Goal: Task Accomplishment & Management: Use online tool/utility

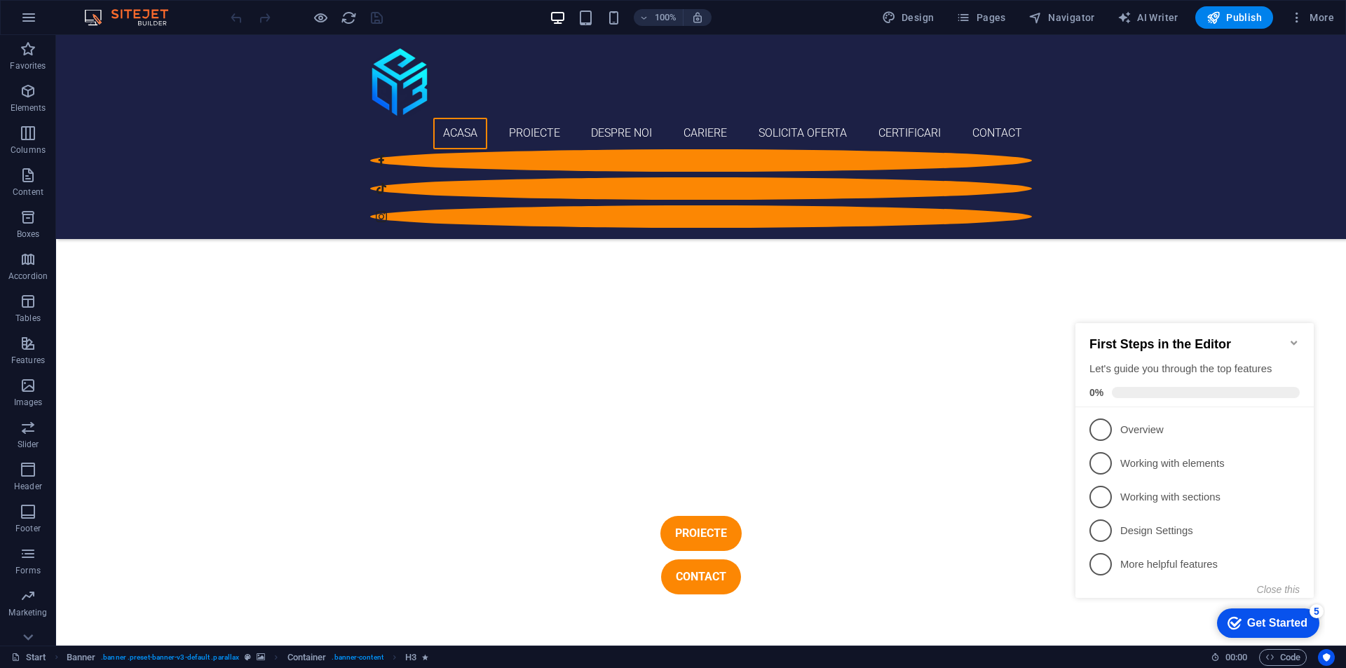
scroll to position [491, 0]
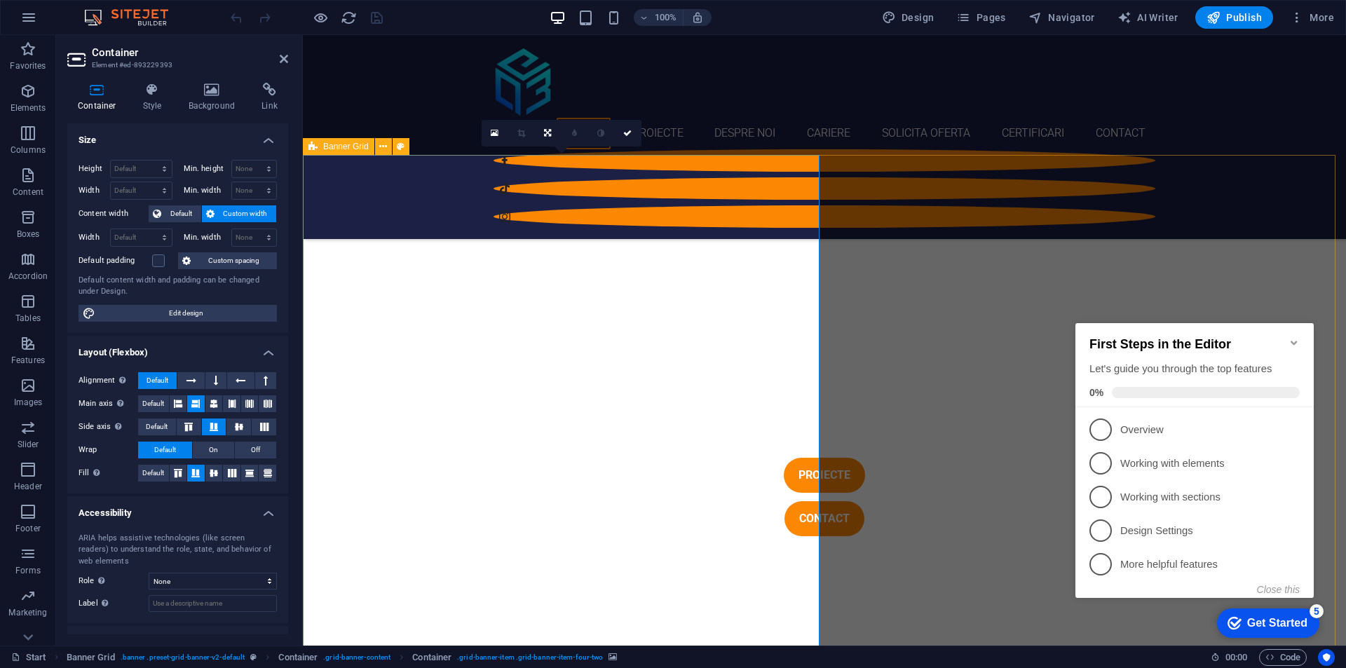
click at [318, 142] on div "Banner Grid" at bounding box center [339, 146] width 72 height 17
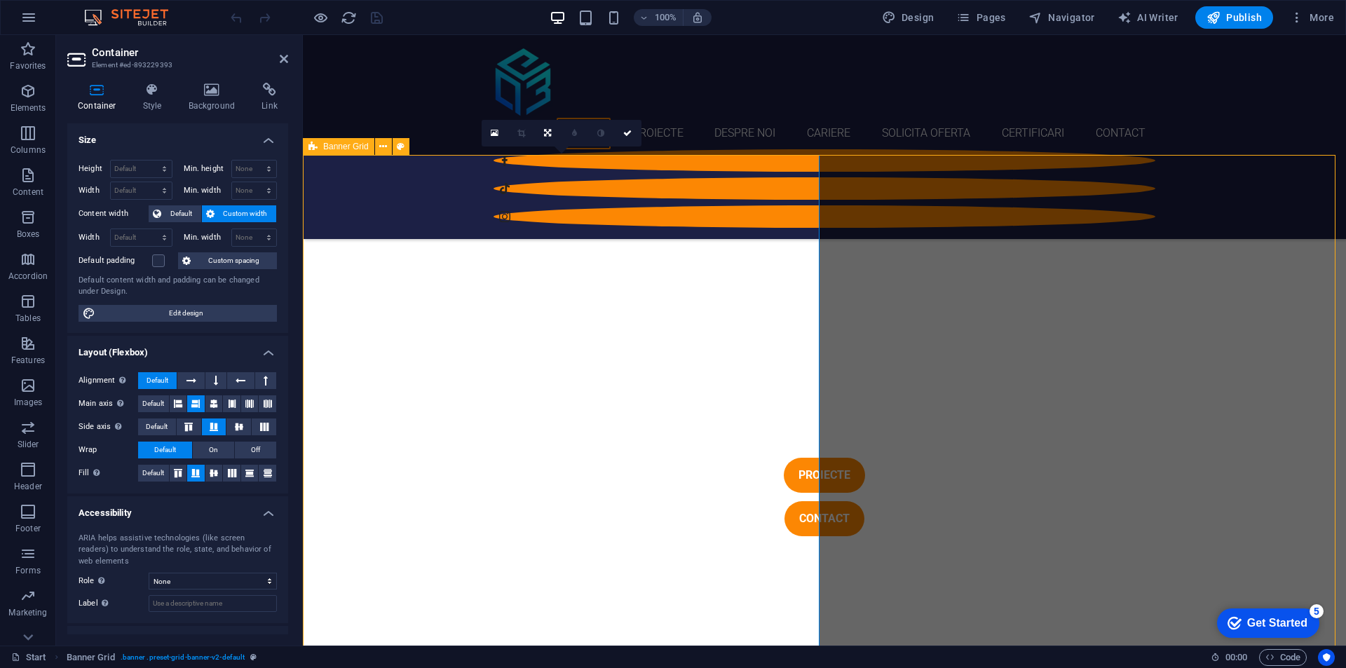
click at [318, 142] on div "Banner Grid" at bounding box center [339, 146] width 72 height 17
select select "vh"
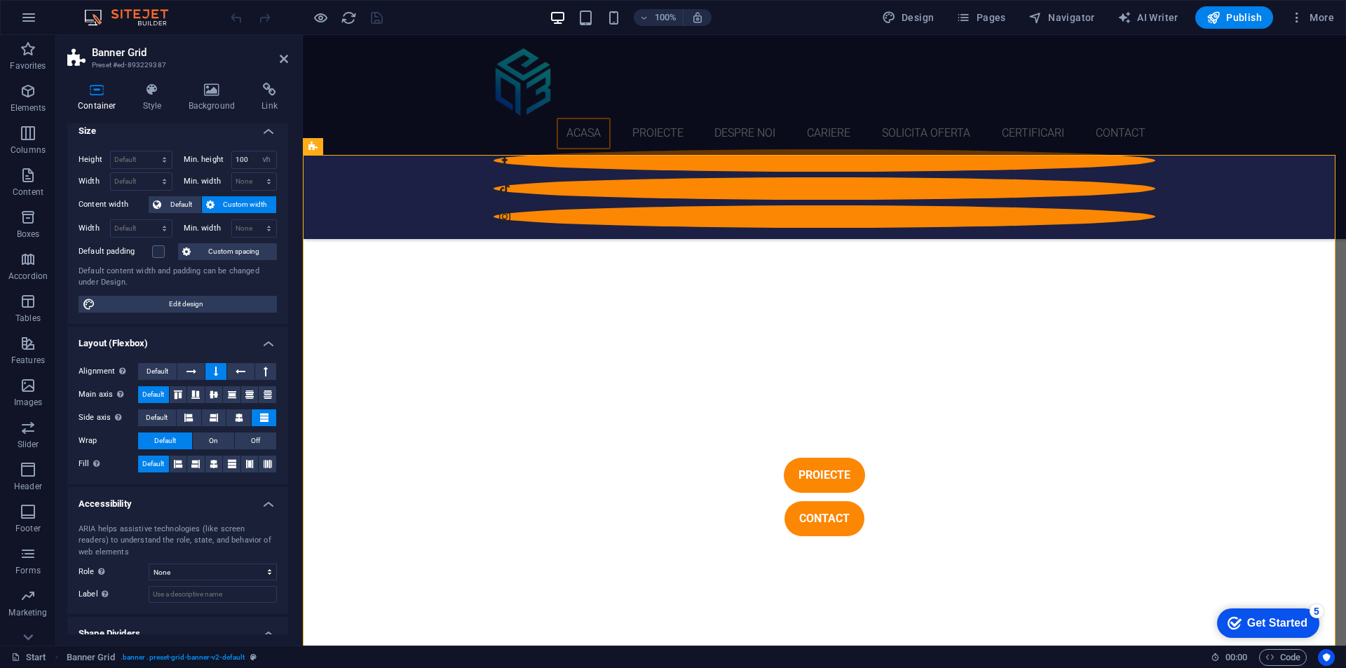
scroll to position [0, 0]
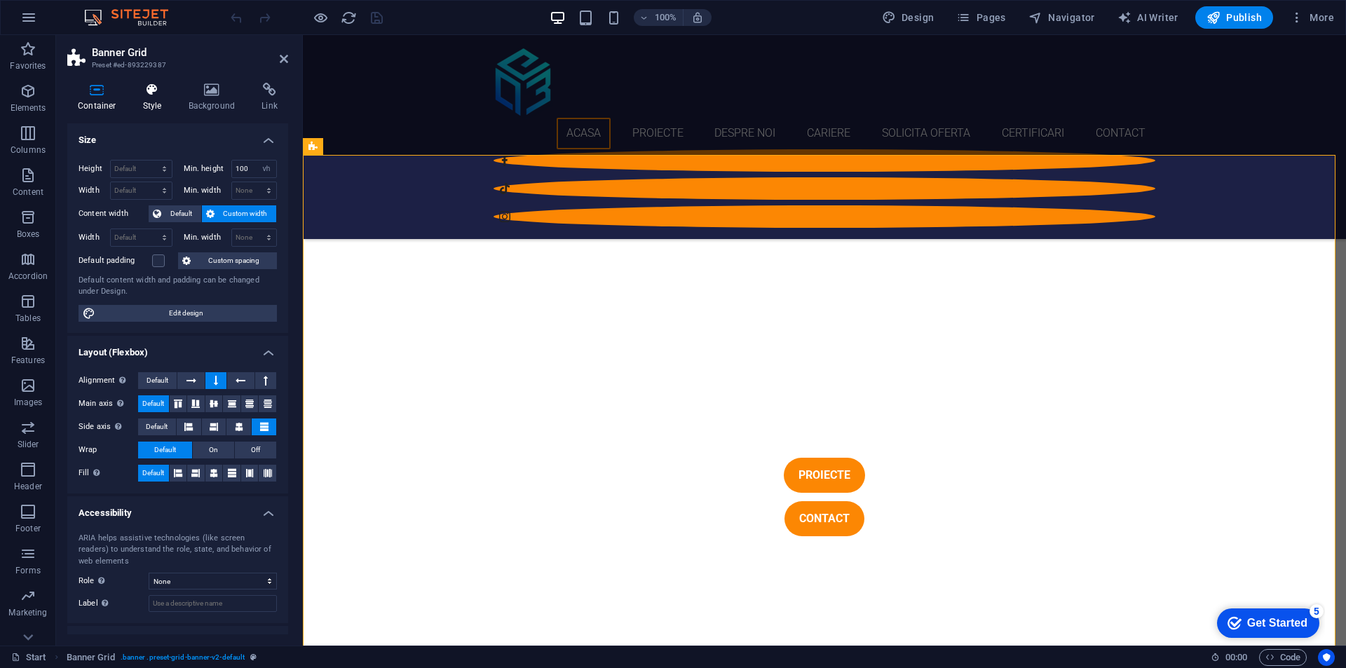
click at [142, 88] on icon at bounding box center [153, 90] width 40 height 14
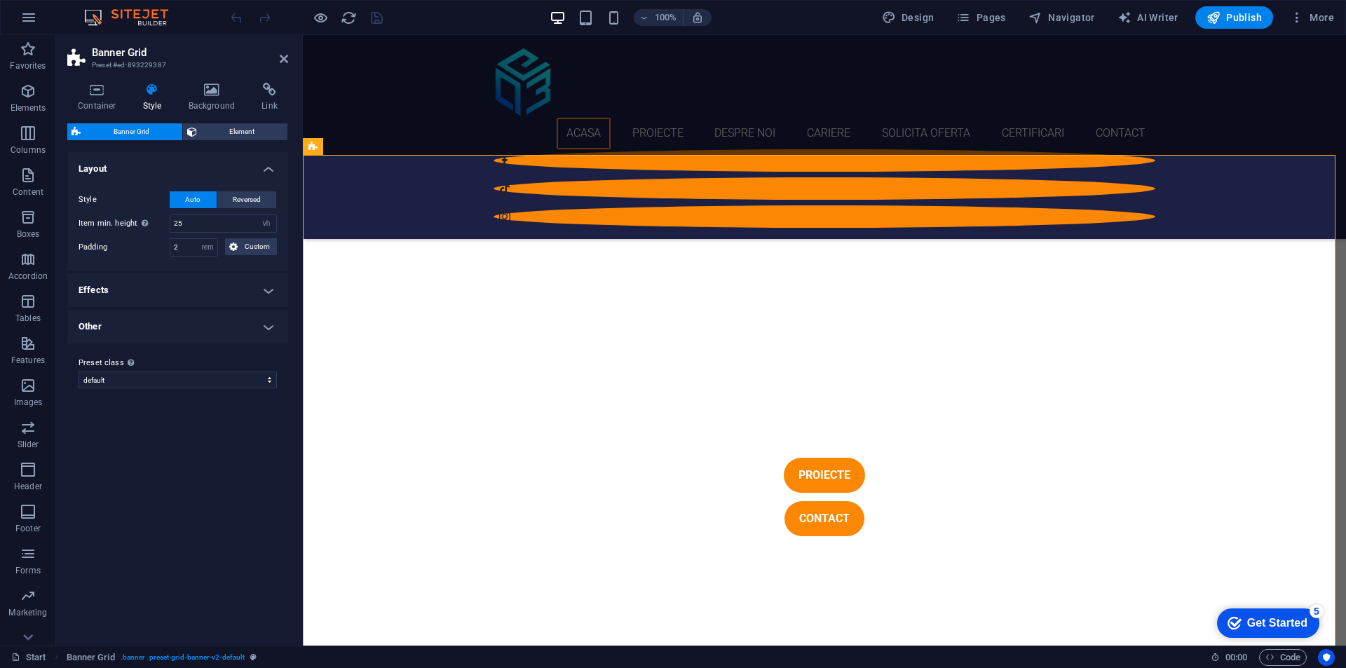
click at [191, 287] on h4 "Effects" at bounding box center [177, 290] width 221 height 34
click at [202, 283] on h4 "Effects" at bounding box center [177, 285] width 221 height 25
click at [175, 330] on h4 "Other" at bounding box center [177, 327] width 221 height 34
click at [252, 329] on h4 "Other" at bounding box center [177, 322] width 221 height 25
click at [217, 126] on span "Element" at bounding box center [242, 131] width 83 height 17
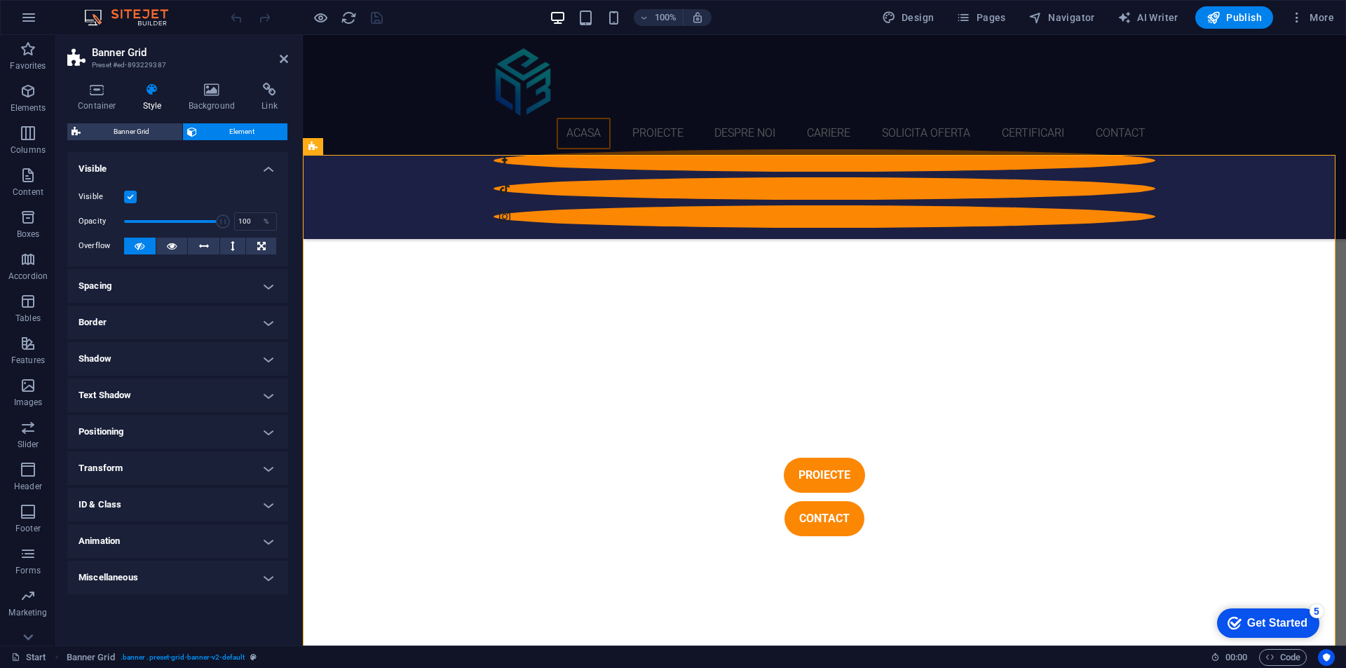
click at [145, 281] on h4 "Spacing" at bounding box center [177, 286] width 221 height 34
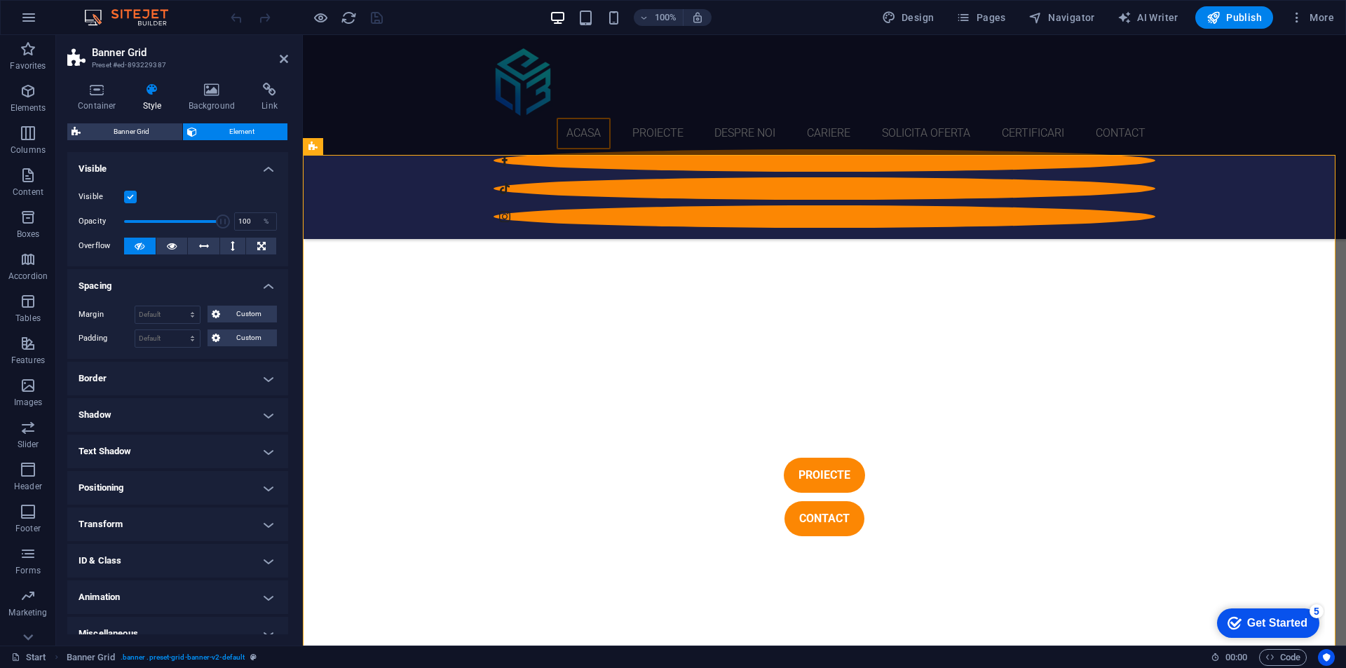
click at [145, 281] on h4 "Spacing" at bounding box center [177, 281] width 221 height 25
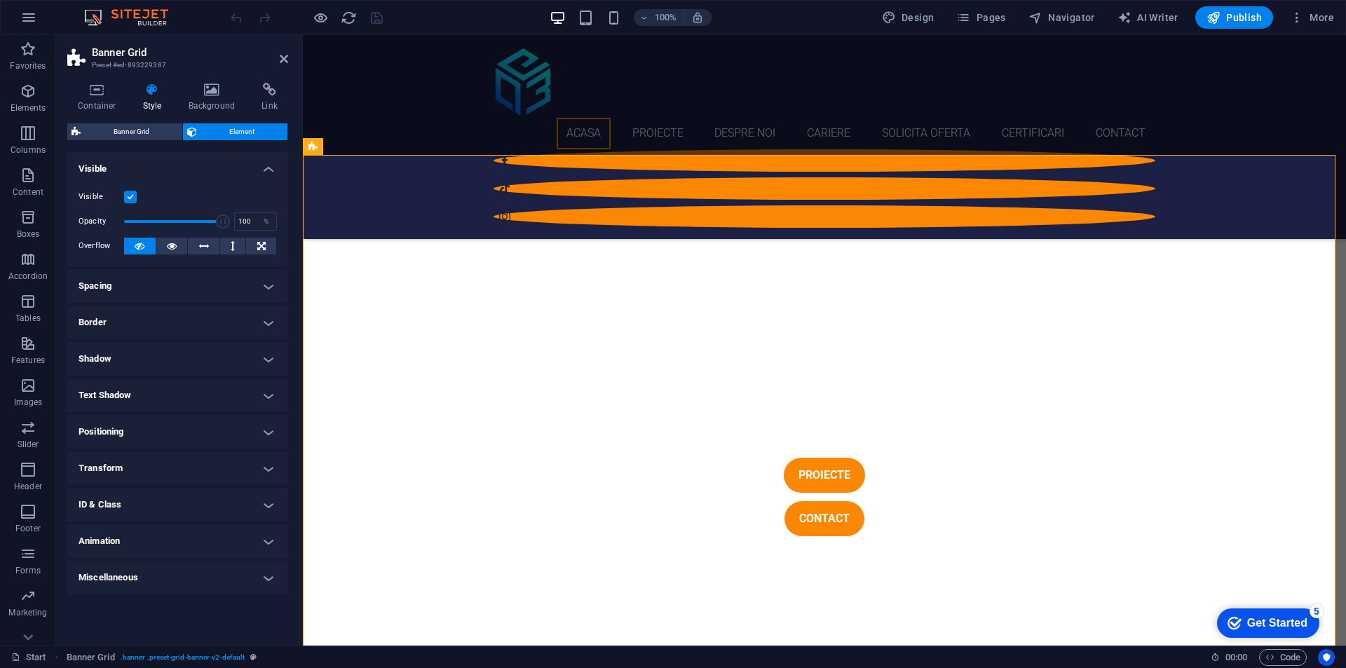
click at [150, 323] on h4 "Border" at bounding box center [177, 323] width 221 height 34
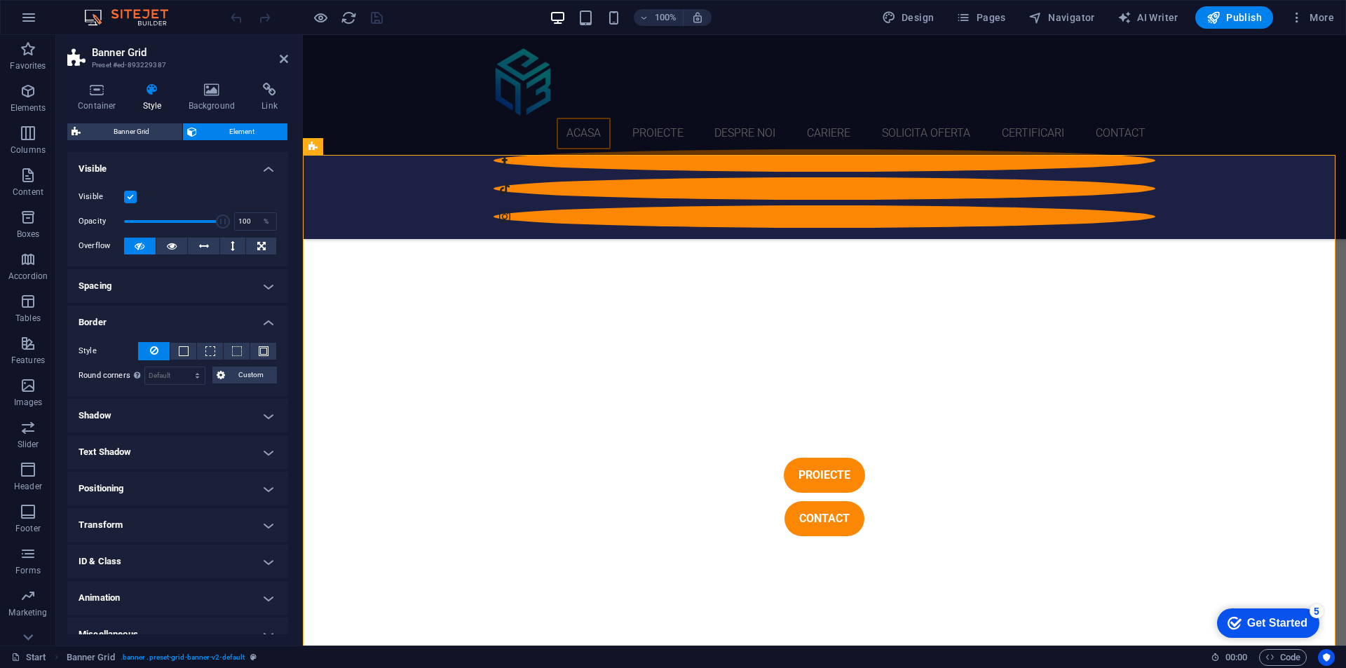
click at [150, 323] on h4 "Border" at bounding box center [177, 318] width 221 height 25
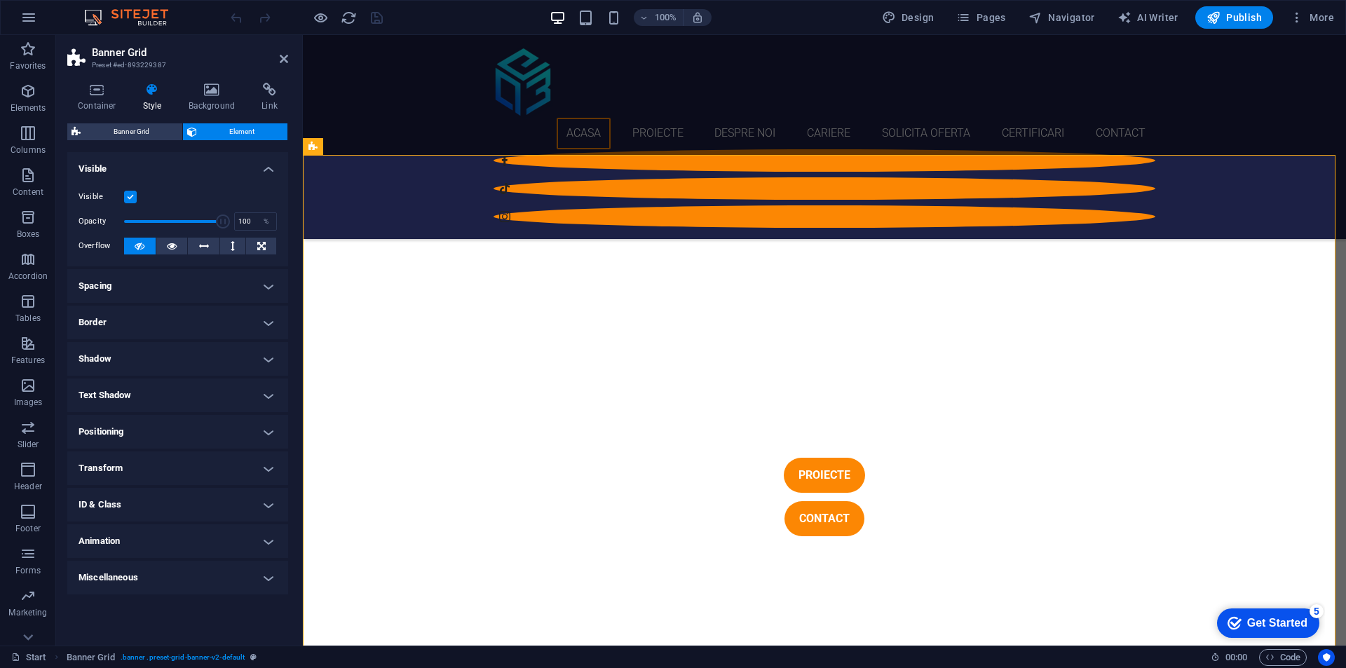
click at [171, 365] on h4 "Shadow" at bounding box center [177, 359] width 221 height 34
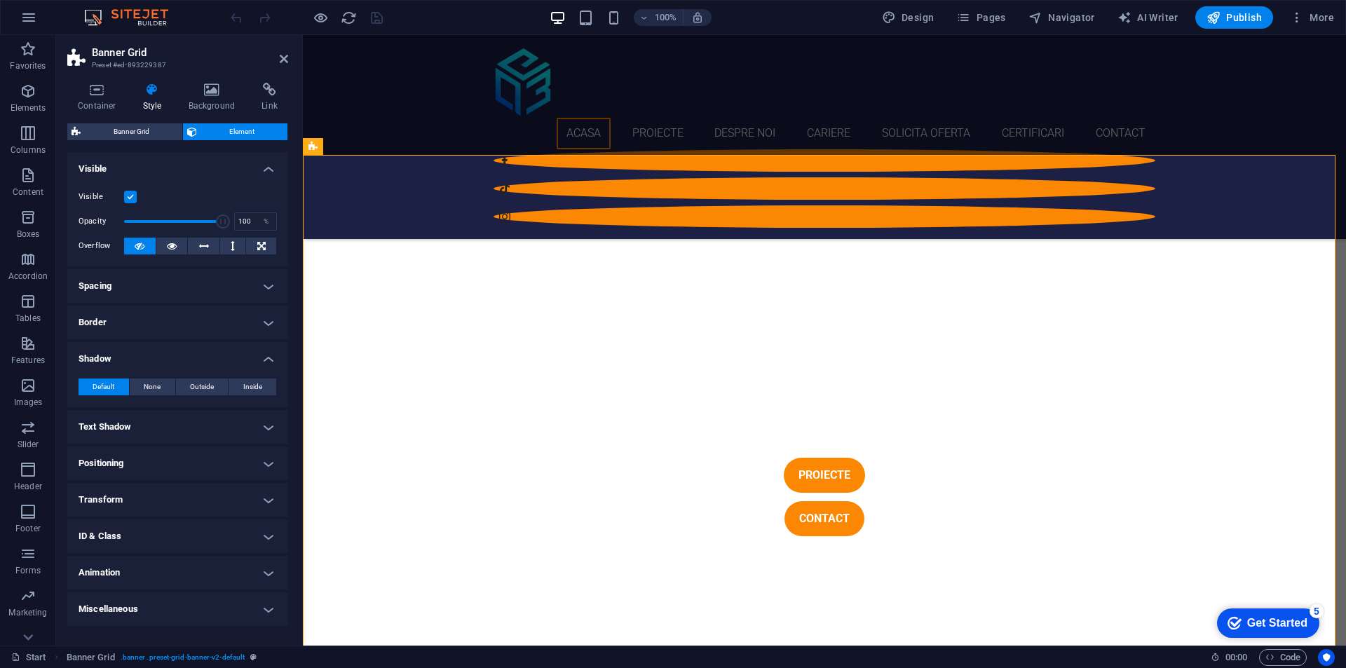
click at [171, 365] on h4 "Shadow" at bounding box center [177, 354] width 221 height 25
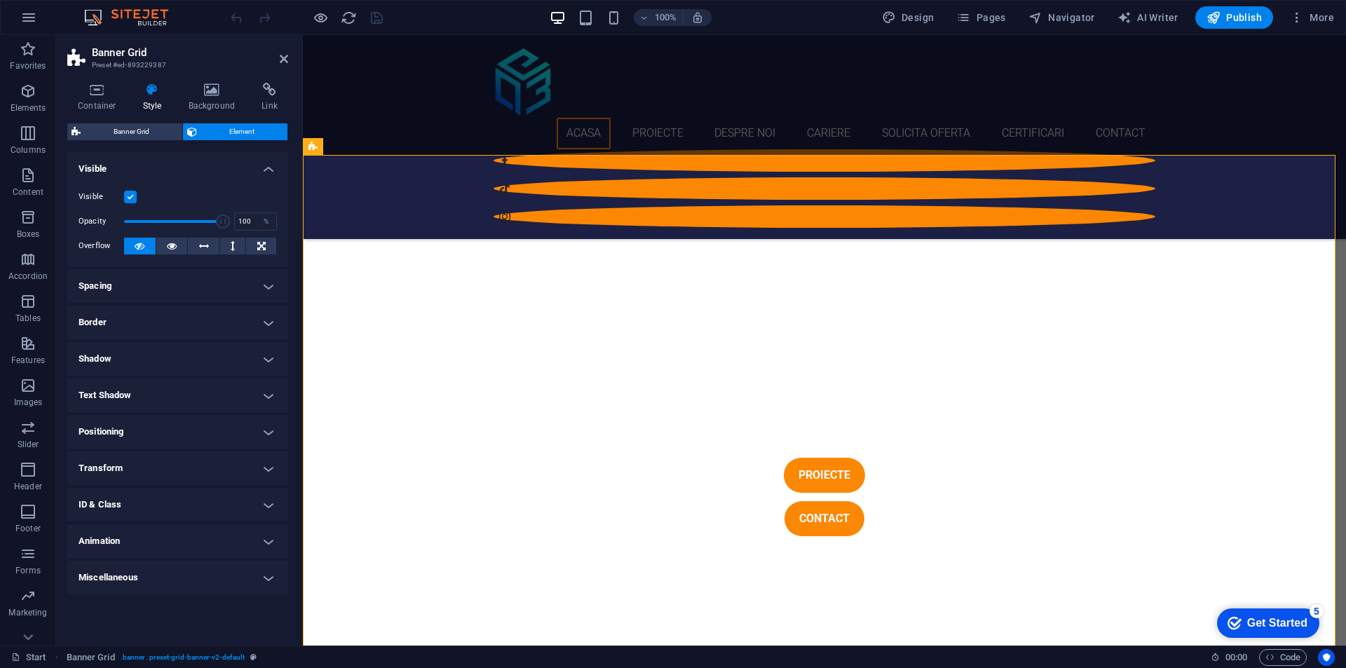
click at [160, 407] on h4 "Text Shadow" at bounding box center [177, 396] width 221 height 34
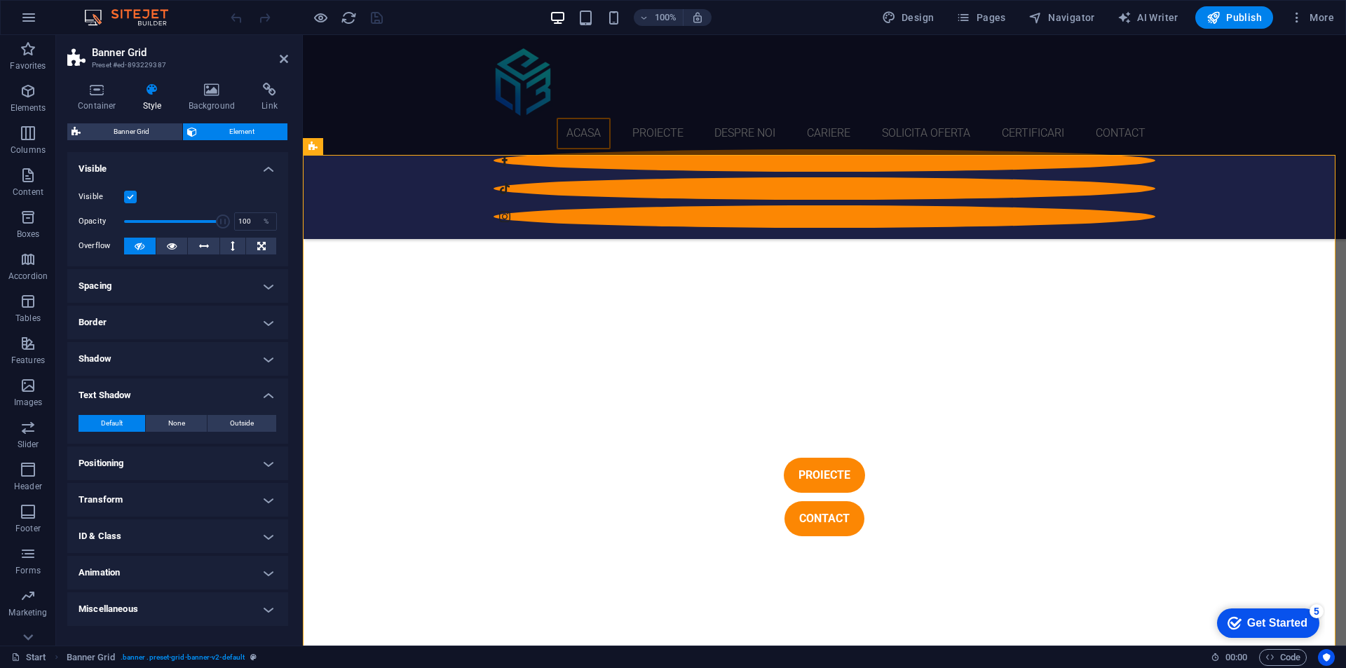
click at [161, 404] on div "Default None Outside Color X offset 0 px rem vh vw Y offset 0 px rem vh vw Blur…" at bounding box center [177, 424] width 221 height 40
click at [176, 396] on h4 "Text Shadow" at bounding box center [177, 391] width 221 height 25
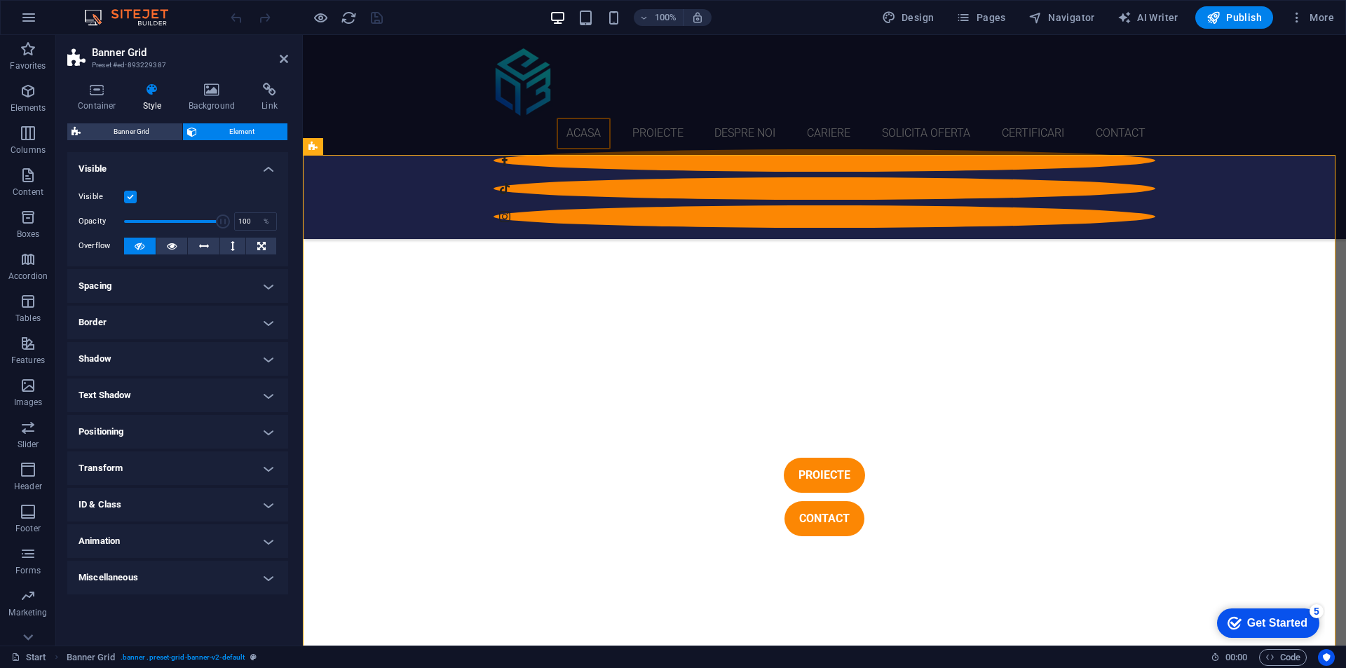
click at [158, 427] on h4 "Positioning" at bounding box center [177, 432] width 221 height 34
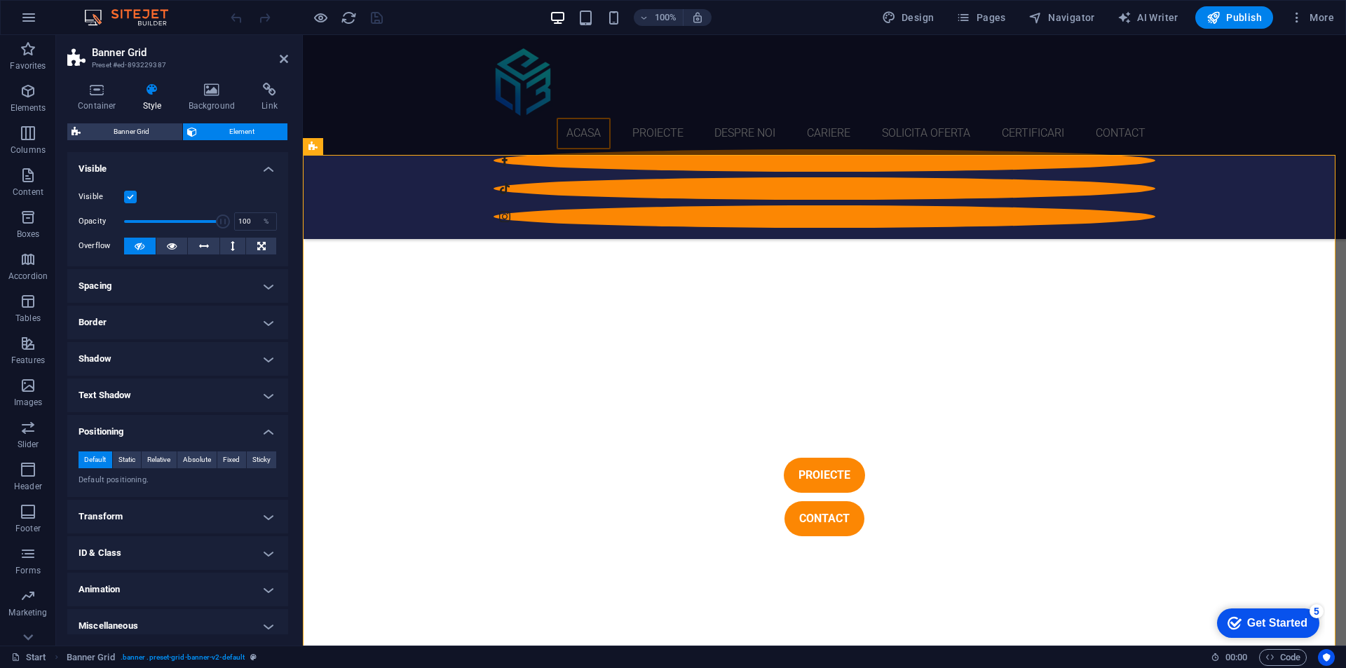
click at [158, 427] on h4 "Positioning" at bounding box center [177, 427] width 221 height 25
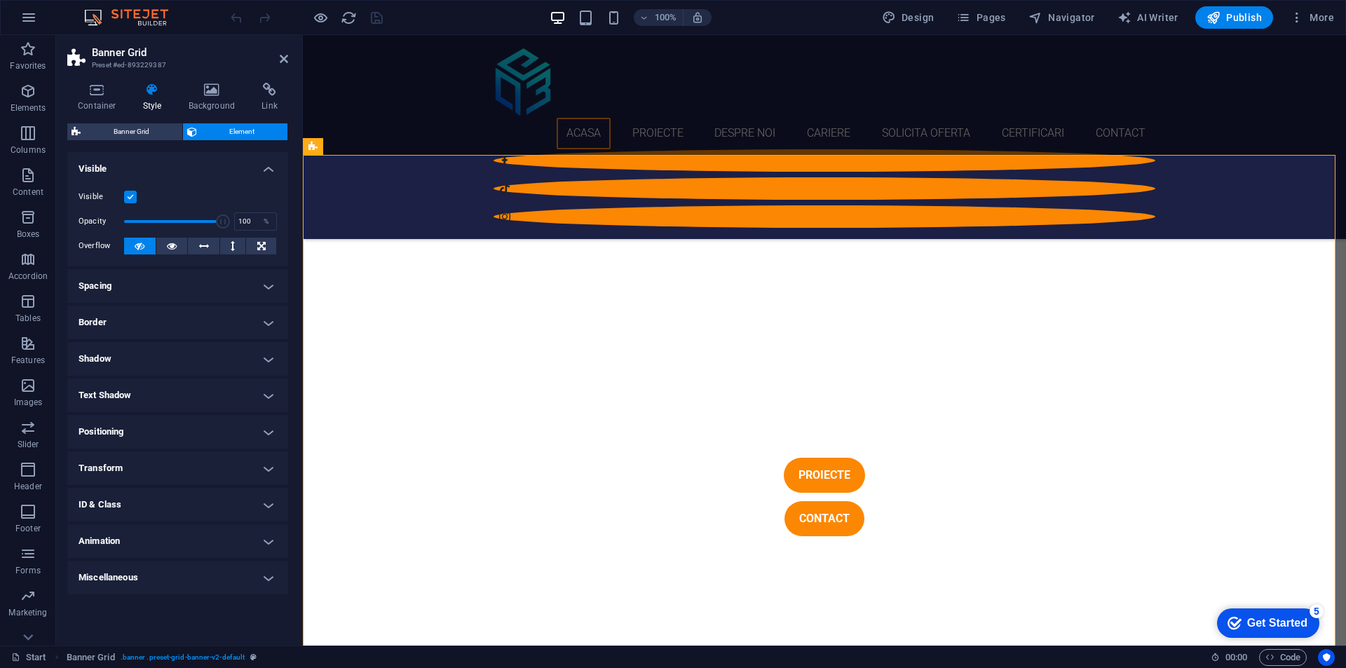
click at [137, 459] on h4 "Transform" at bounding box center [177, 469] width 221 height 34
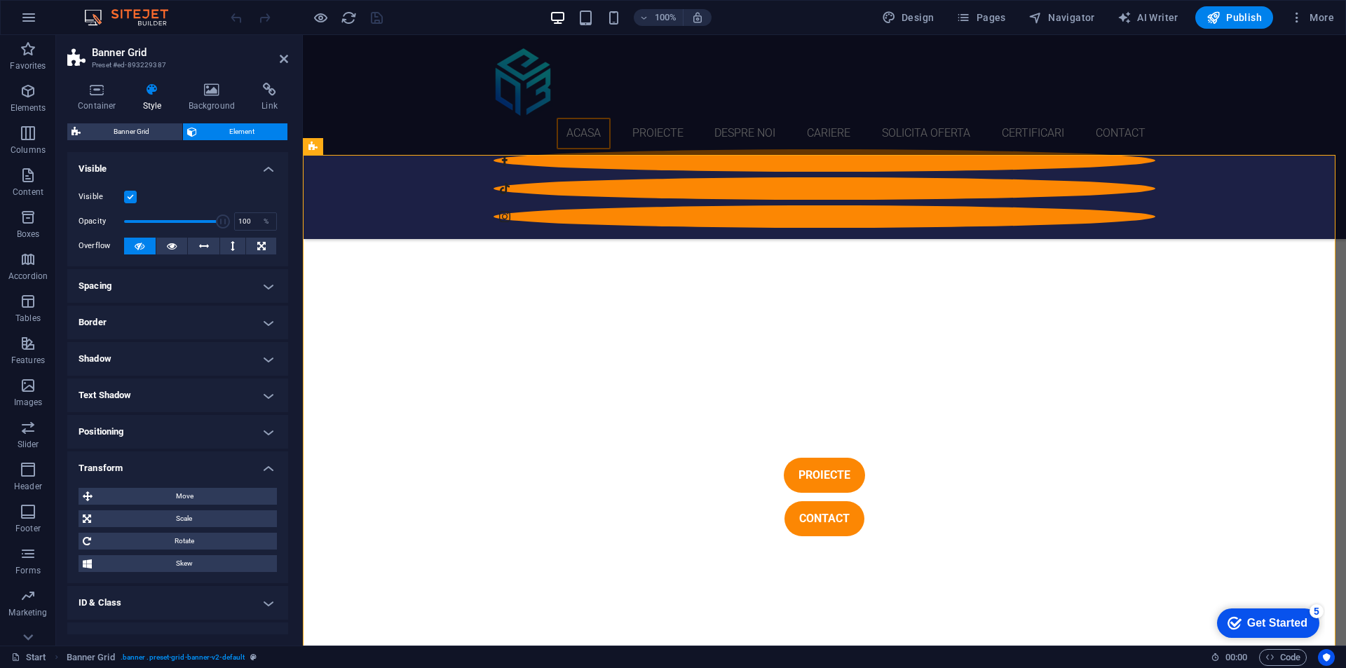
click at [137, 459] on h4 "Transform" at bounding box center [177, 464] width 221 height 25
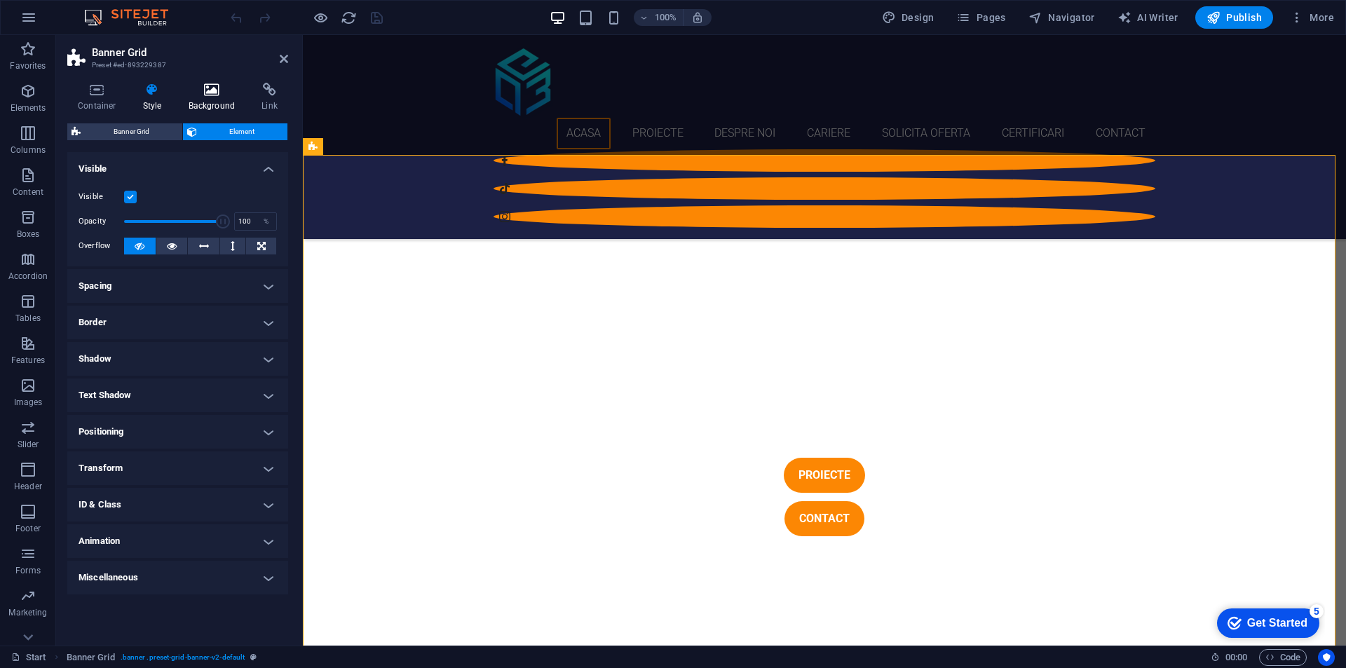
click at [225, 90] on icon at bounding box center [212, 90] width 68 height 14
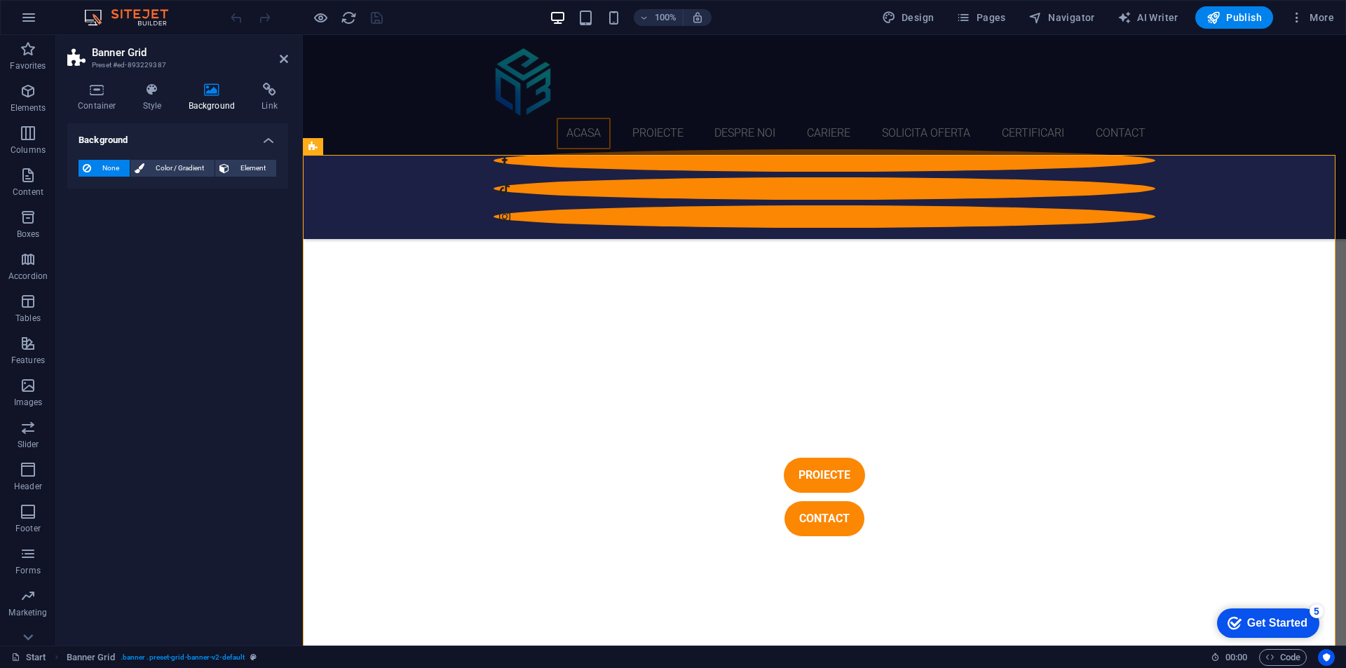
click at [248, 91] on h4 "Background" at bounding box center [215, 97] width 74 height 29
click at [261, 91] on icon at bounding box center [269, 90] width 37 height 14
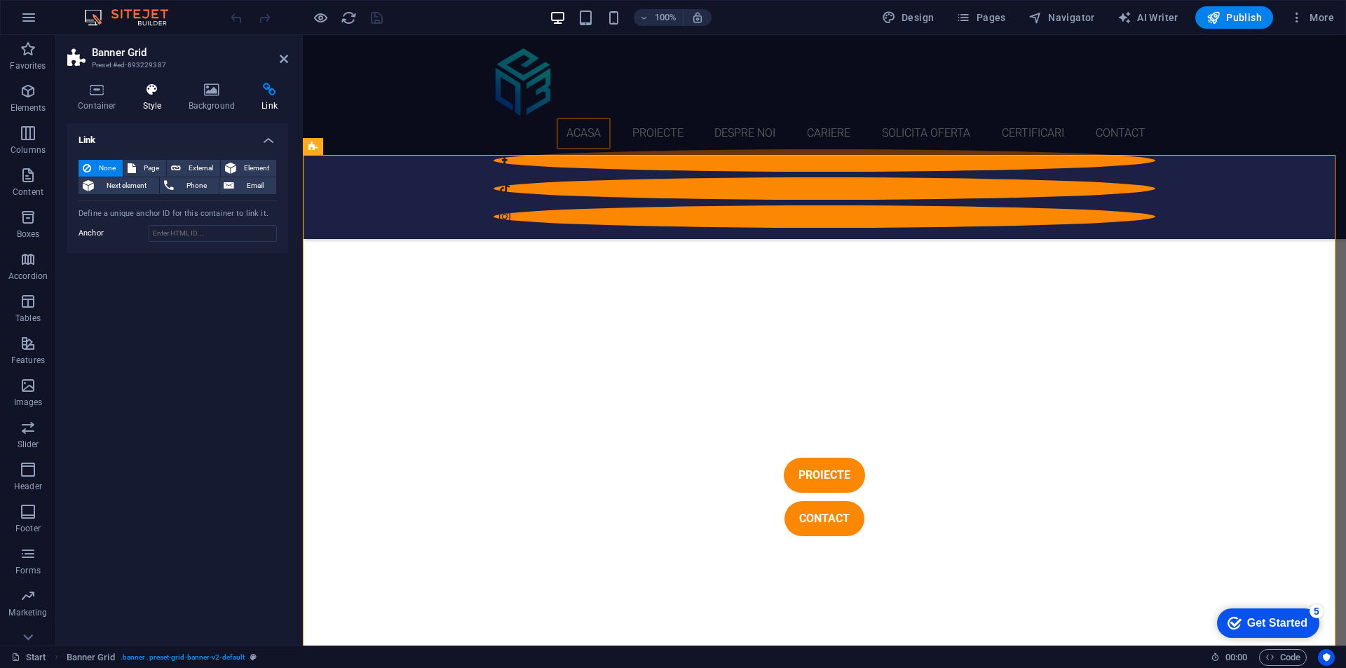
click at [149, 90] on icon at bounding box center [153, 90] width 40 height 14
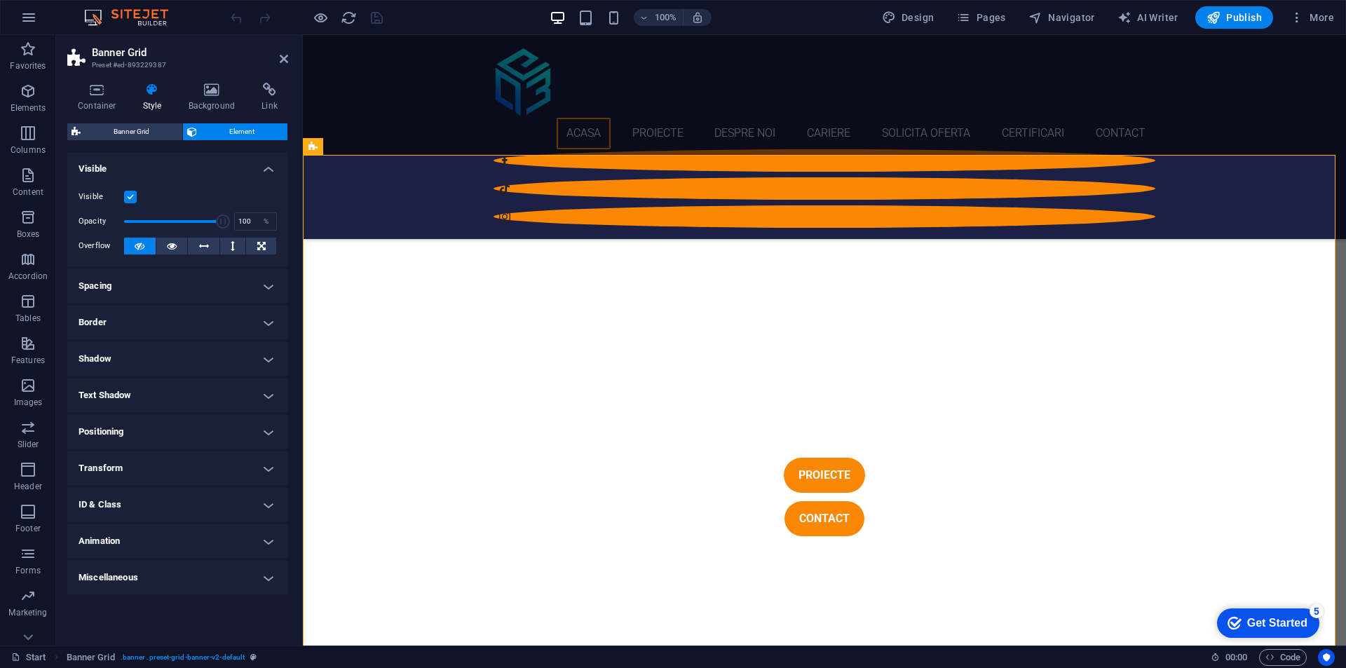
click at [151, 295] on h4 "Spacing" at bounding box center [177, 286] width 221 height 34
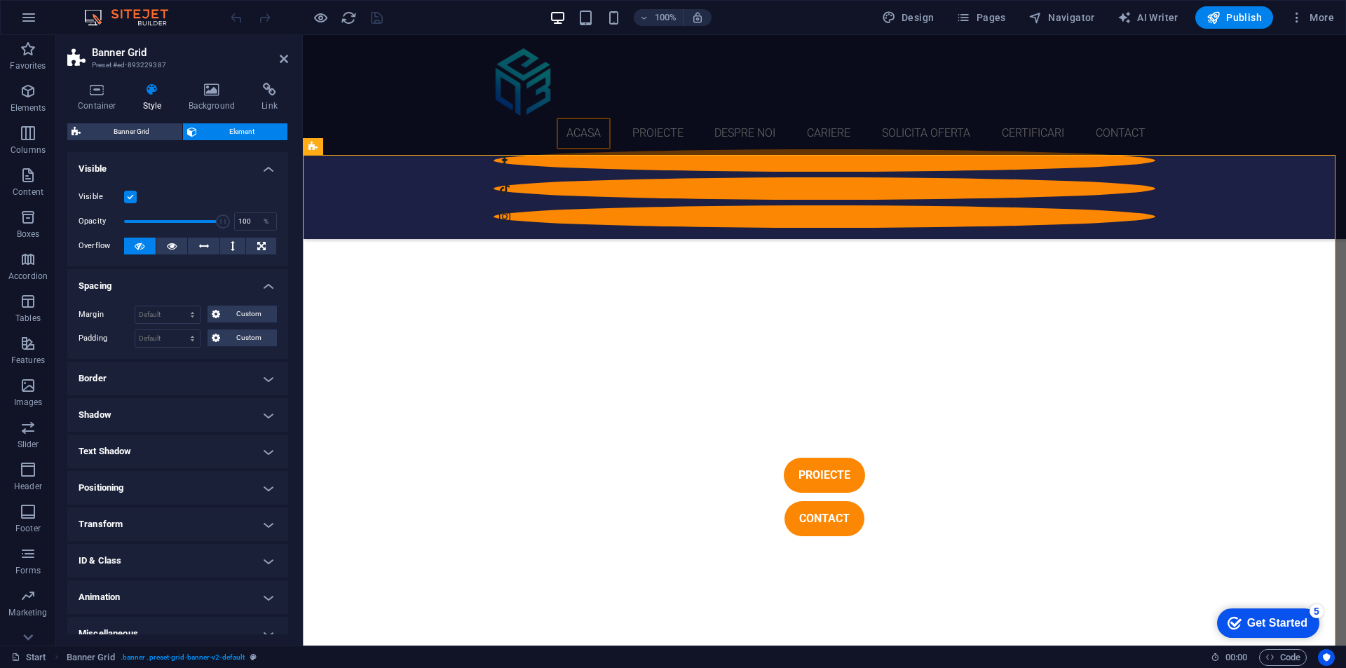
click at [165, 282] on h4 "Spacing" at bounding box center [177, 281] width 221 height 25
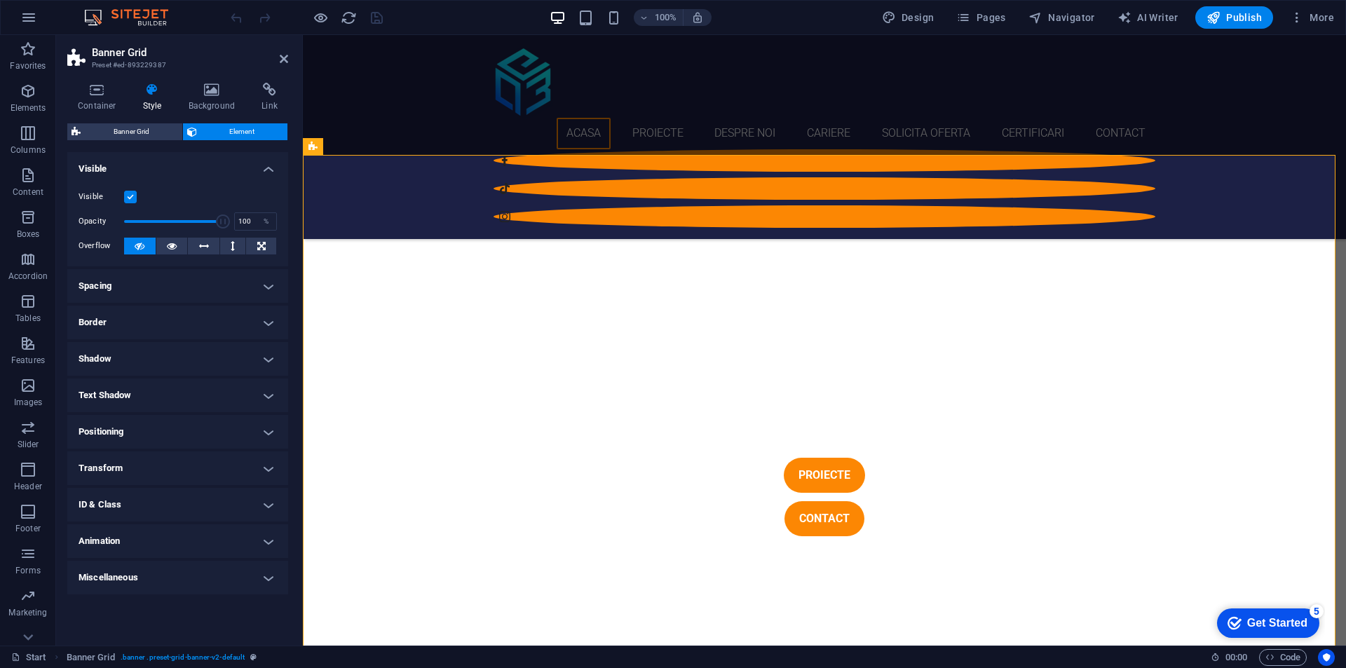
click at [142, 311] on h4 "Border" at bounding box center [177, 323] width 221 height 34
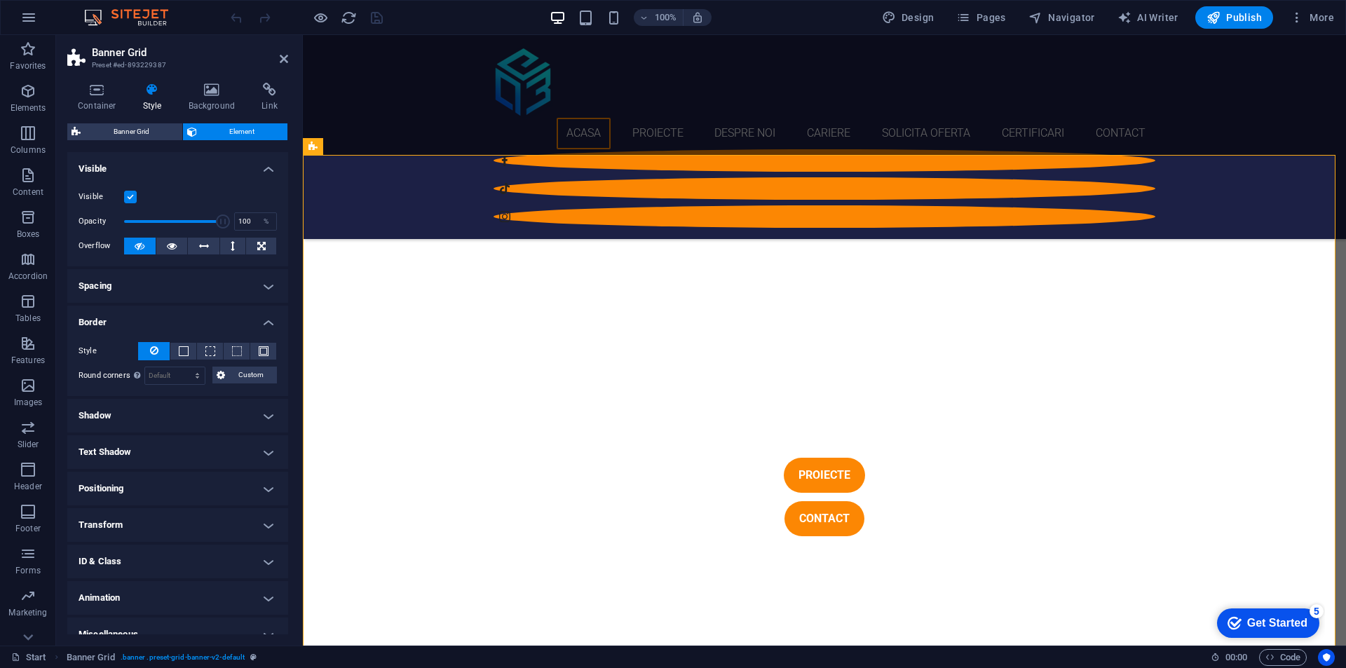
click at [142, 311] on h4 "Border" at bounding box center [177, 318] width 221 height 25
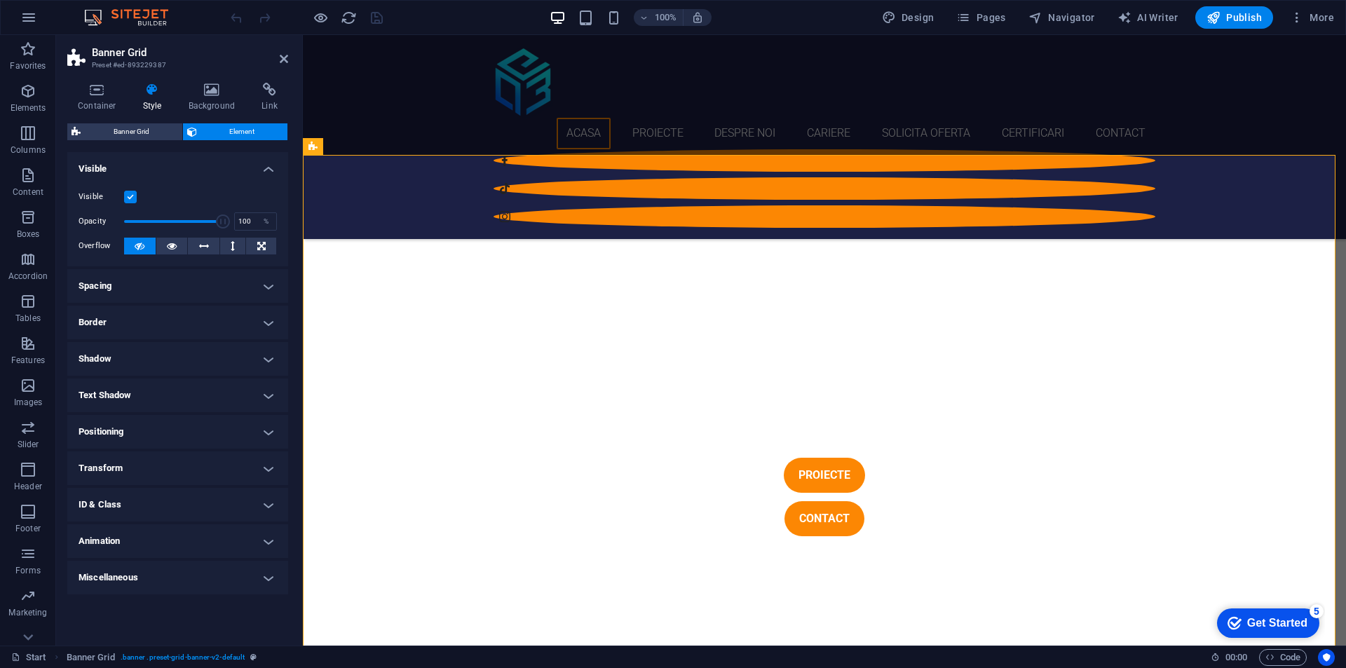
click at [140, 360] on h4 "Shadow" at bounding box center [177, 359] width 221 height 34
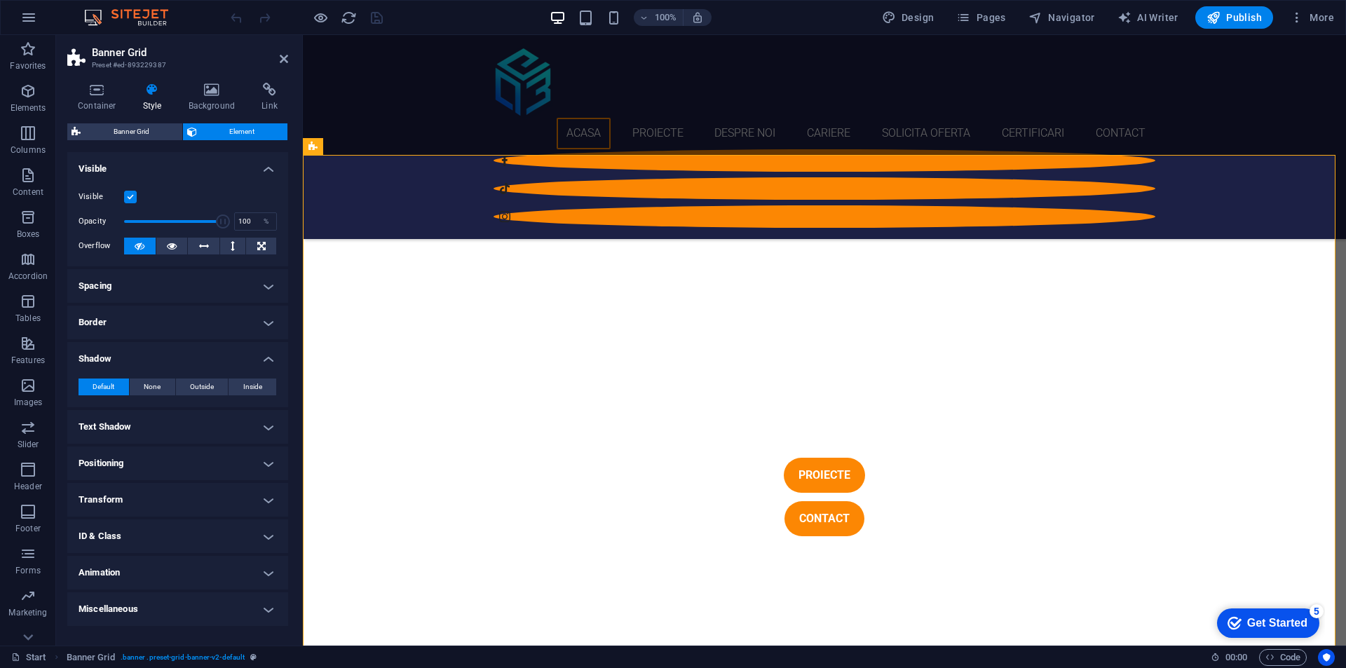
click at [140, 360] on h4 "Shadow" at bounding box center [177, 354] width 221 height 25
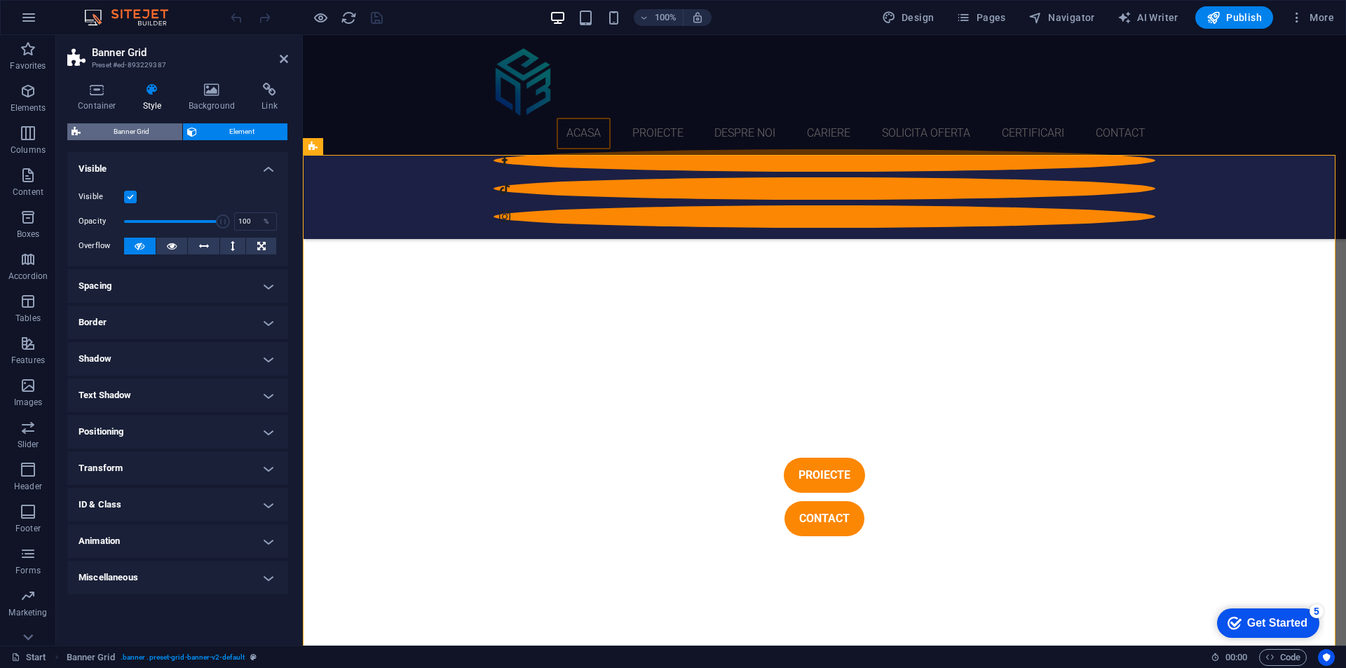
click at [119, 135] on span "Banner Grid" at bounding box center [131, 131] width 93 height 17
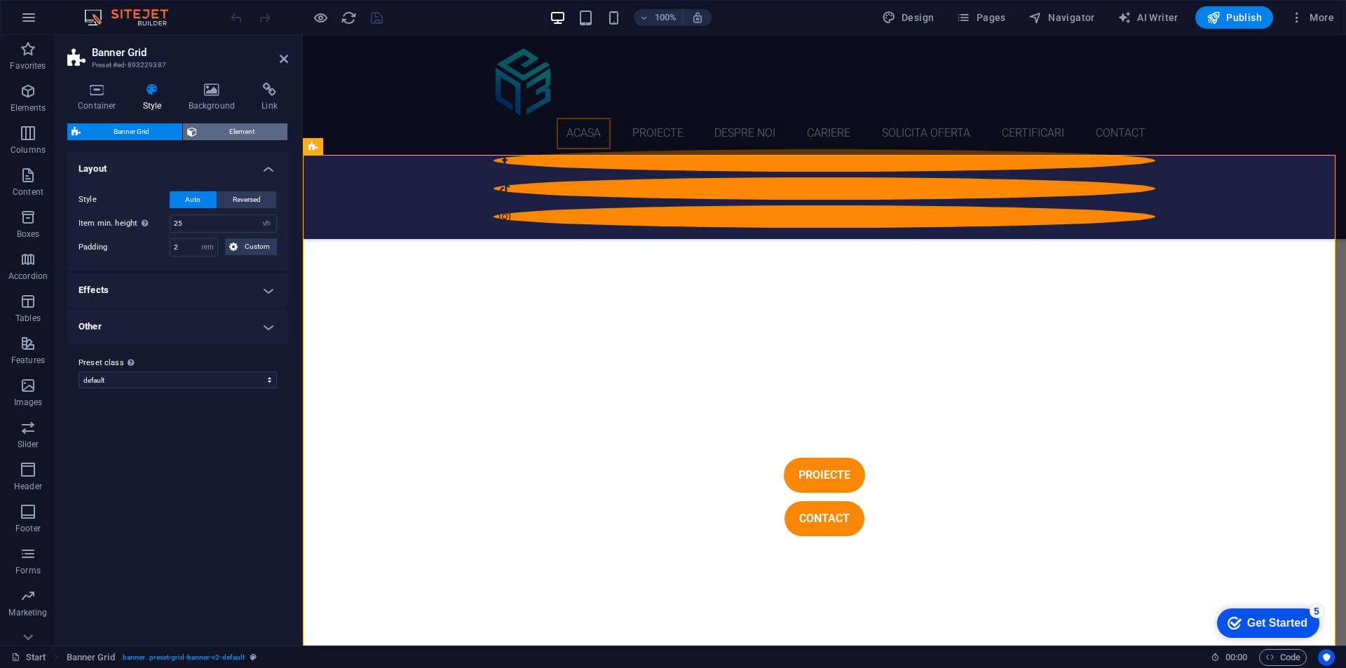
click at [201, 125] on span "Element" at bounding box center [242, 131] width 83 height 17
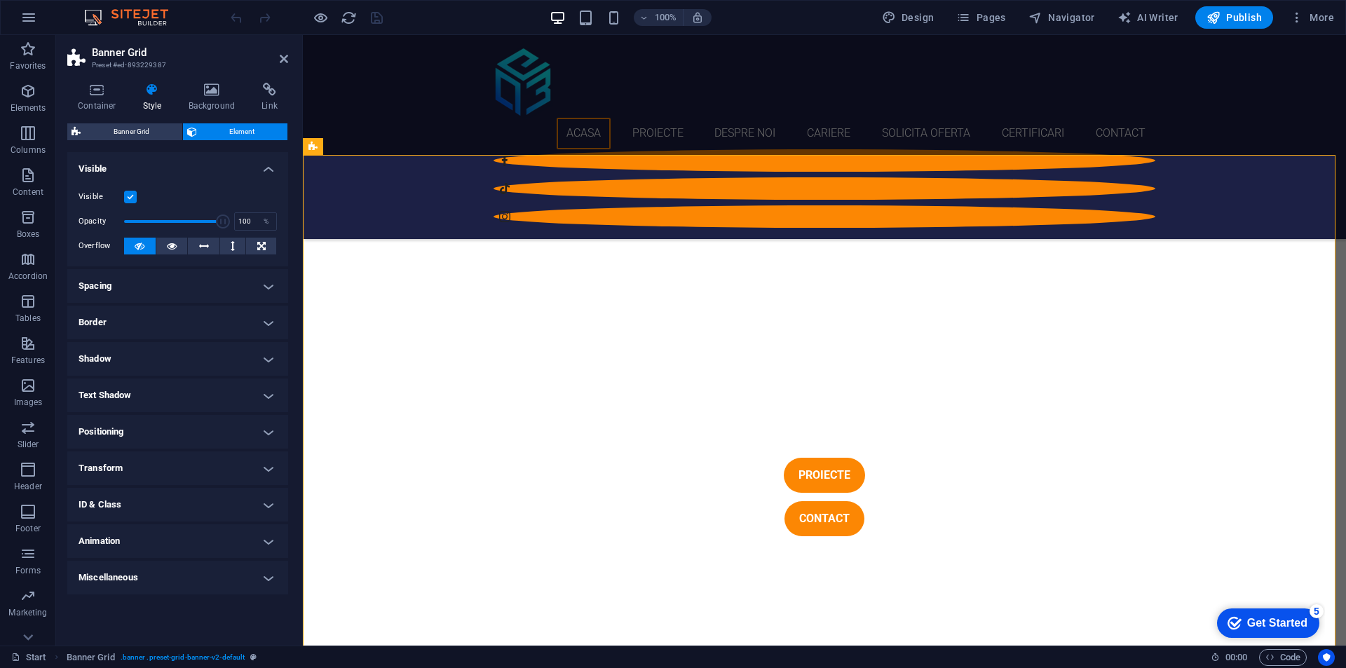
click at [133, 280] on h4 "Spacing" at bounding box center [177, 286] width 221 height 34
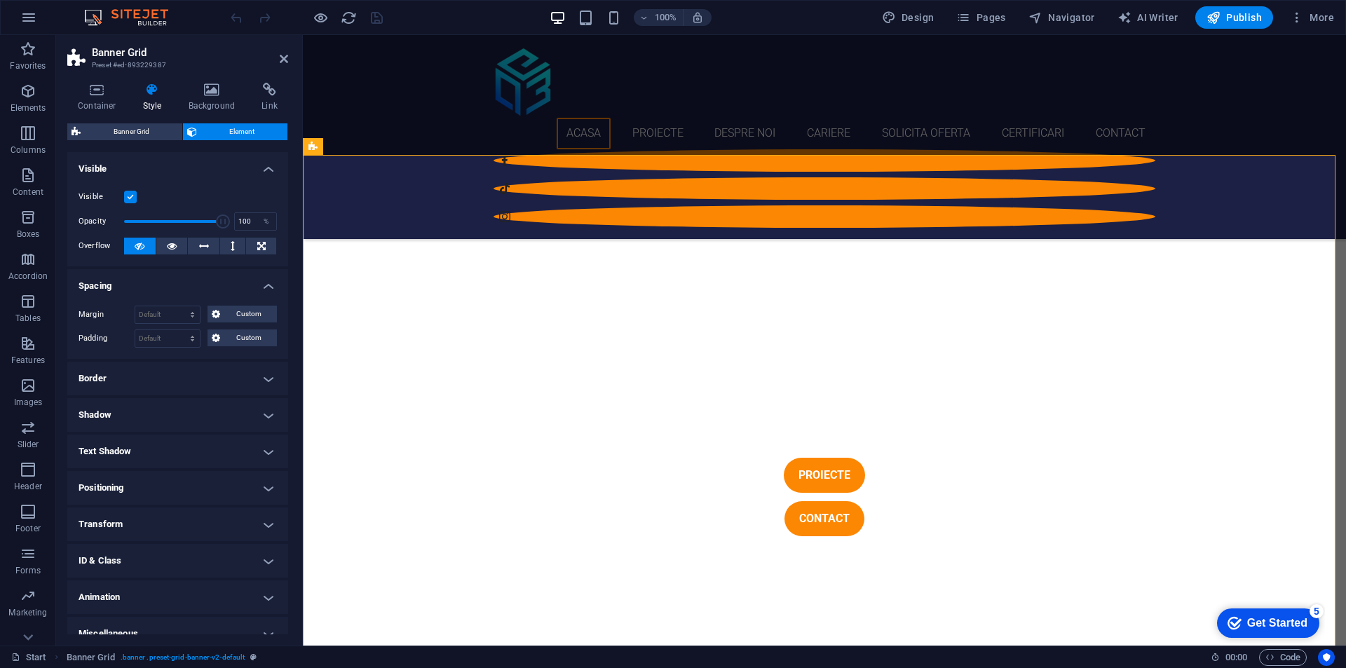
click at [133, 280] on h4 "Spacing" at bounding box center [177, 281] width 221 height 25
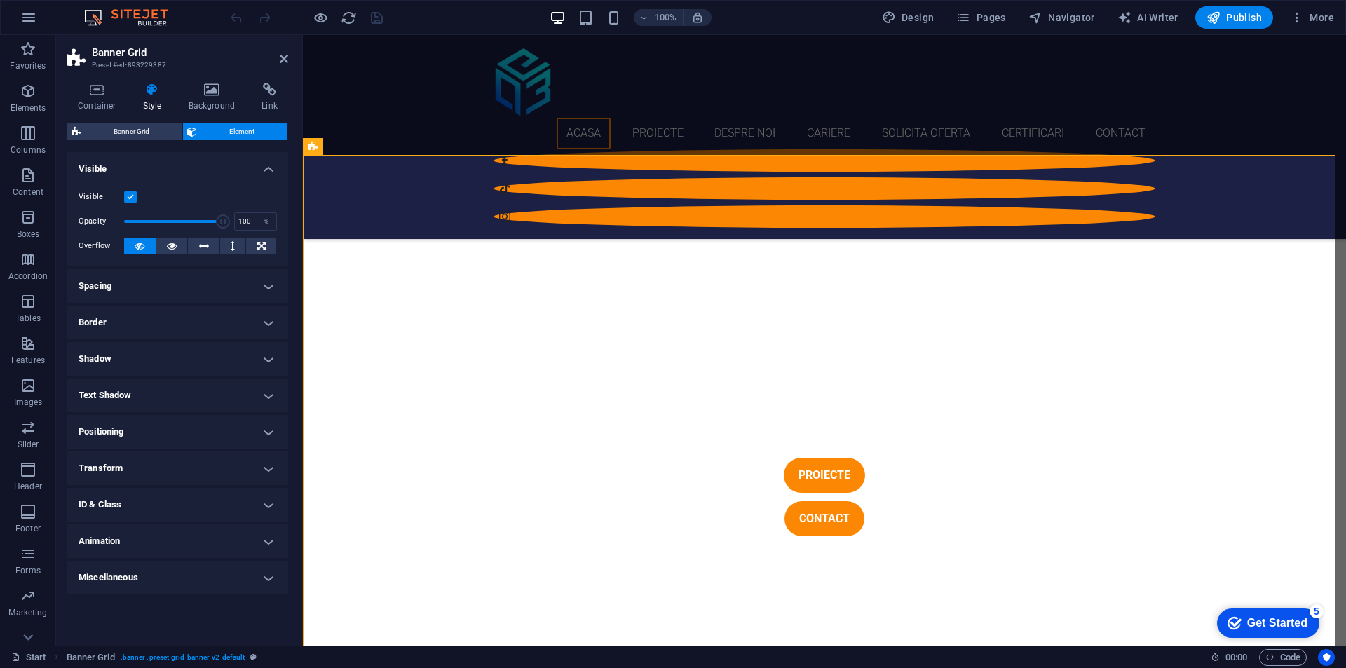
click at [131, 318] on h4 "Border" at bounding box center [177, 323] width 221 height 34
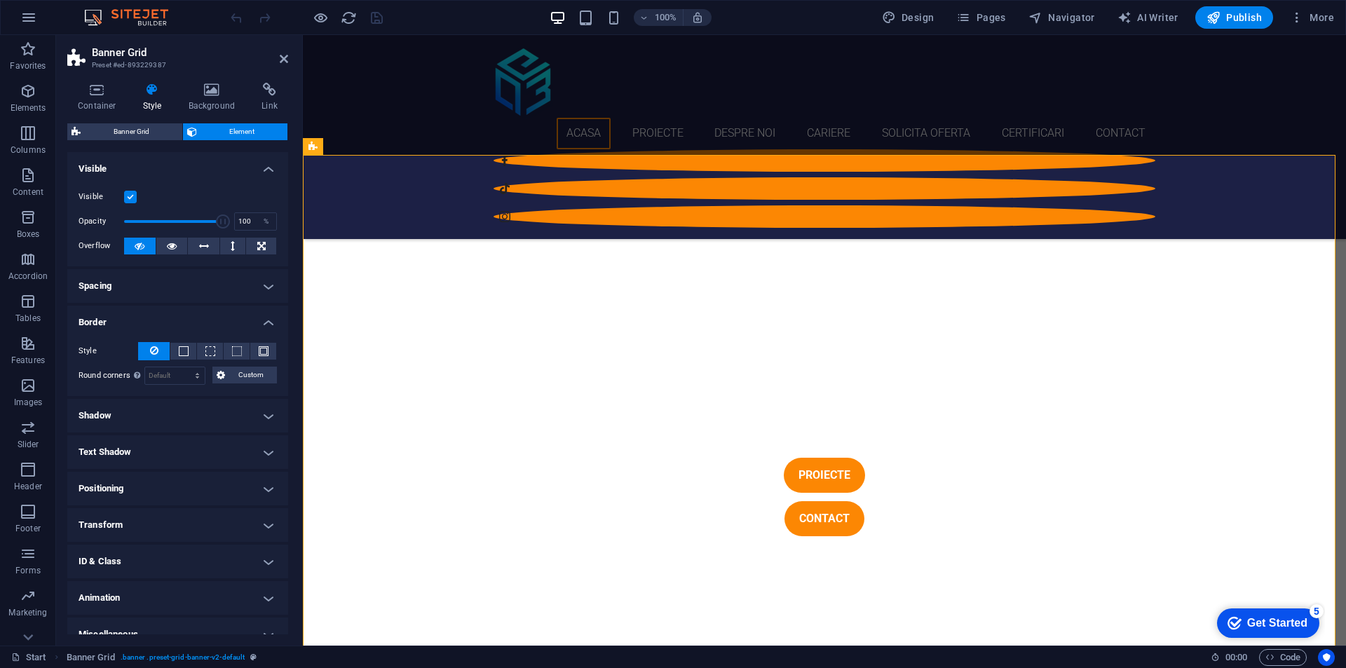
click at [131, 318] on h4 "Border" at bounding box center [177, 318] width 221 height 25
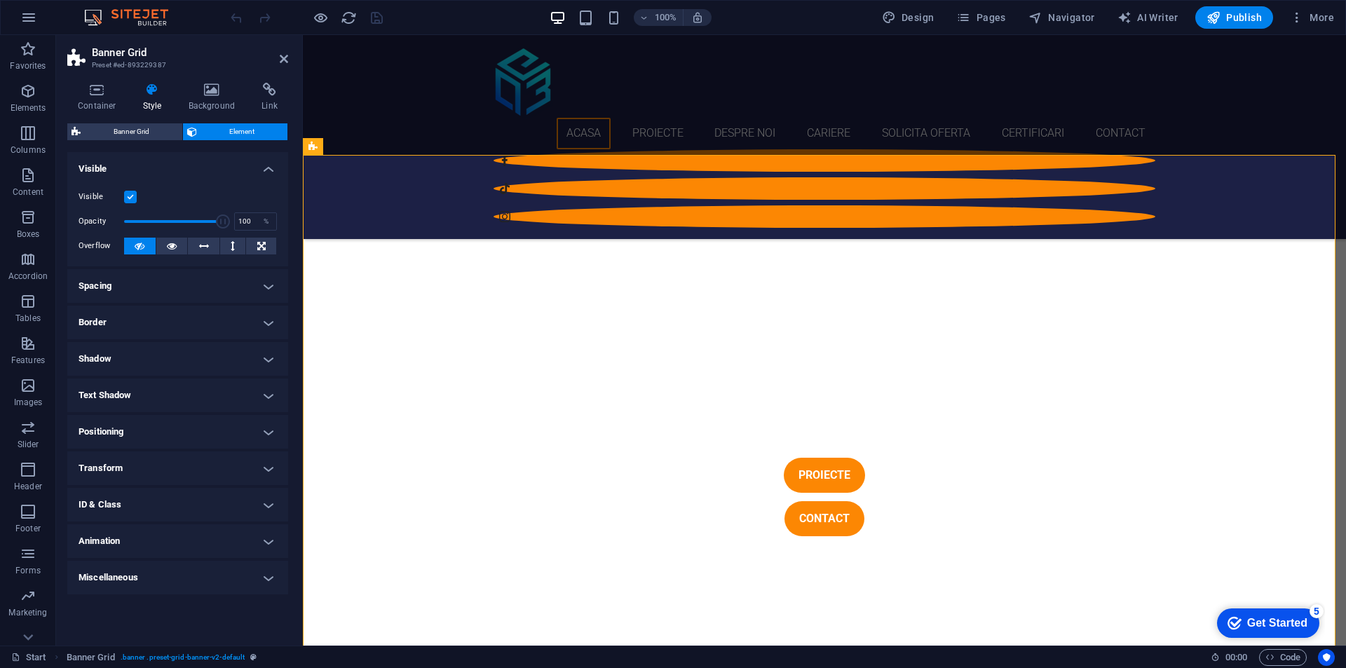
click at [138, 360] on h4 "Shadow" at bounding box center [177, 359] width 221 height 34
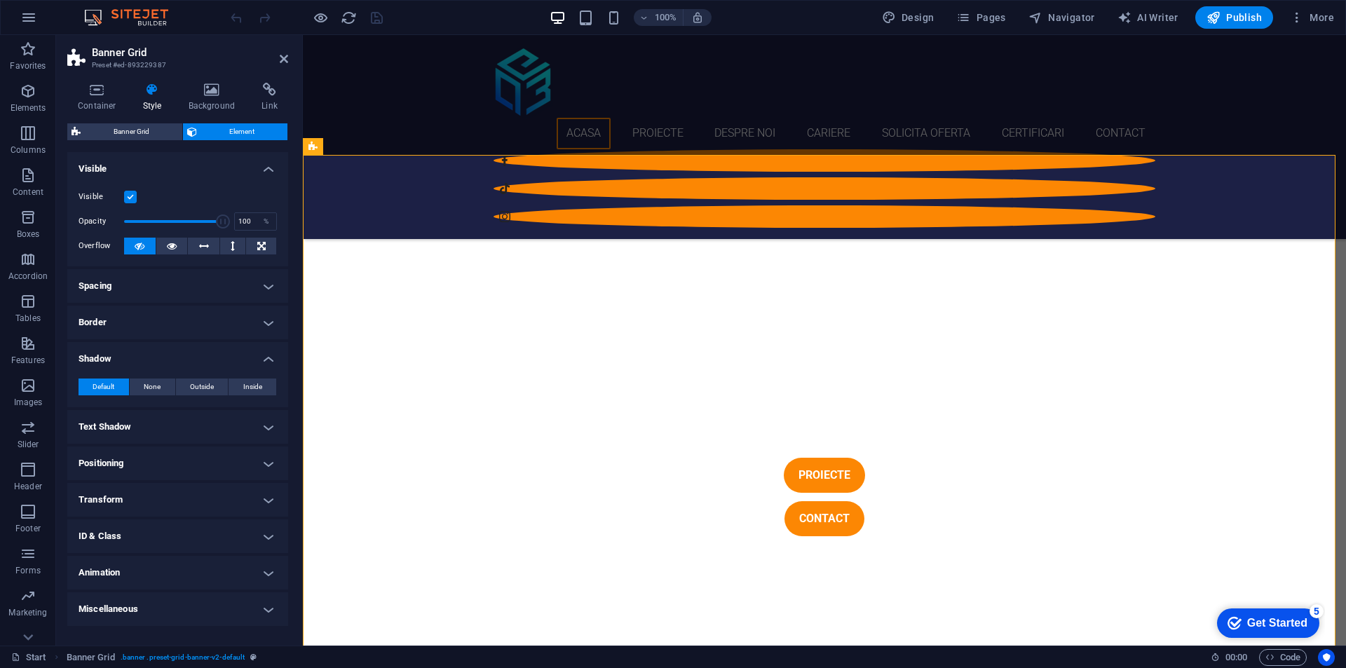
click at [138, 360] on h4 "Shadow" at bounding box center [177, 354] width 221 height 25
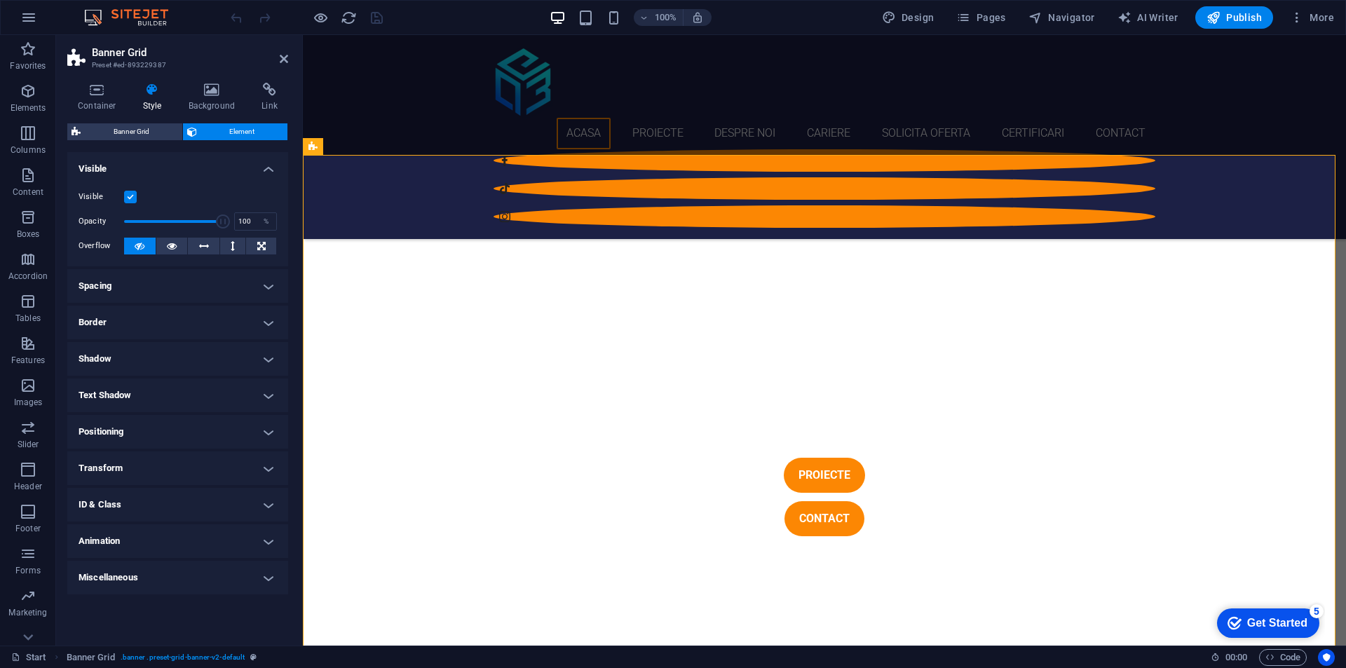
click at [161, 393] on h4 "Text Shadow" at bounding box center [177, 396] width 221 height 34
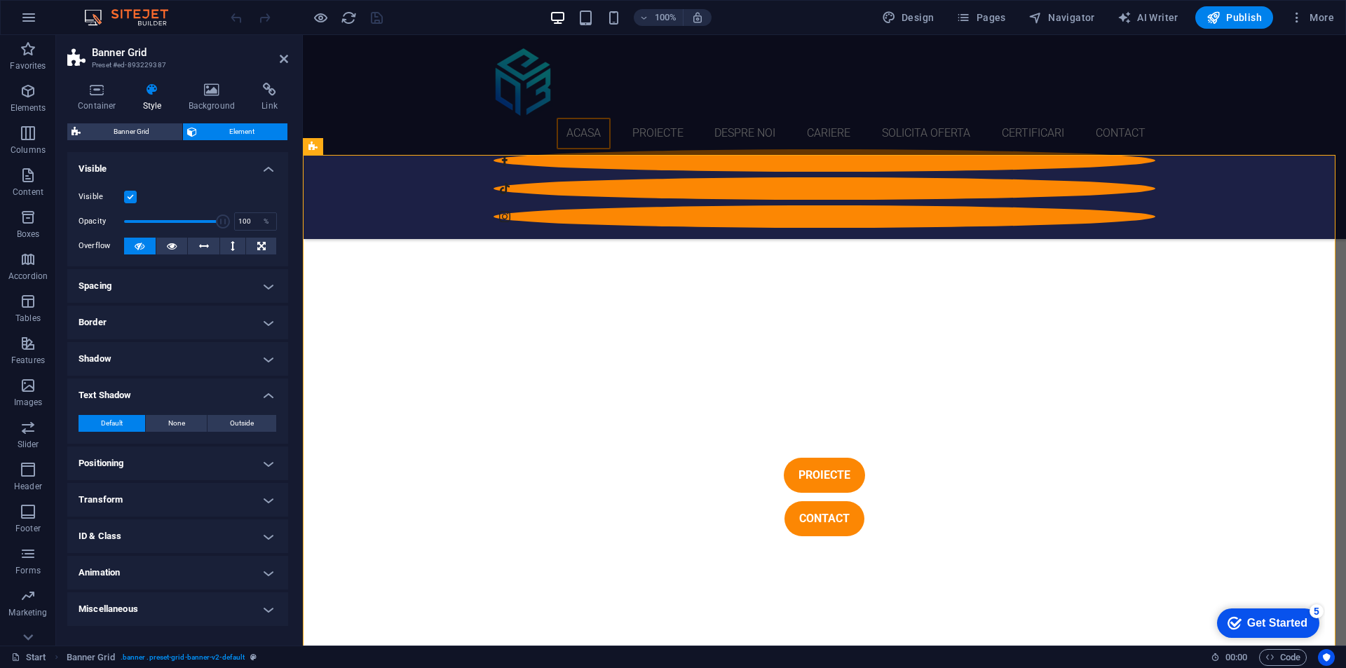
click at [161, 393] on h4 "Text Shadow" at bounding box center [177, 391] width 221 height 25
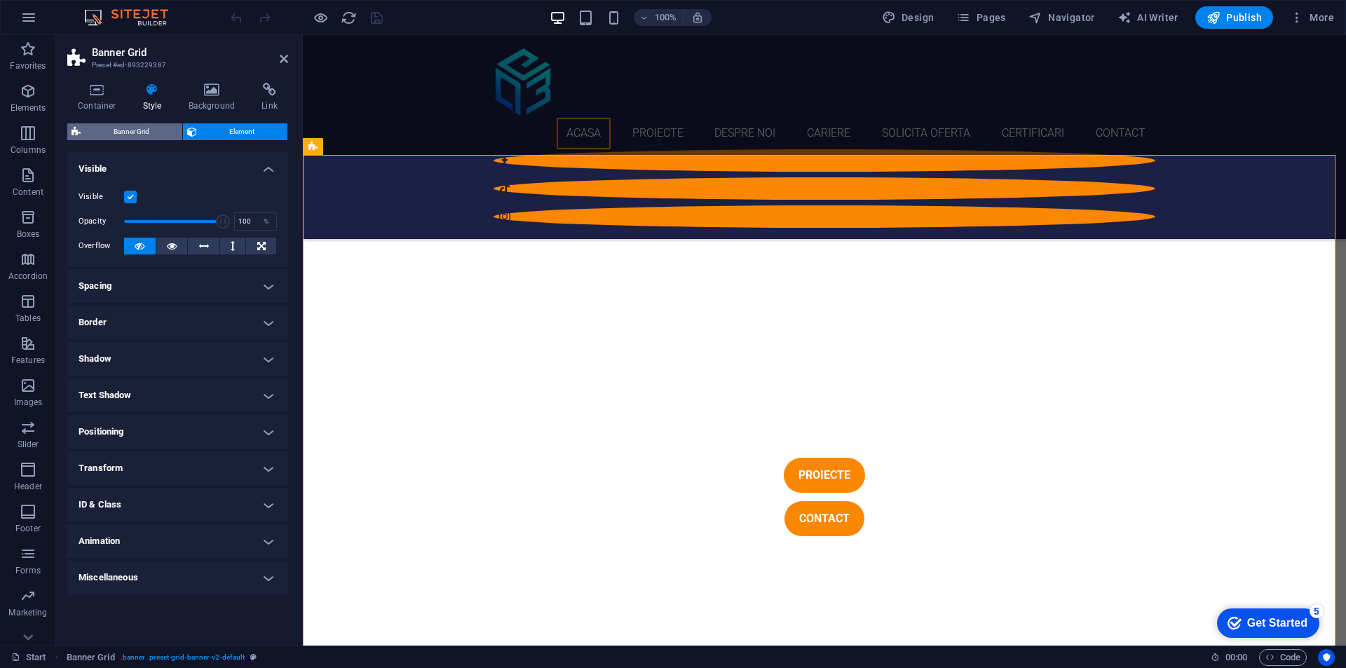
click at [161, 131] on span "Banner Grid" at bounding box center [131, 131] width 93 height 17
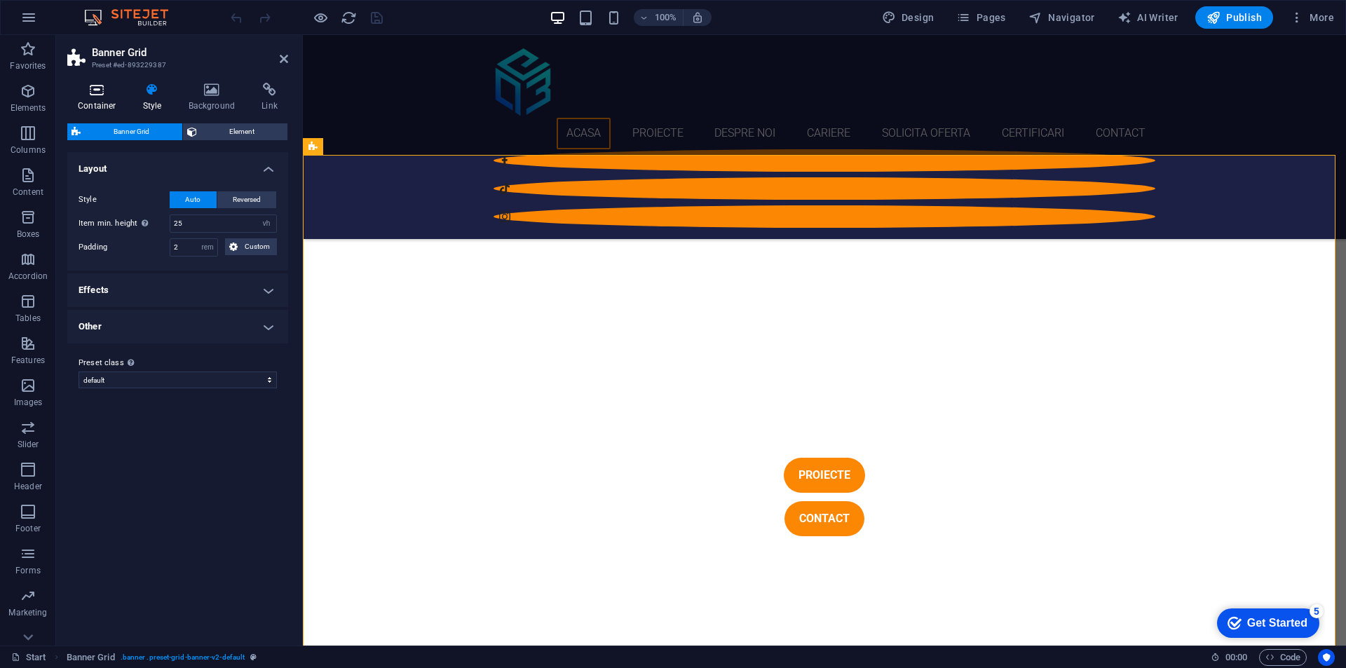
click at [109, 100] on h4 "Container" at bounding box center [99, 97] width 65 height 29
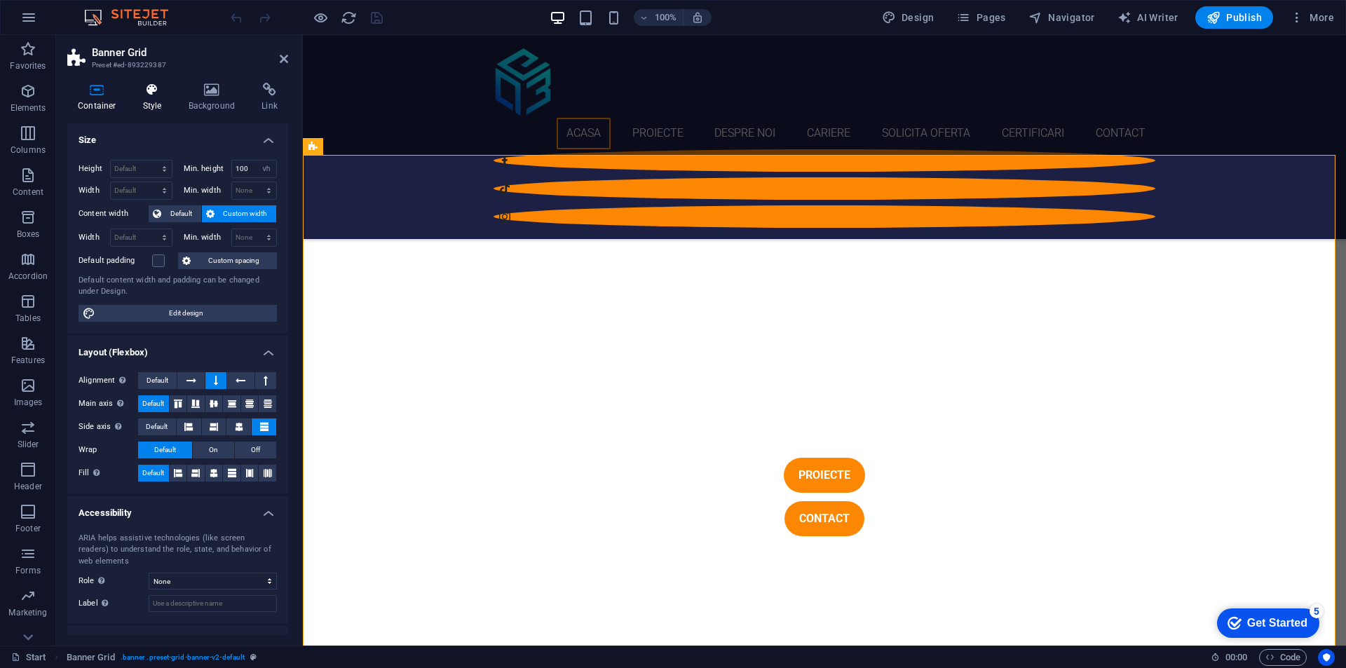
click at [157, 97] on h4 "Style" at bounding box center [156, 97] width 46 height 29
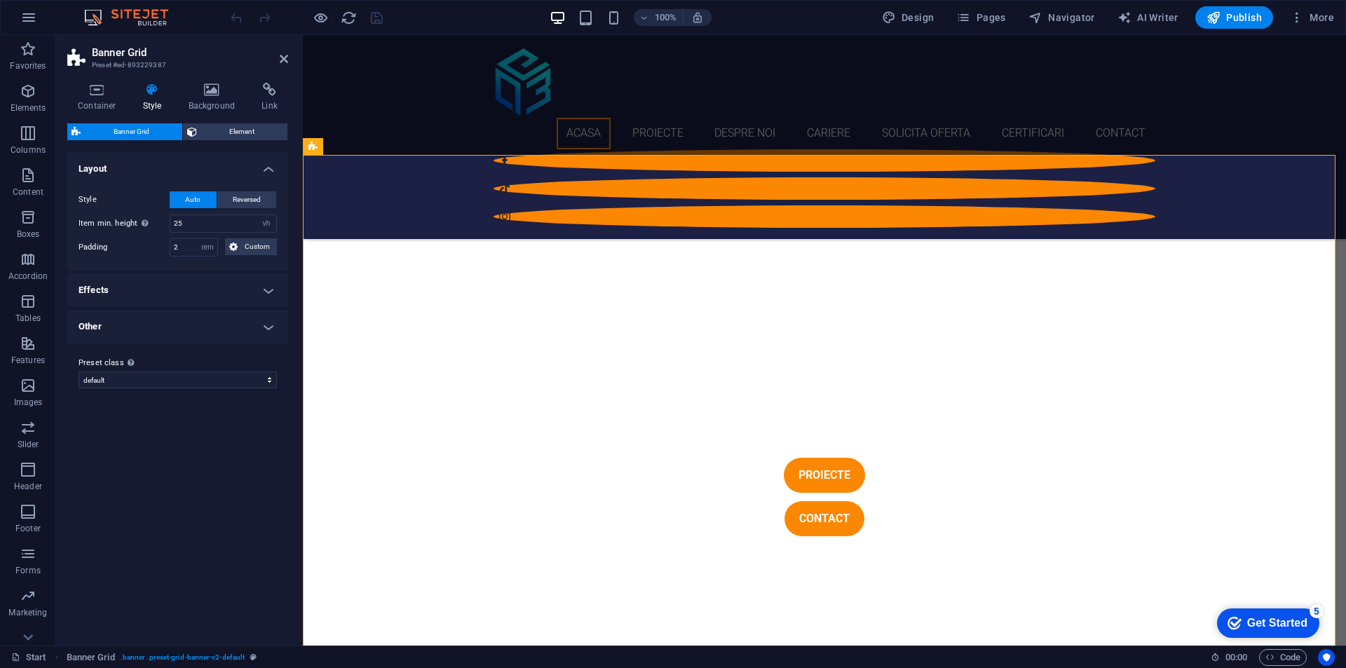
click at [151, 282] on h4 "Effects" at bounding box center [177, 290] width 221 height 34
click at [172, 321] on label at bounding box center [176, 321] width 13 height 13
click at [0, 0] on input "Hover effect" at bounding box center [0, 0] width 0 height 0
click at [231, 360] on h4 "Other" at bounding box center [177, 363] width 221 height 34
click at [262, 395] on button "Adjust" at bounding box center [250, 394] width 53 height 17
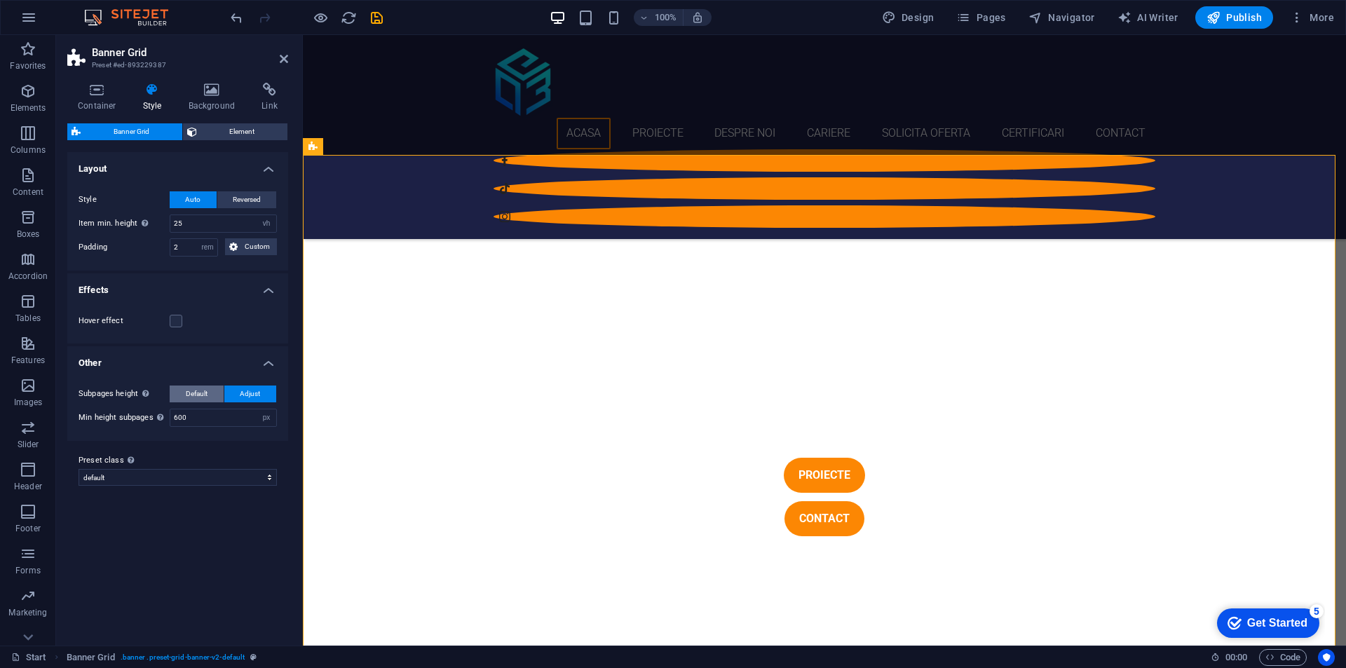
click at [207, 391] on span "Default" at bounding box center [197, 394] width 22 height 17
click at [172, 452] on select "default Add preset class" at bounding box center [178, 453] width 198 height 17
click at [186, 564] on div "Variants Default Layout Style Auto Reversed Item min. height Sets the min. heig…" at bounding box center [177, 393] width 221 height 482
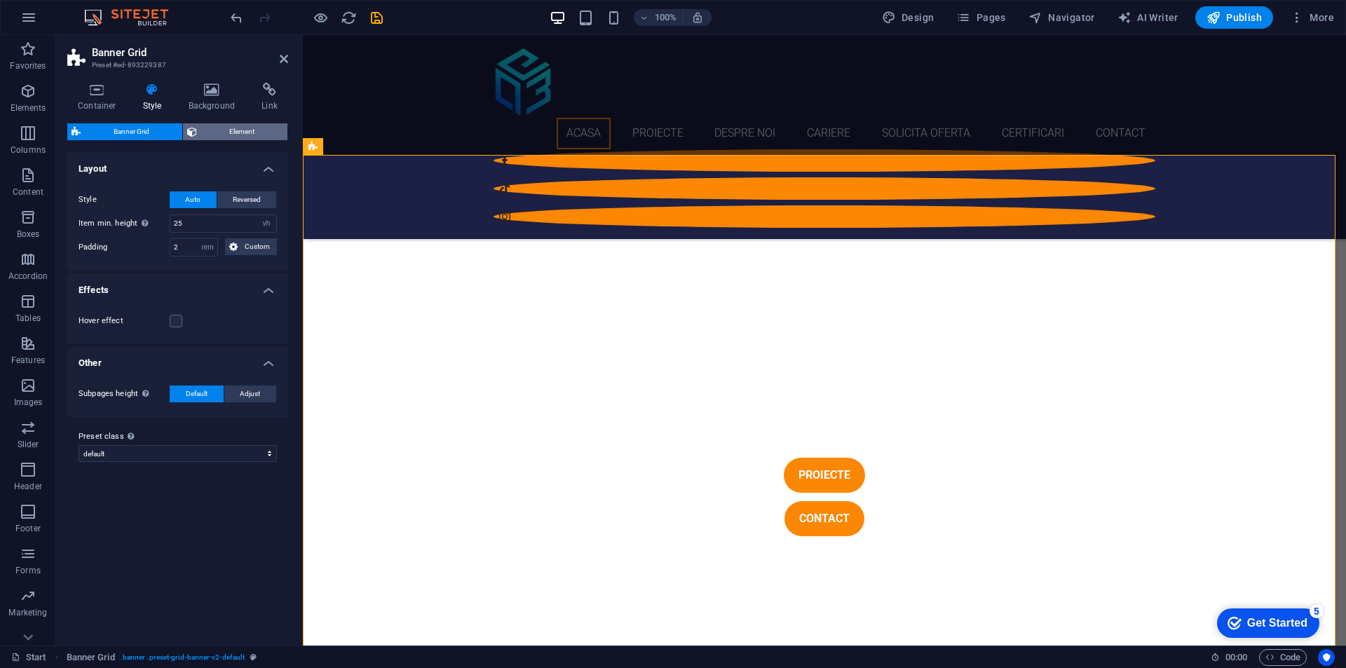
click at [254, 133] on span "Element" at bounding box center [242, 131] width 83 height 17
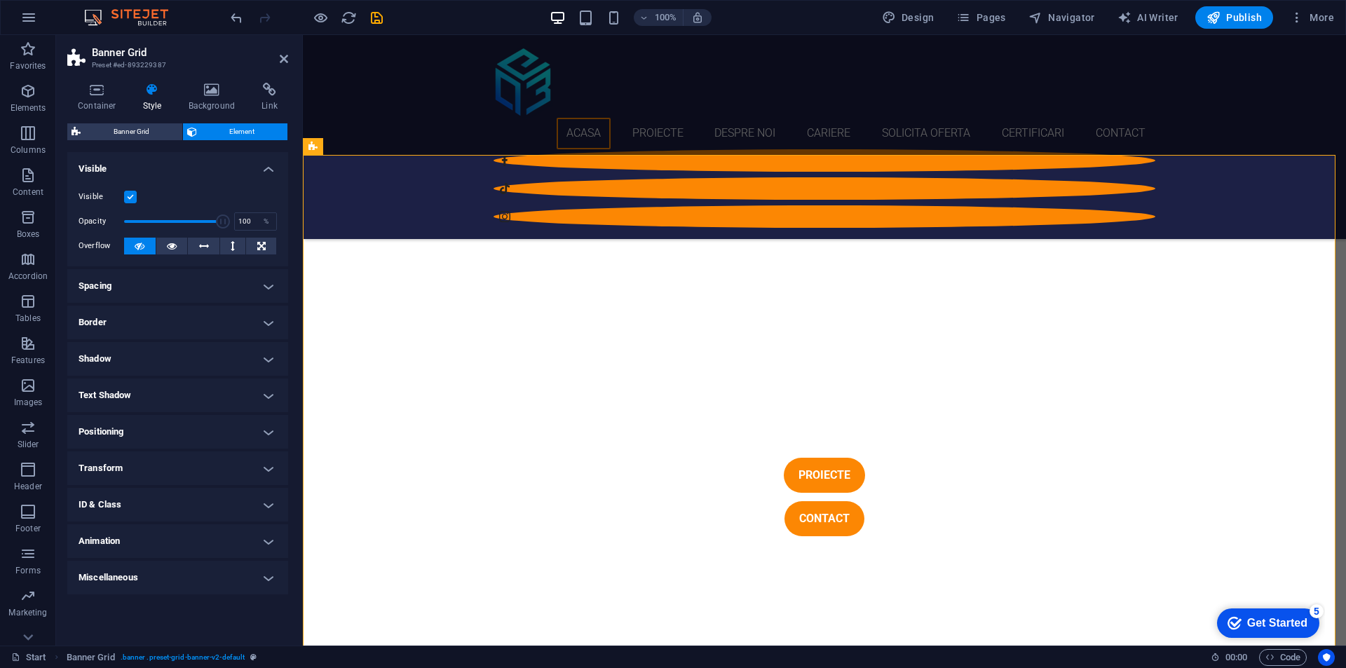
click at [134, 196] on label at bounding box center [130, 197] width 13 height 13
click at [0, 0] on input "Visible" at bounding box center [0, 0] width 0 height 0
click at [134, 196] on label at bounding box center [130, 197] width 13 height 13
click at [0, 0] on input "Visible" at bounding box center [0, 0] width 0 height 0
click at [205, 271] on h4 "Spacing" at bounding box center [177, 286] width 221 height 34
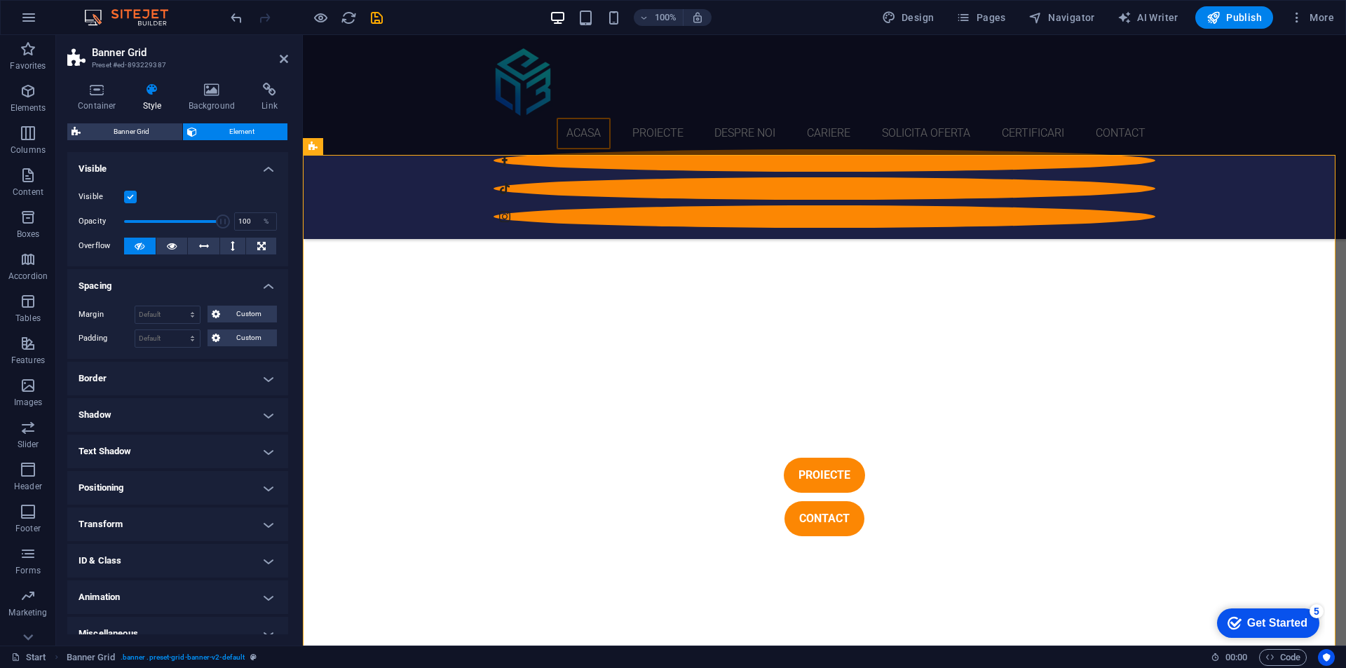
click at [205, 271] on h4 "Spacing" at bounding box center [177, 281] width 221 height 25
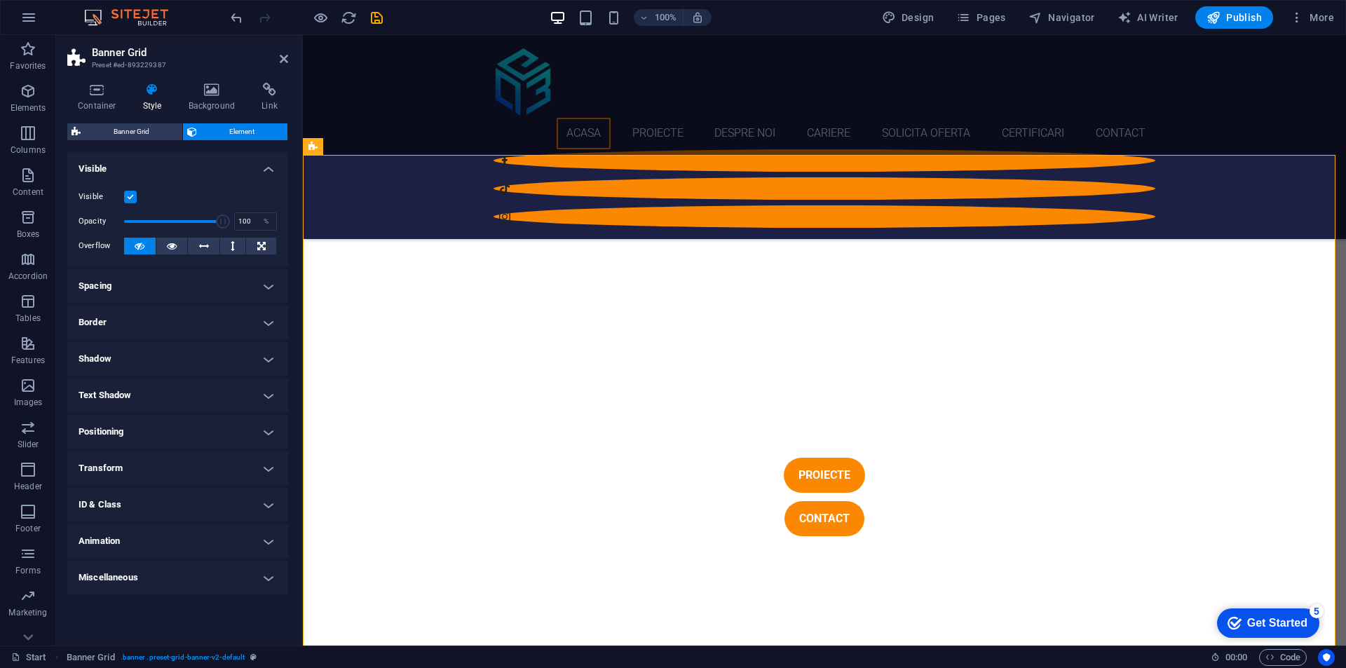
click at [164, 327] on h4 "Border" at bounding box center [177, 323] width 221 height 34
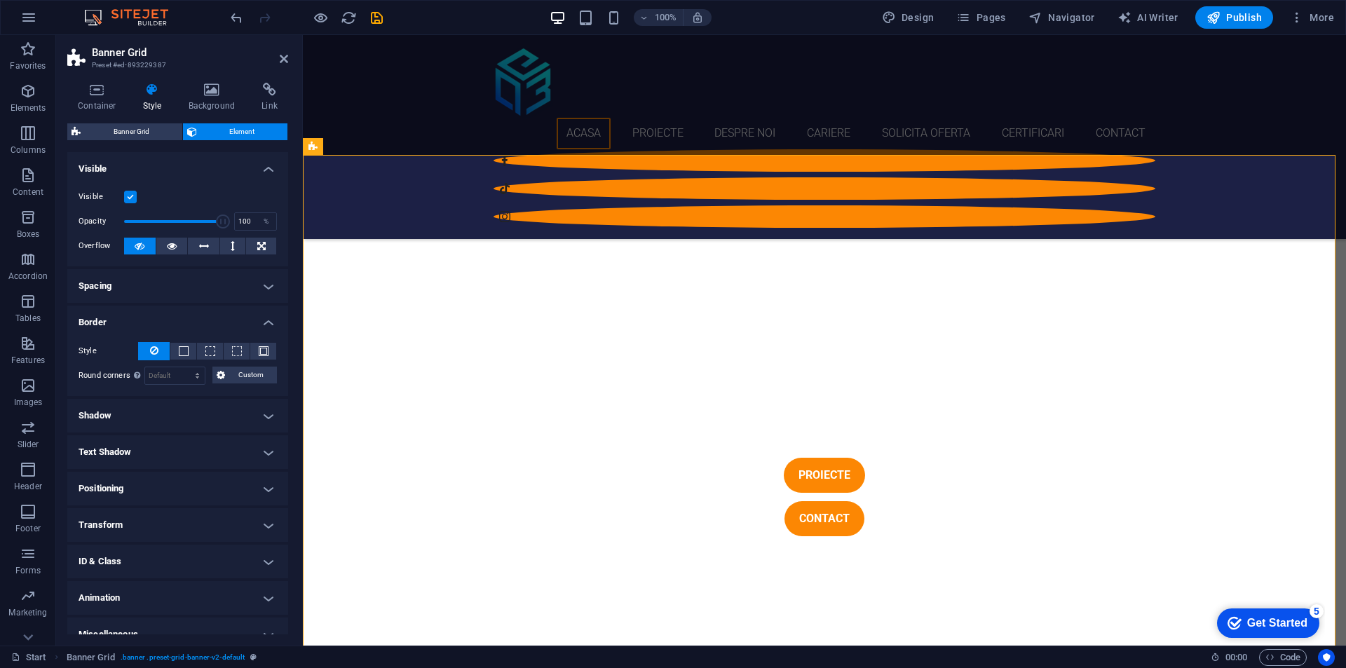
click at [164, 327] on h4 "Border" at bounding box center [177, 318] width 221 height 25
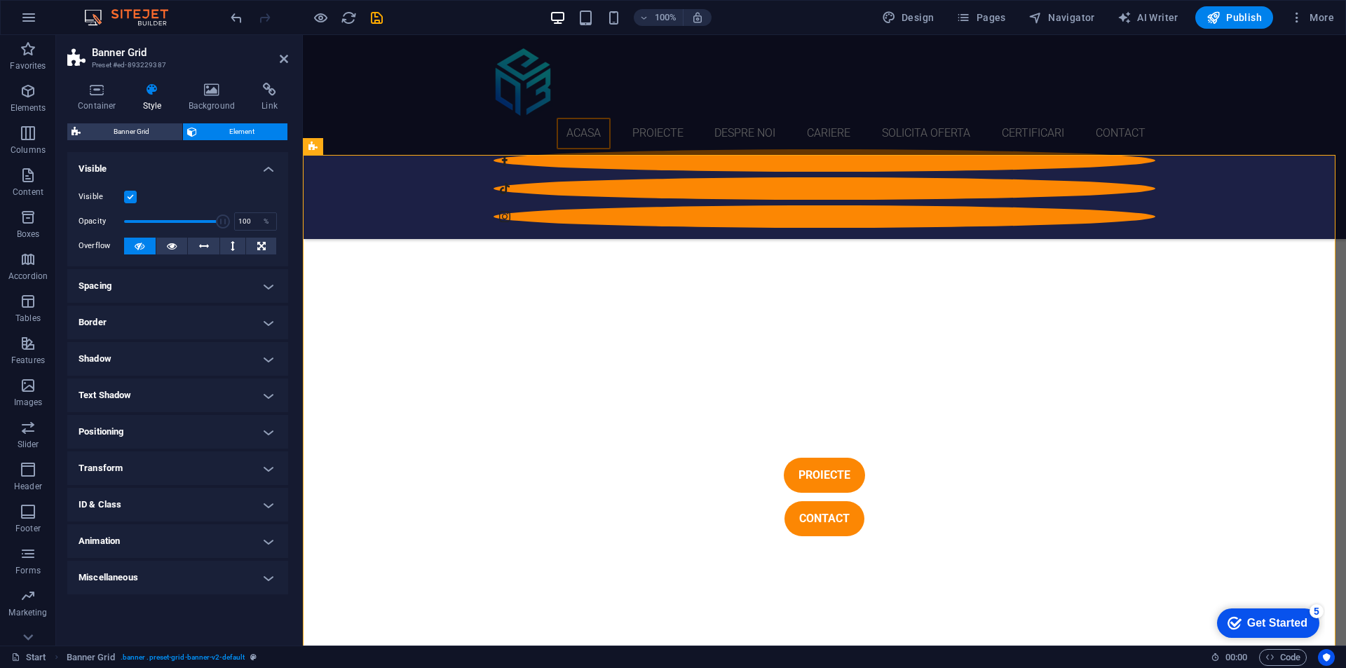
click at [165, 374] on h4 "Shadow" at bounding box center [177, 359] width 221 height 34
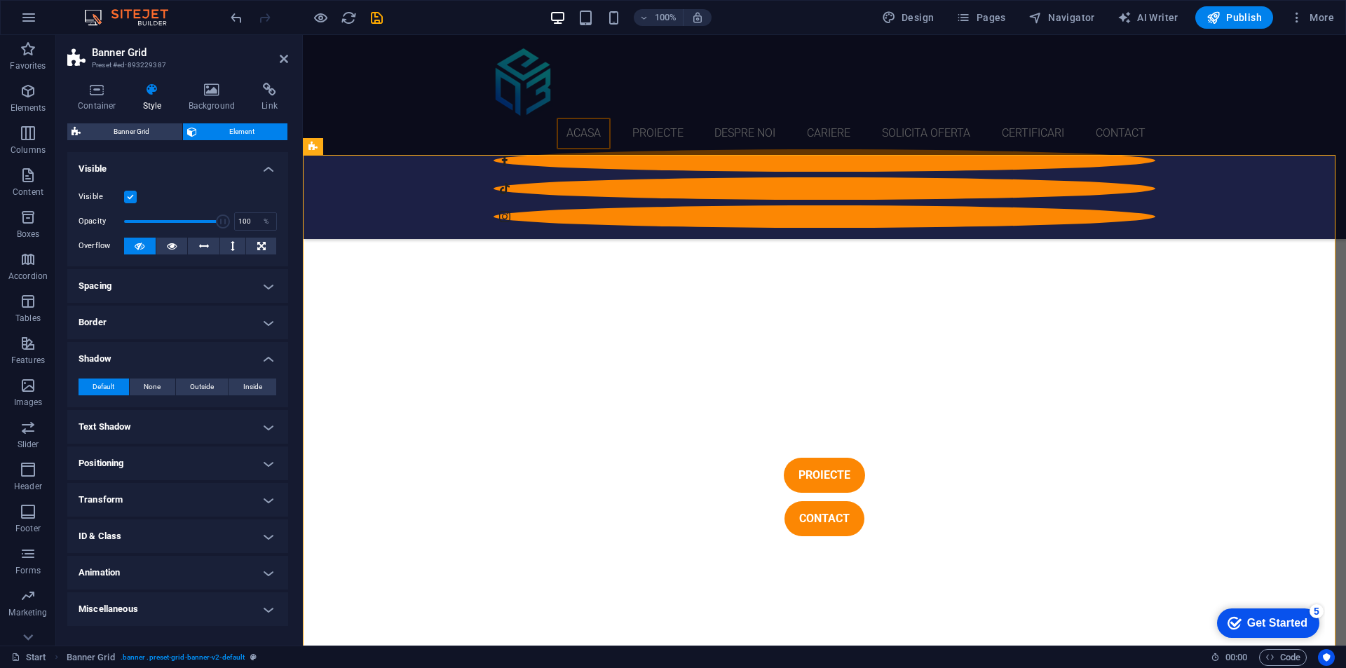
click at [169, 371] on div "Default None Outside Inside Color X offset 0 px rem vh vw Y offset 0 px rem vh …" at bounding box center [177, 387] width 221 height 40
click at [151, 421] on h4 "Text Shadow" at bounding box center [177, 427] width 221 height 34
click at [159, 483] on h4 "Positioning" at bounding box center [177, 495] width 221 height 34
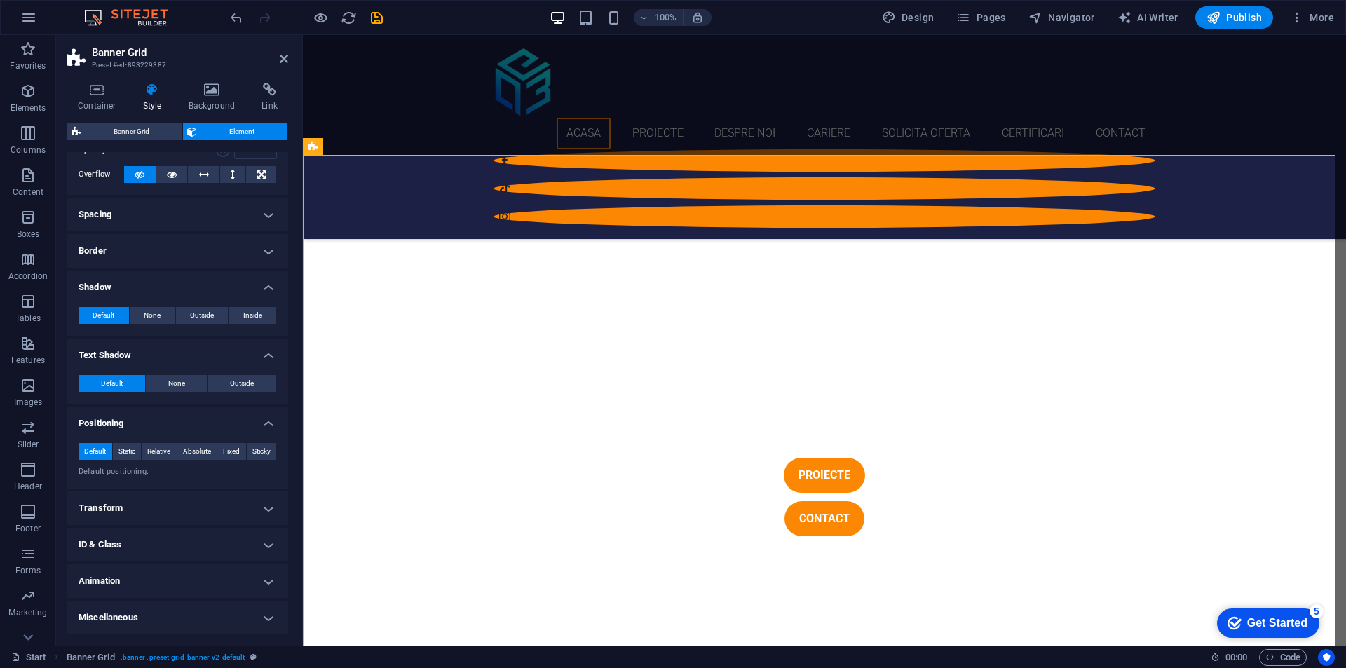
click at [158, 504] on h4 "Transform" at bounding box center [177, 509] width 221 height 34
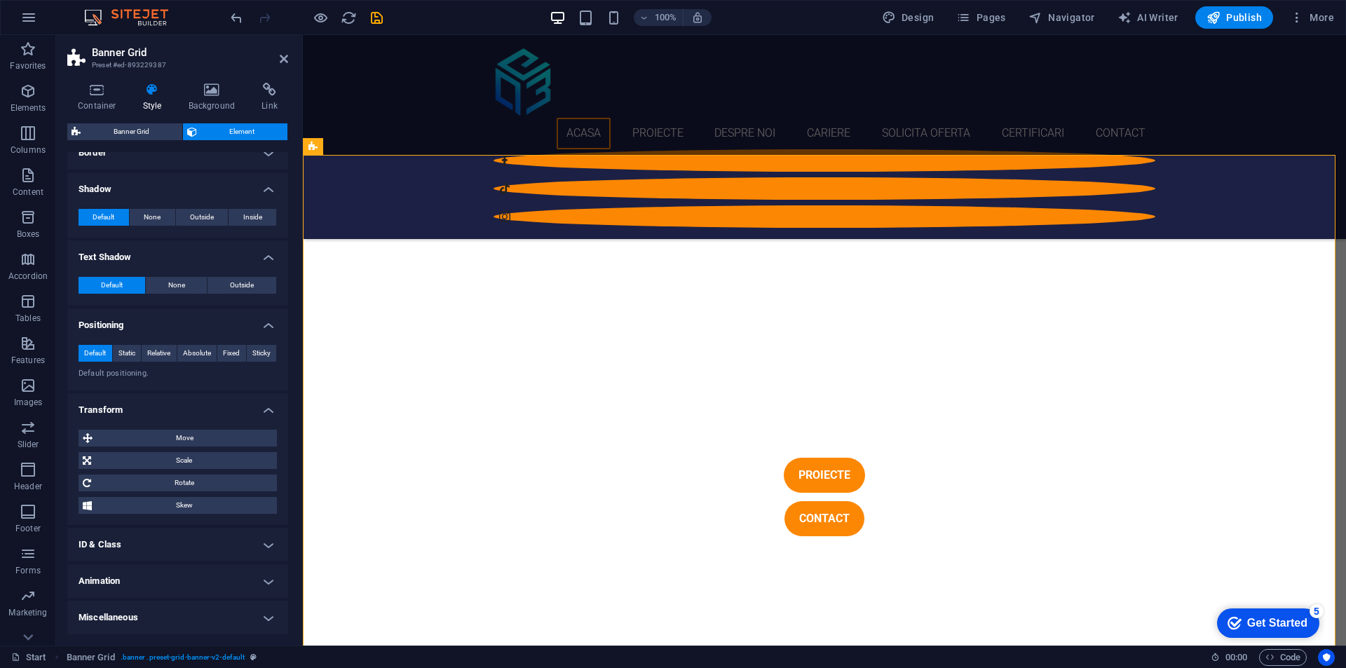
click at [154, 535] on h4 "ID & Class" at bounding box center [177, 545] width 221 height 34
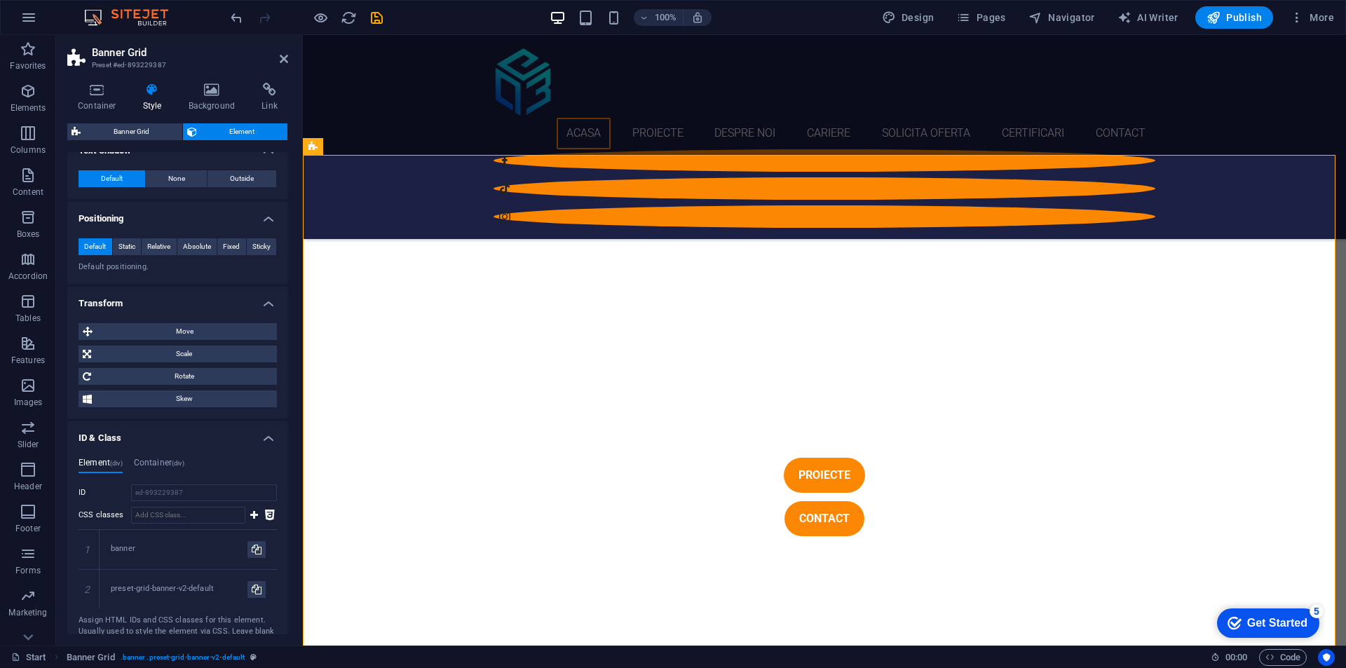
scroll to position [375, 0]
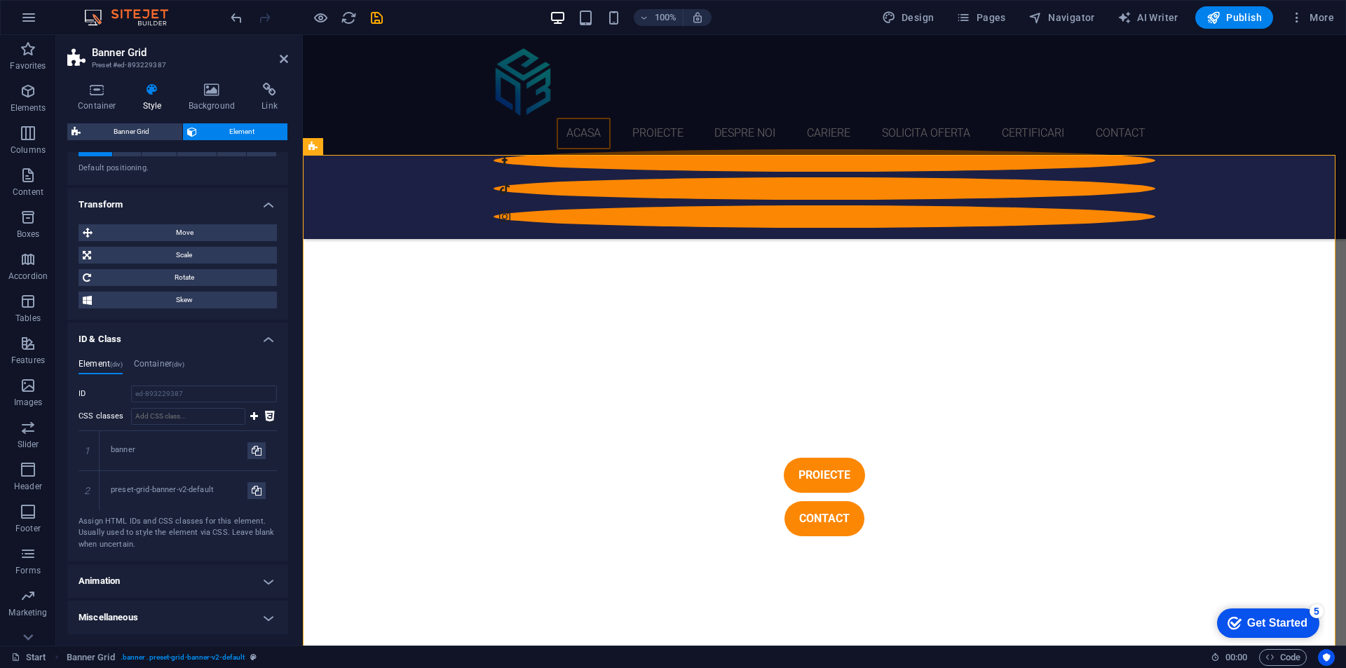
click at [152, 587] on h4 "Animation" at bounding box center [177, 581] width 221 height 34
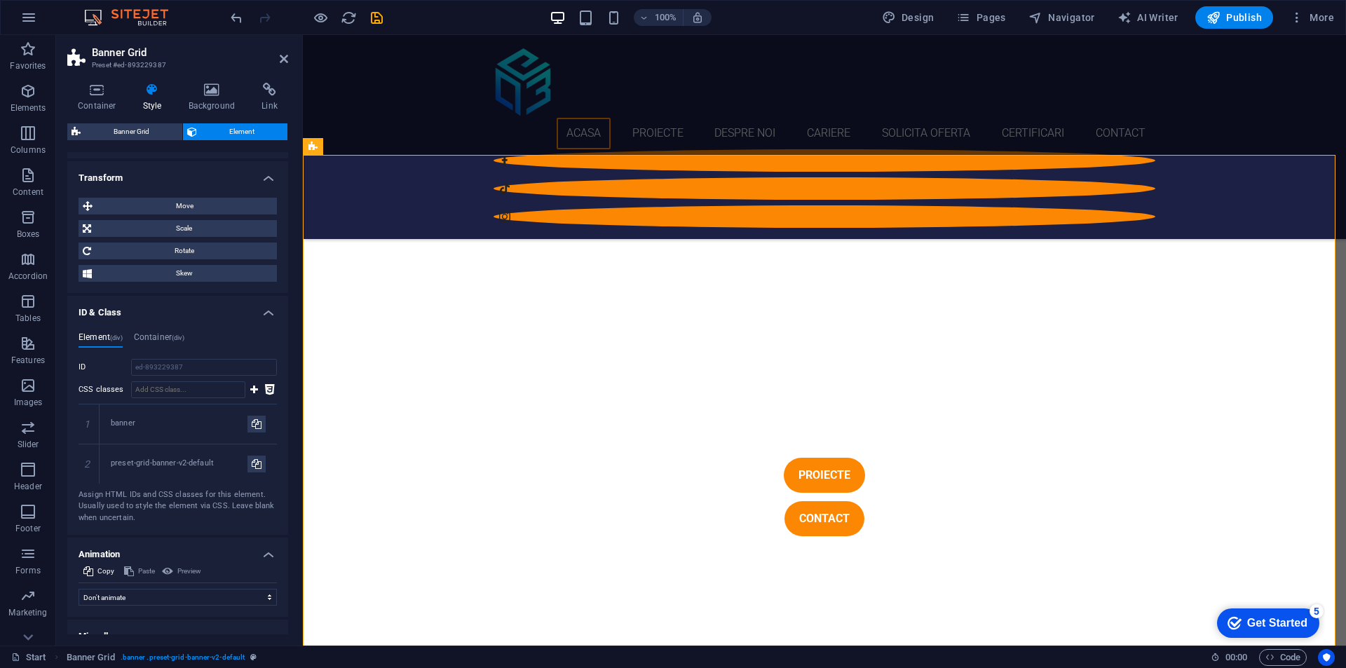
scroll to position [421, 0]
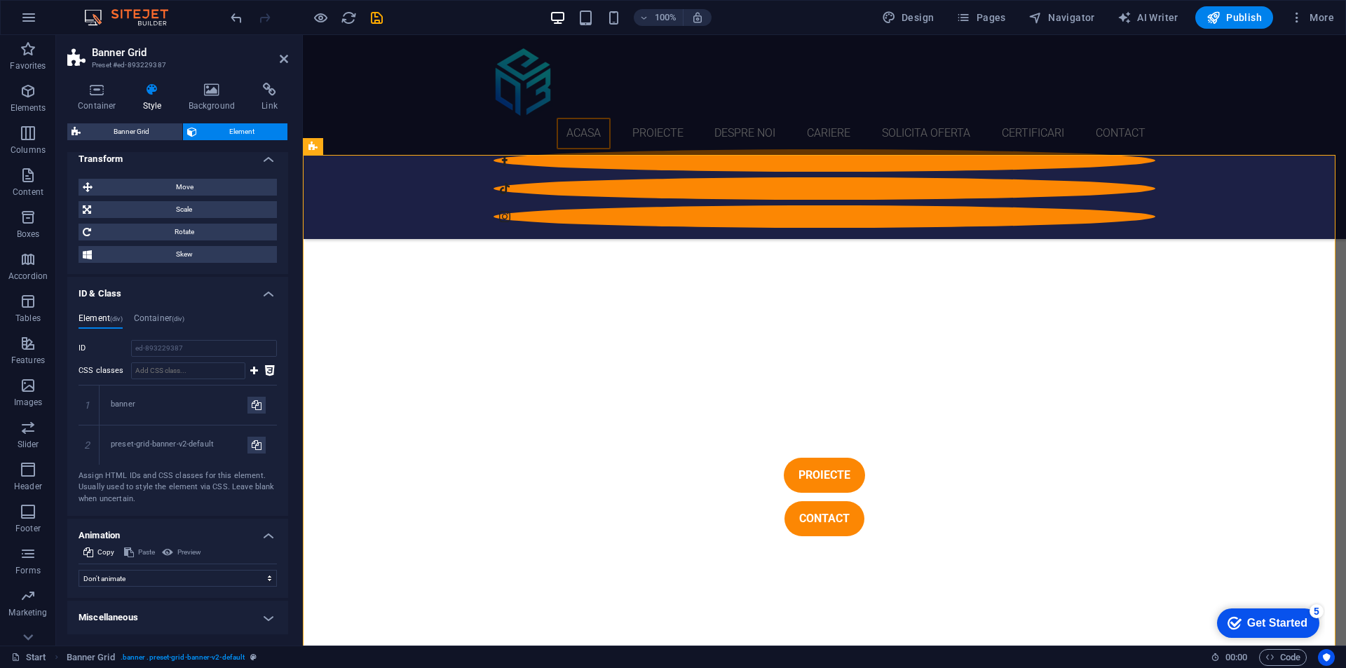
click at [168, 619] on h4 "Miscellaneous" at bounding box center [177, 618] width 221 height 34
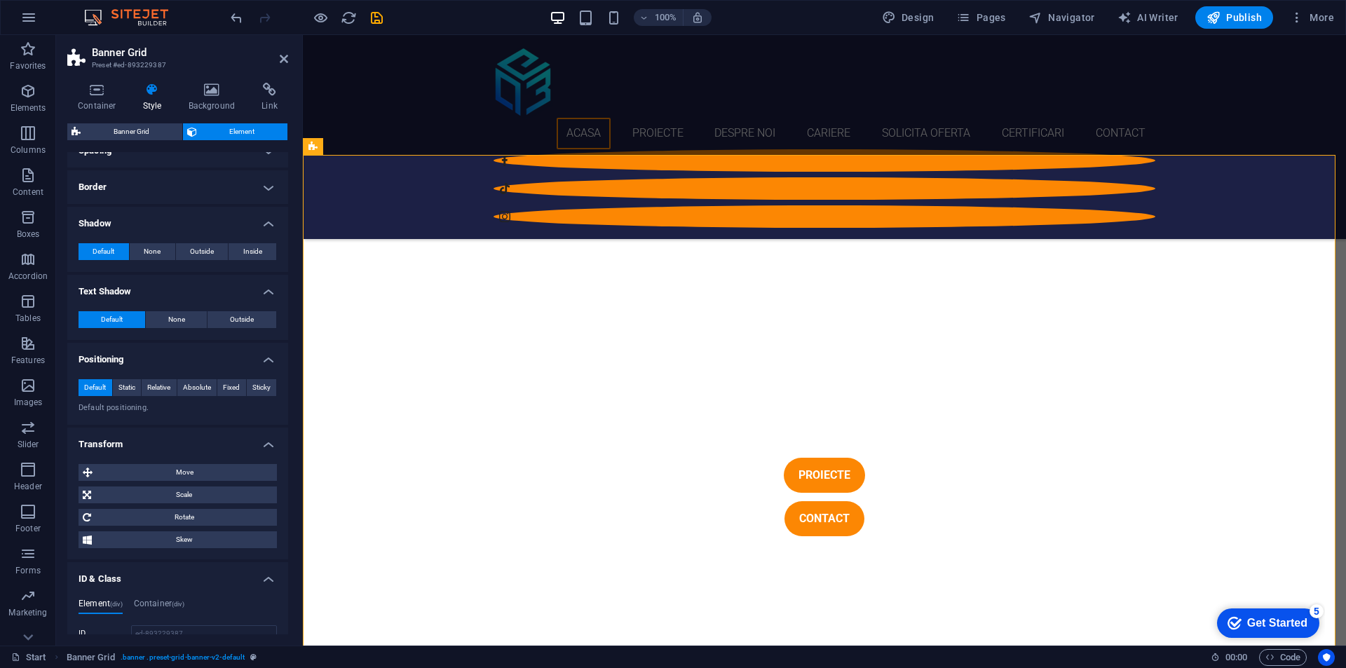
scroll to position [0, 0]
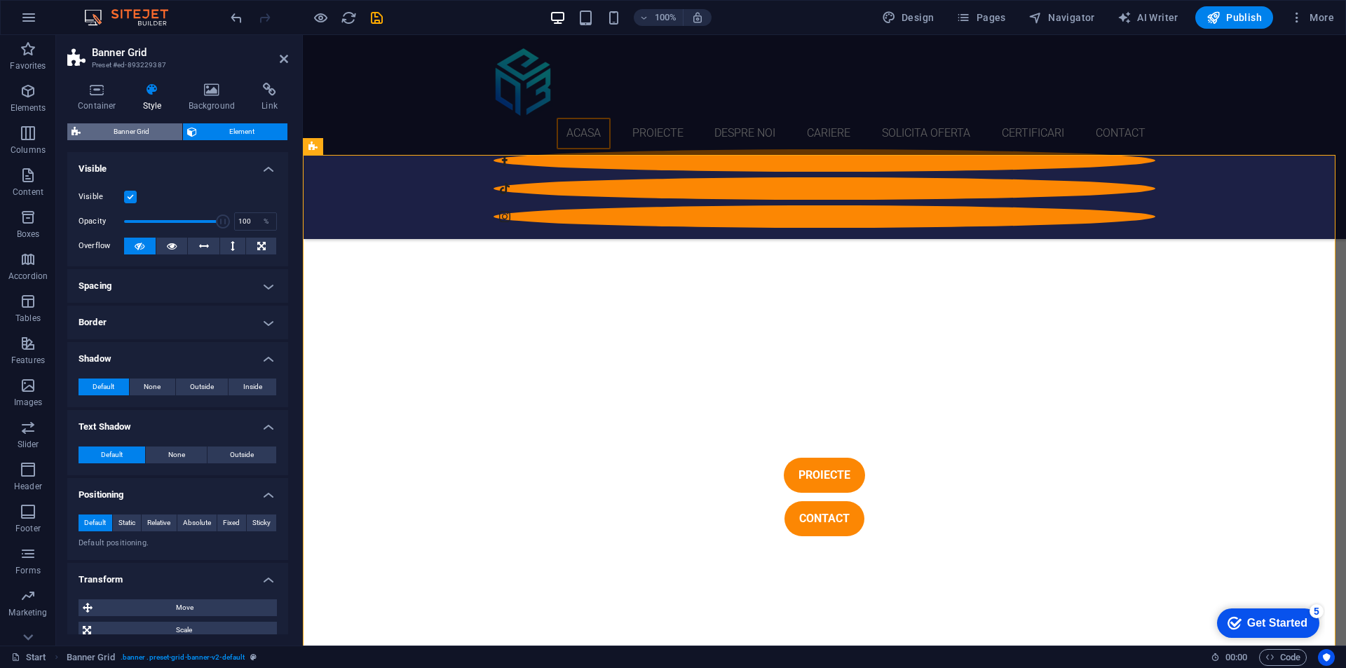
click at [145, 136] on span "Banner Grid" at bounding box center [131, 131] width 93 height 17
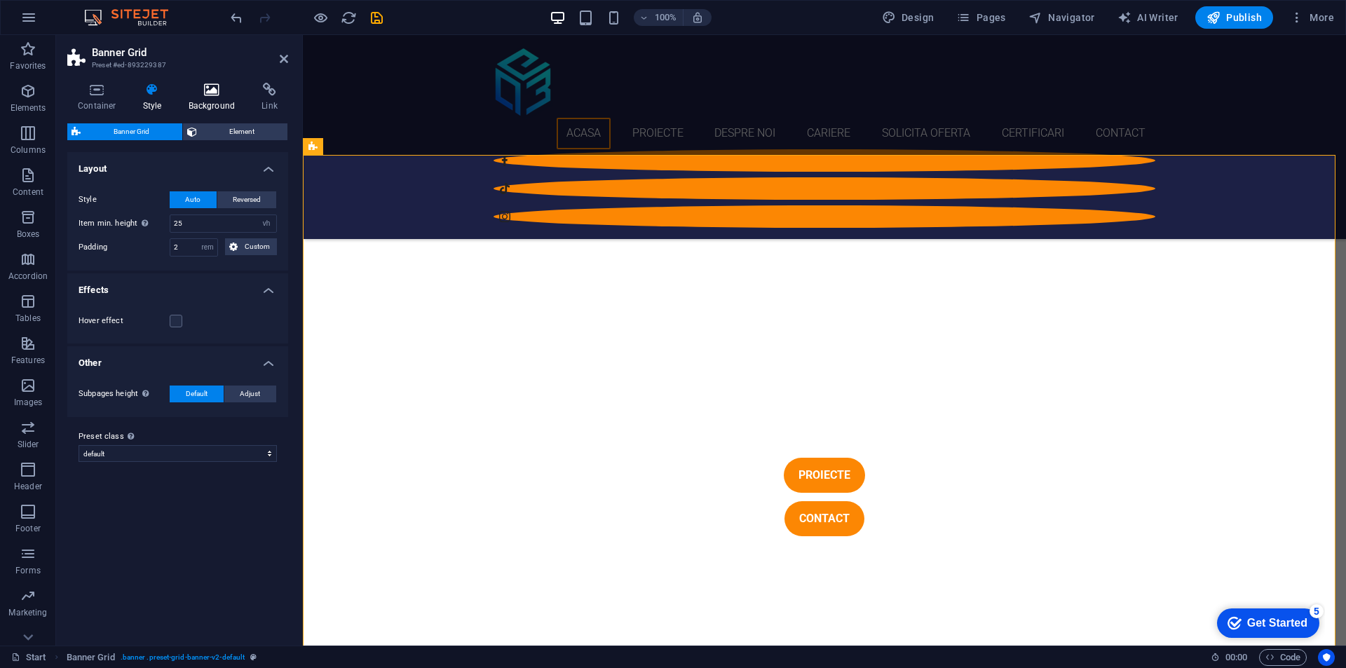
click at [233, 99] on h4 "Background" at bounding box center [215, 97] width 74 height 29
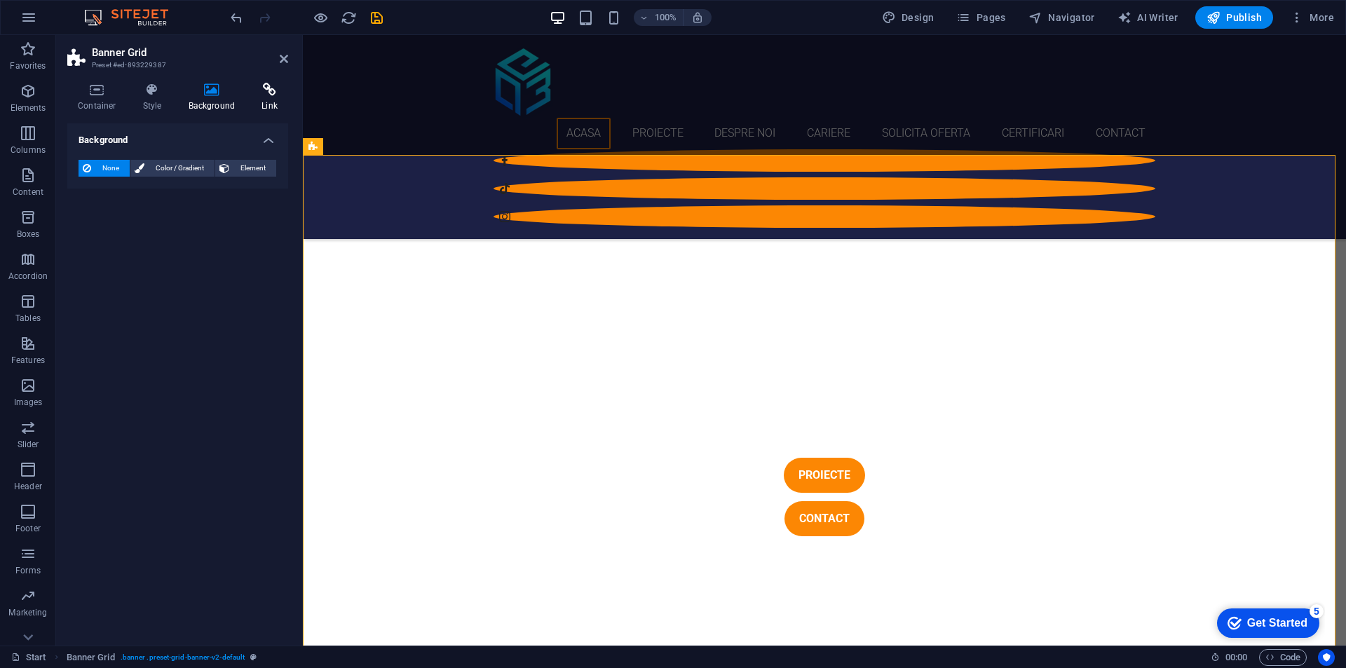
click at [261, 93] on icon at bounding box center [269, 90] width 37 height 14
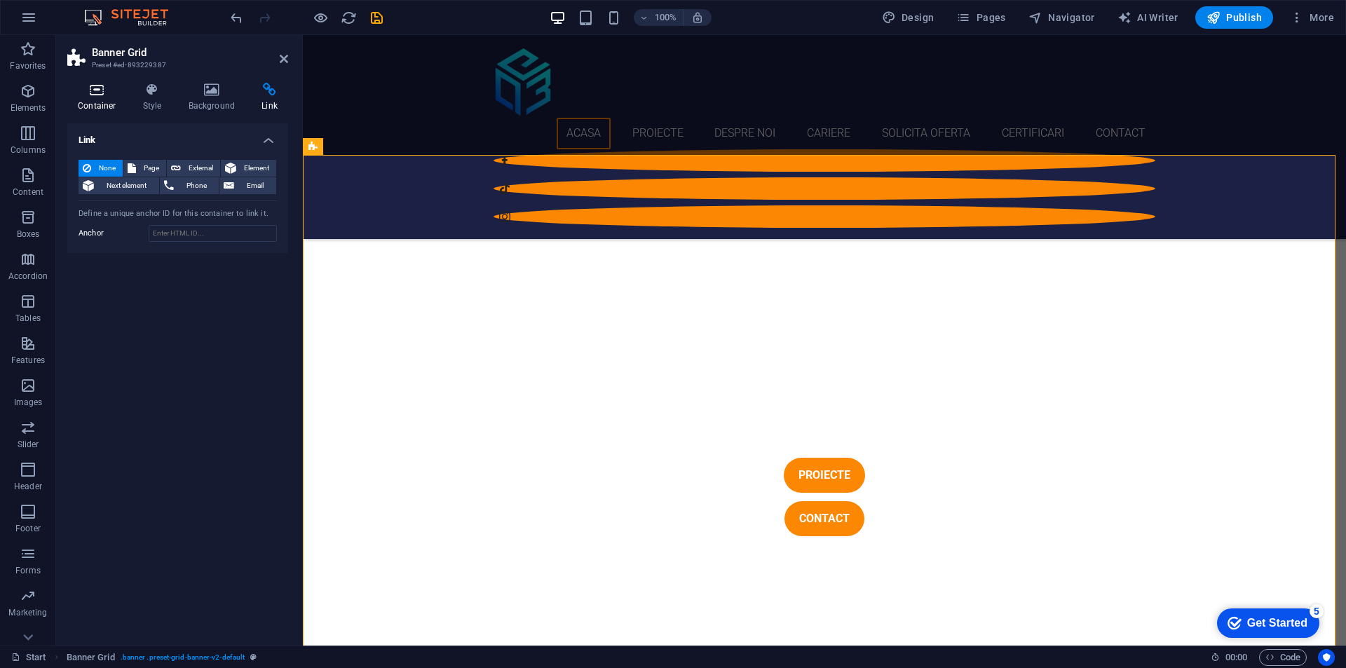
click at [71, 104] on h4 "Container" at bounding box center [99, 97] width 65 height 29
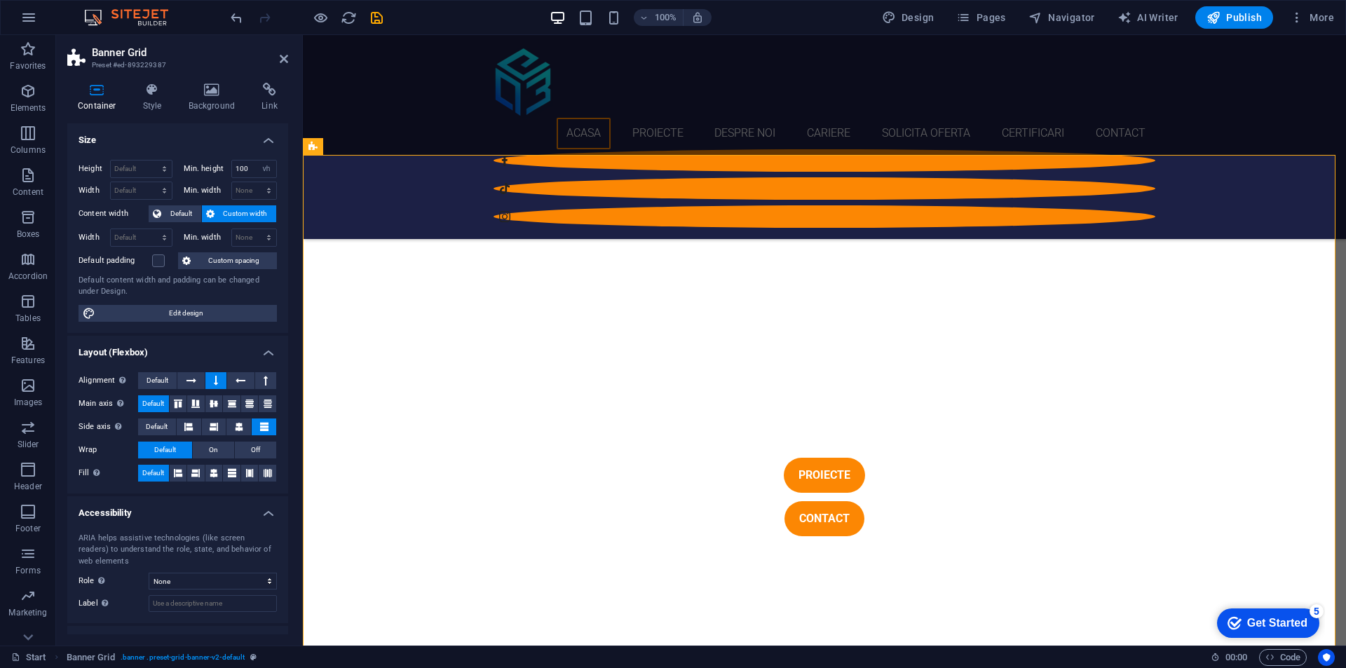
scroll to position [56, 0]
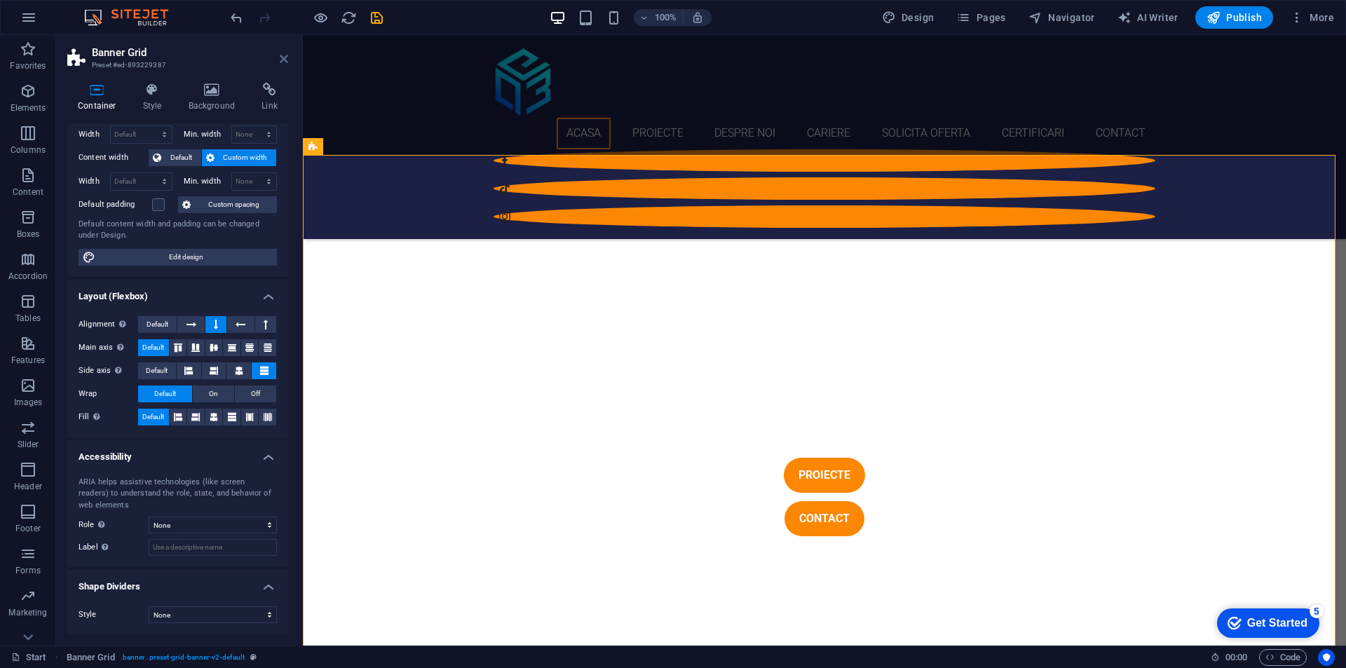
click at [287, 58] on icon at bounding box center [284, 58] width 8 height 11
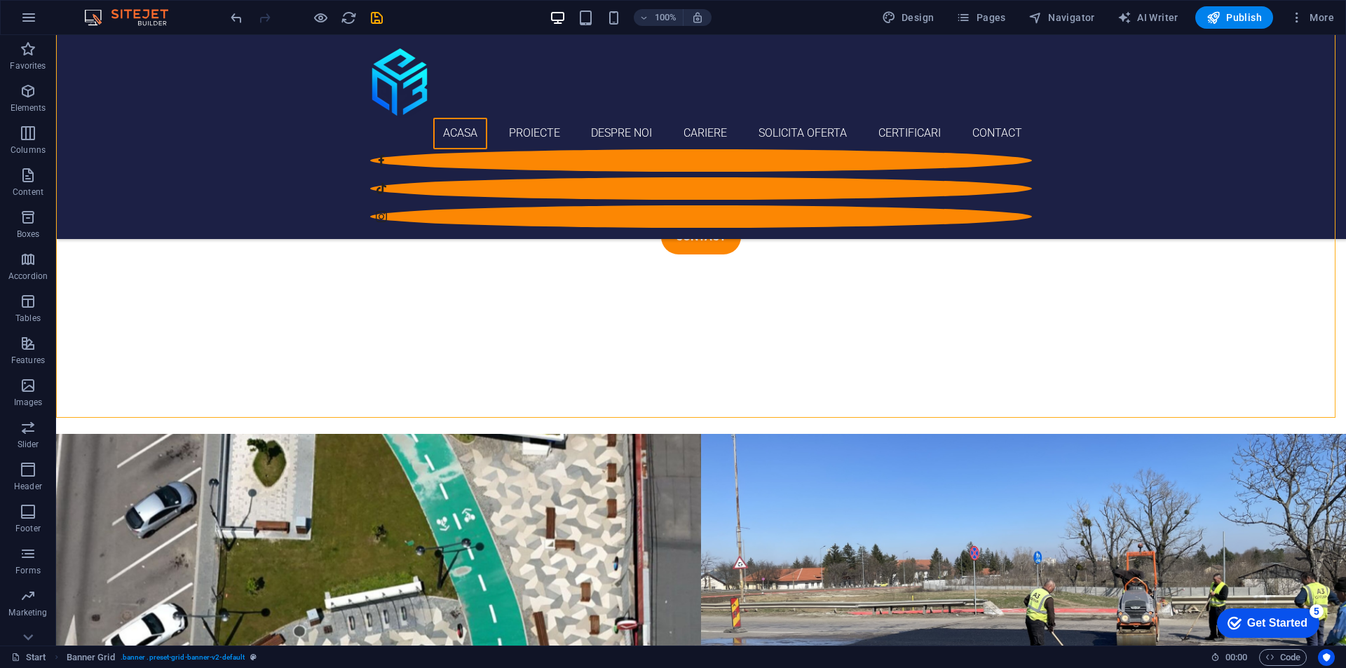
scroll to position [912, 0]
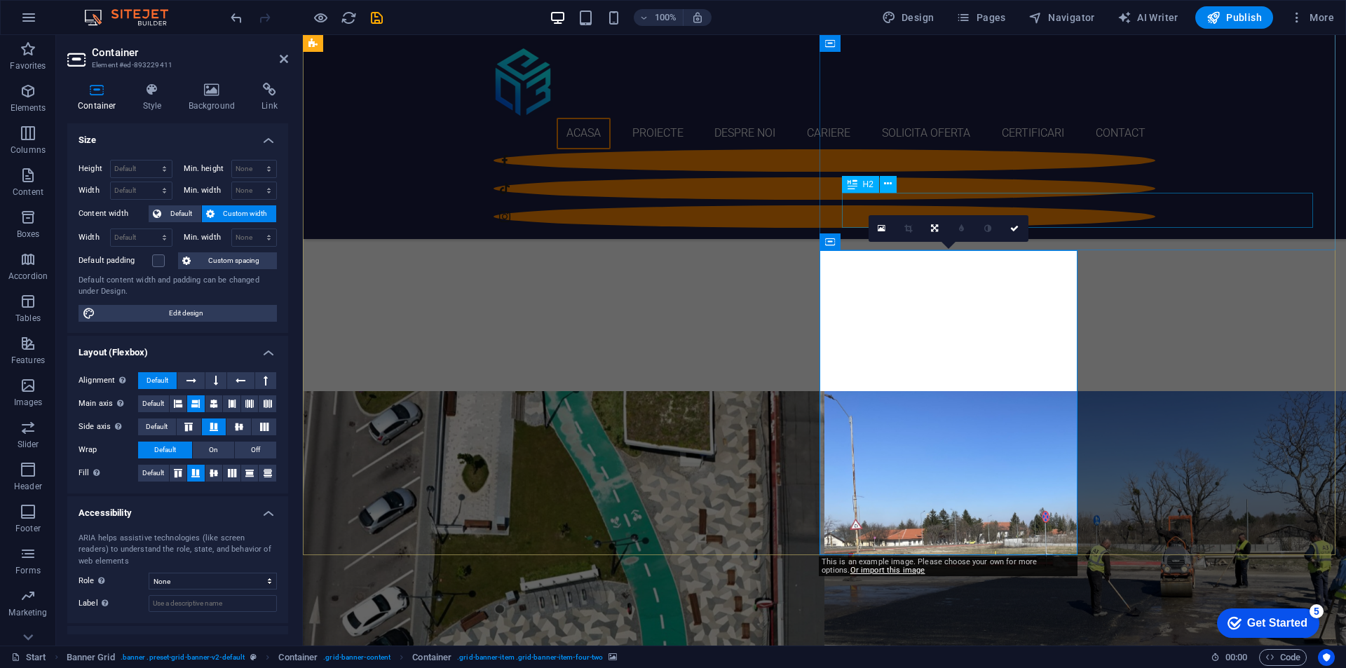
scroll to position [701, 0]
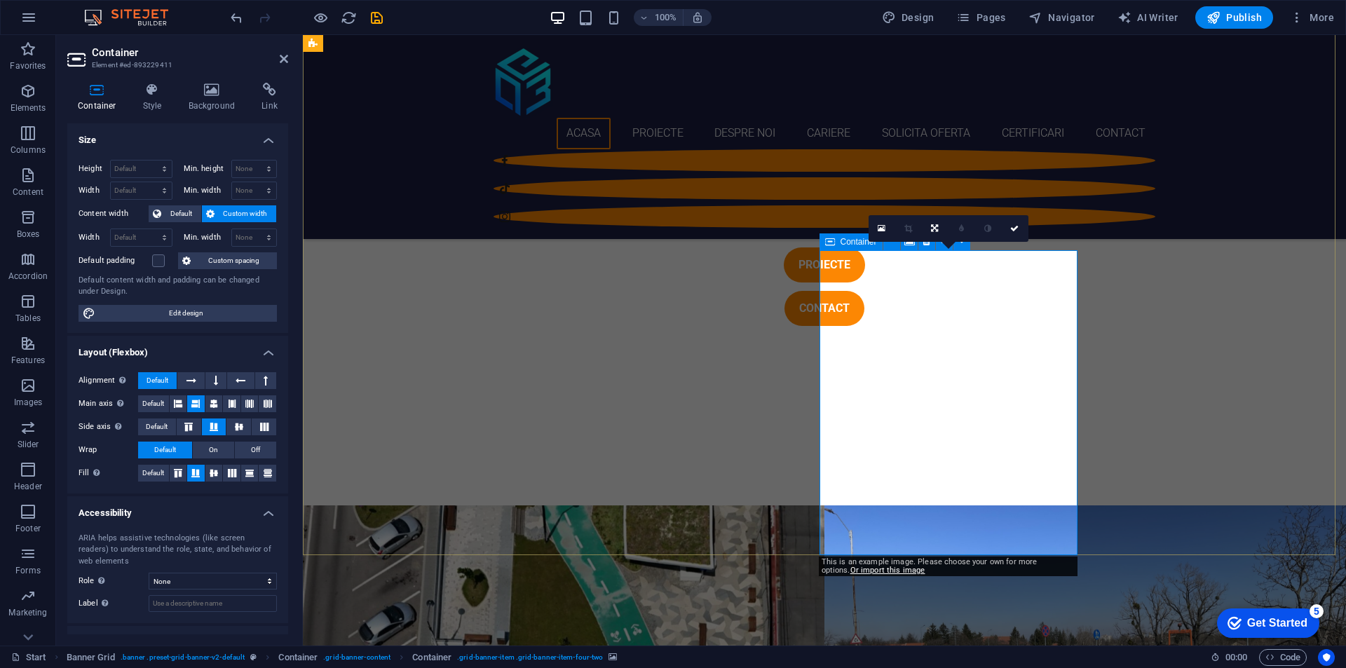
click at [834, 246] on icon at bounding box center [830, 241] width 10 height 17
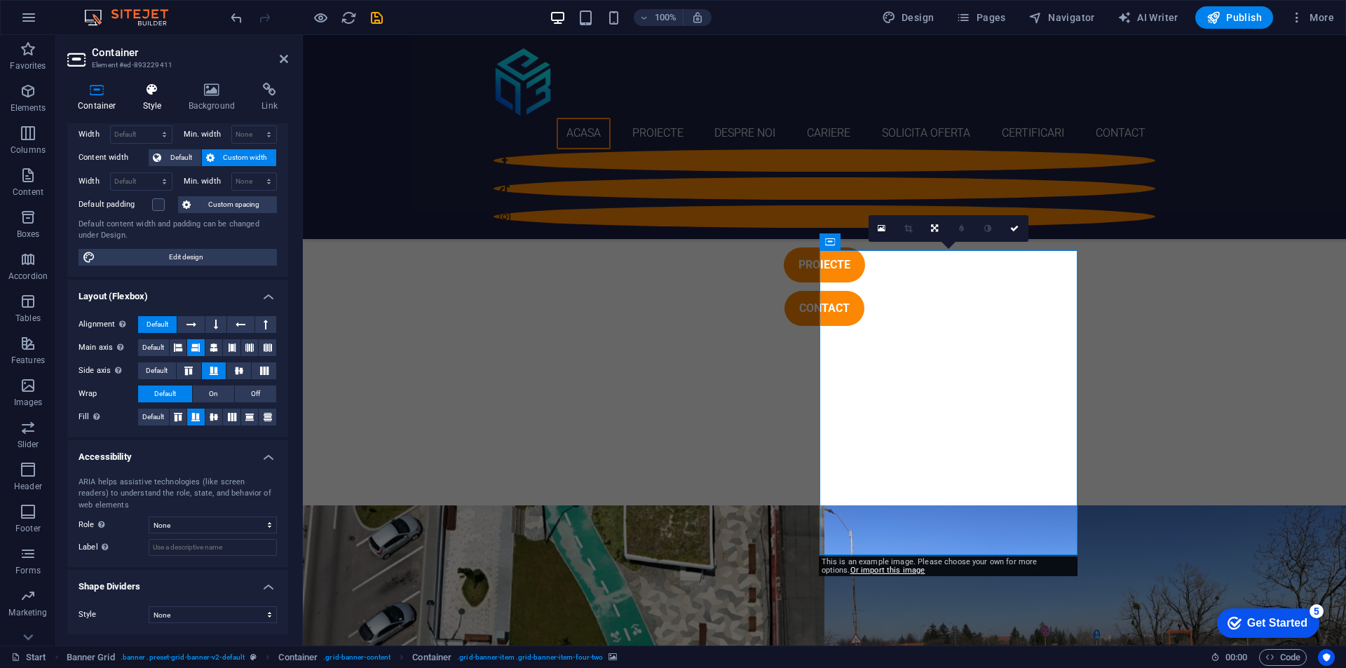
click at [156, 85] on icon at bounding box center [153, 90] width 40 height 14
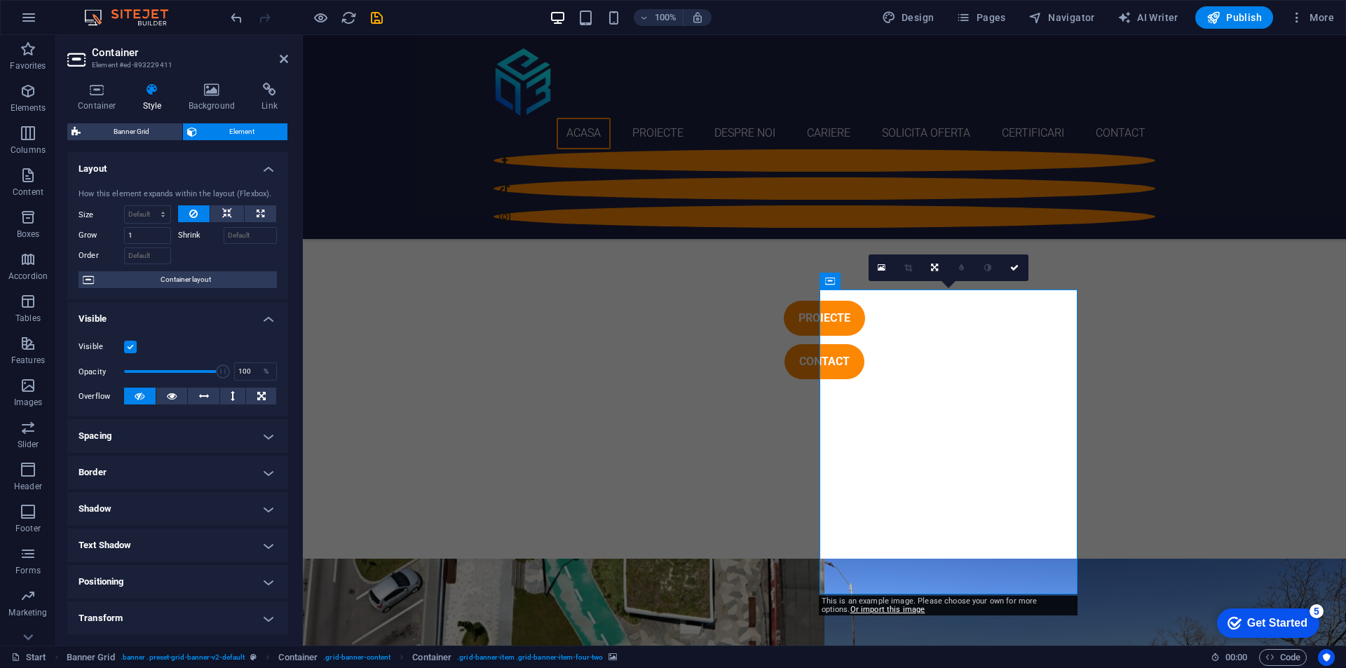
scroll to position [561, 0]
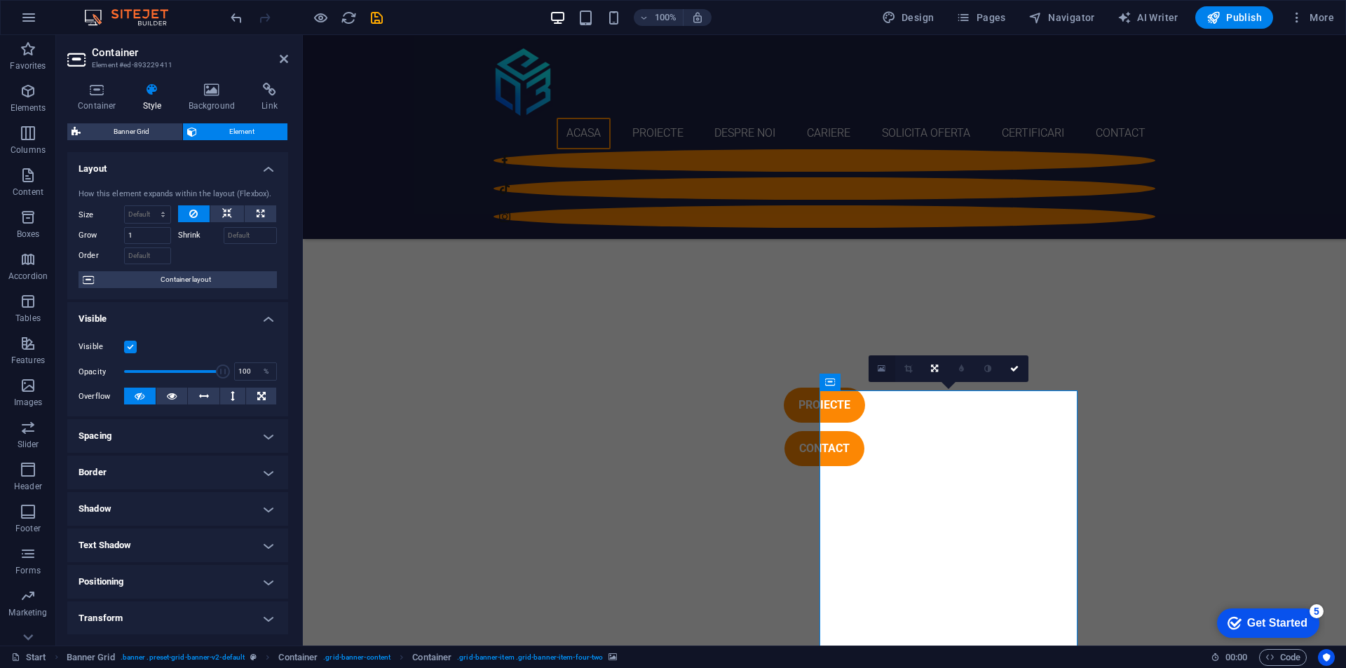
click at [877, 365] on link at bounding box center [882, 369] width 27 height 27
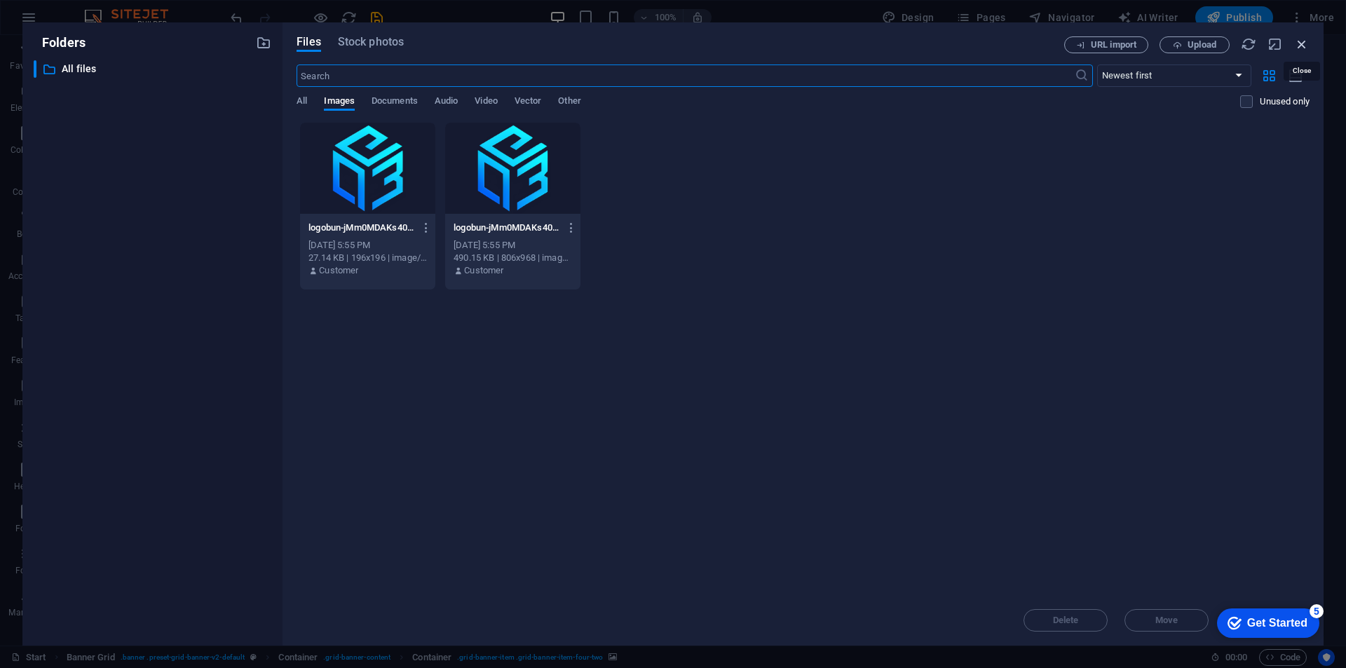
click at [1297, 40] on icon "button" at bounding box center [1301, 43] width 15 height 15
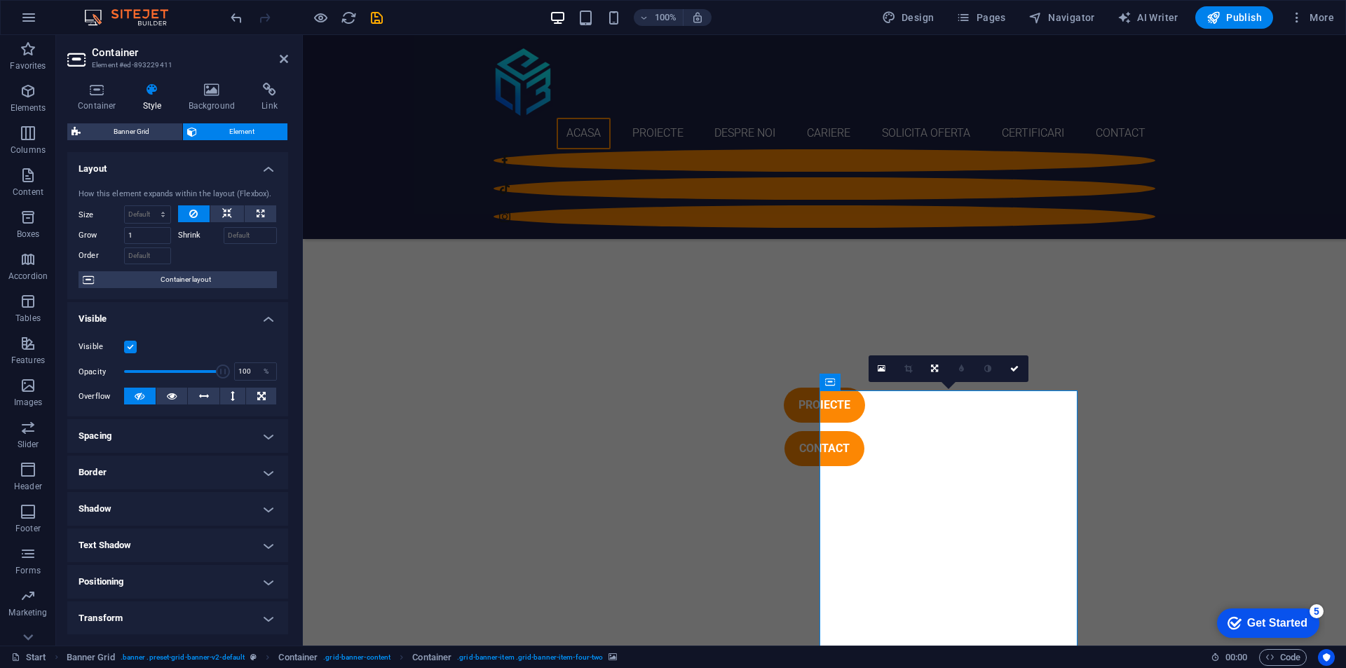
click at [1011, 368] on icon at bounding box center [1014, 369] width 8 height 8
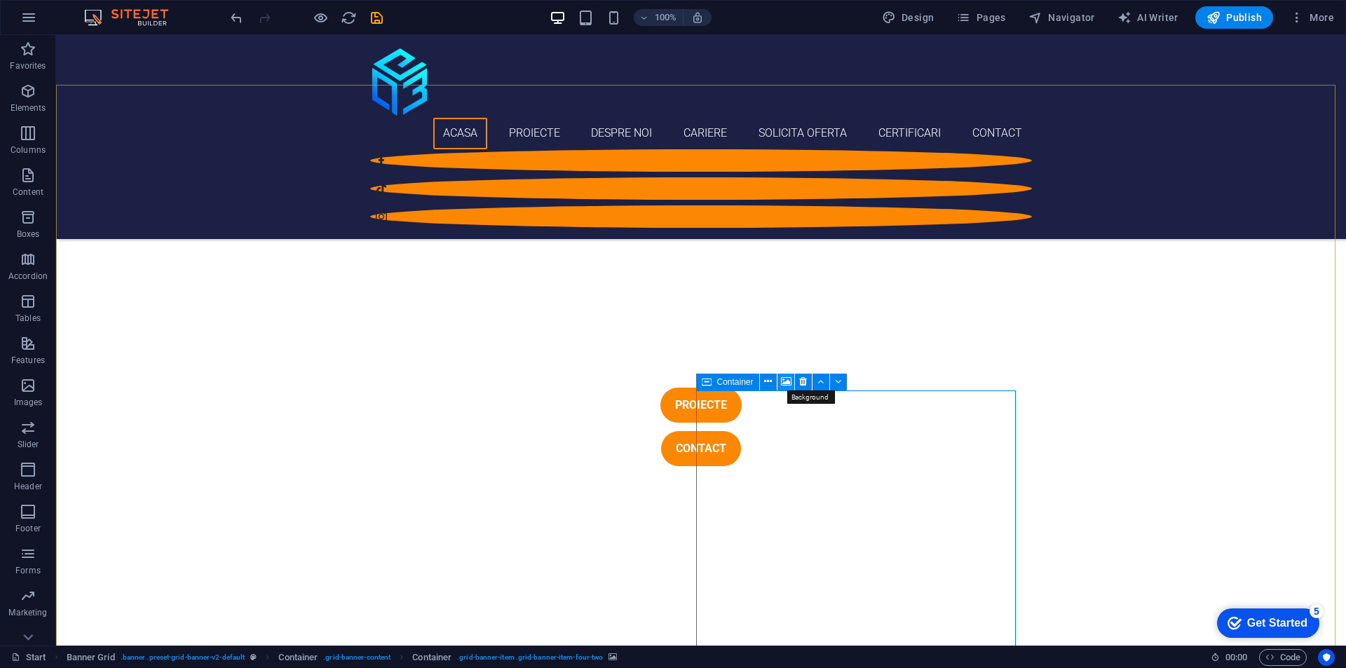
click at [788, 381] on icon at bounding box center [786, 381] width 11 height 15
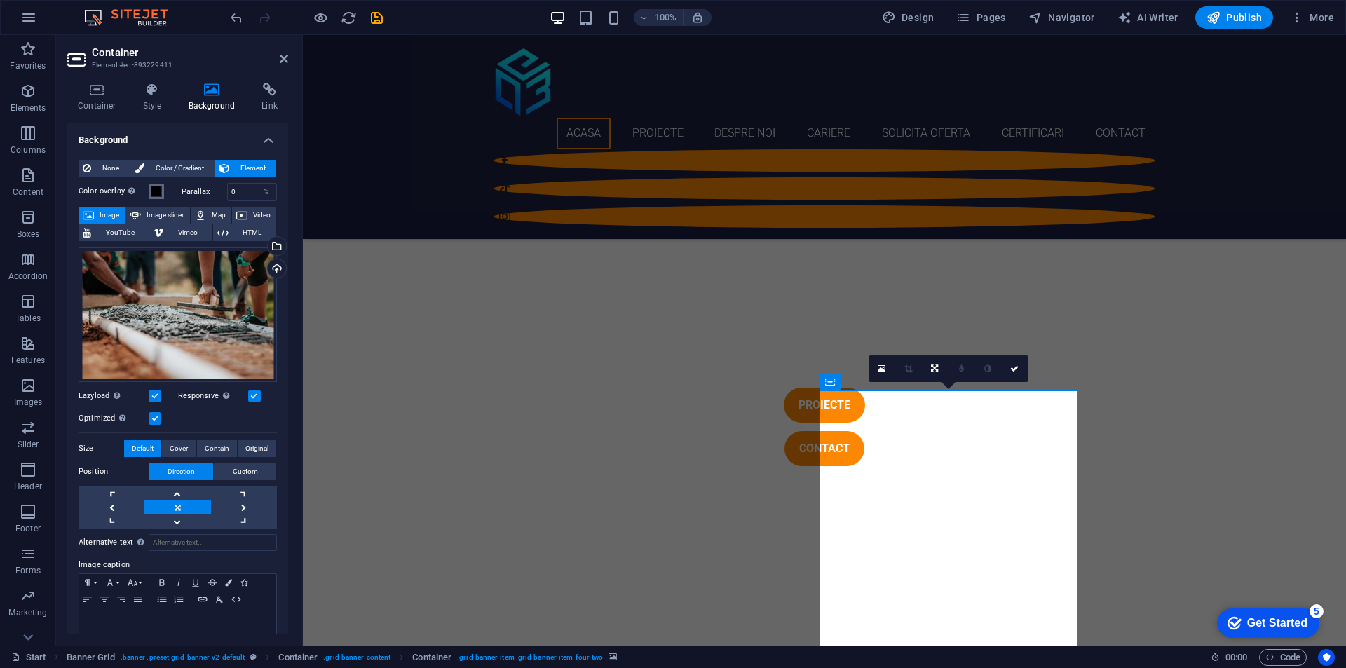
click at [163, 190] on button "Color overlay Places an overlay over the background to colorize it" at bounding box center [156, 191] width 15 height 15
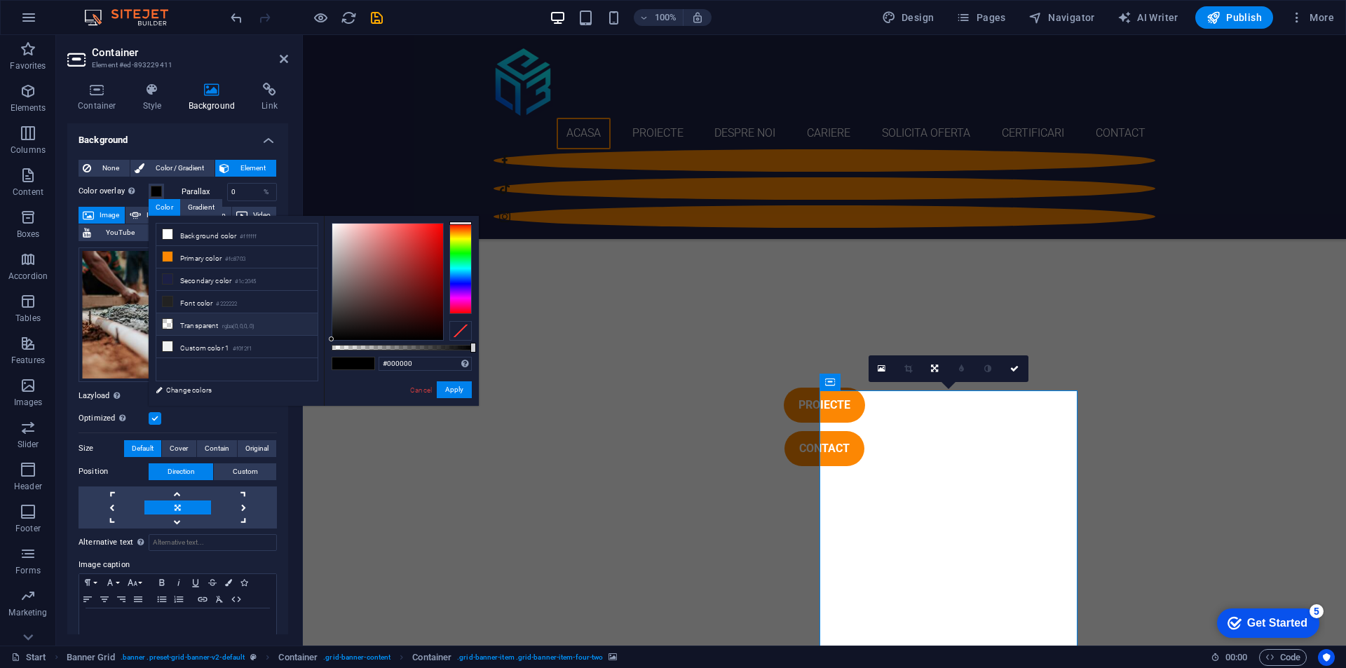
click at [236, 327] on small "rgba(0,0,0,.0)" at bounding box center [238, 327] width 33 height 10
type input "rgba(0, 0, 0, 0)"
click at [447, 386] on button "Apply" at bounding box center [454, 389] width 35 height 17
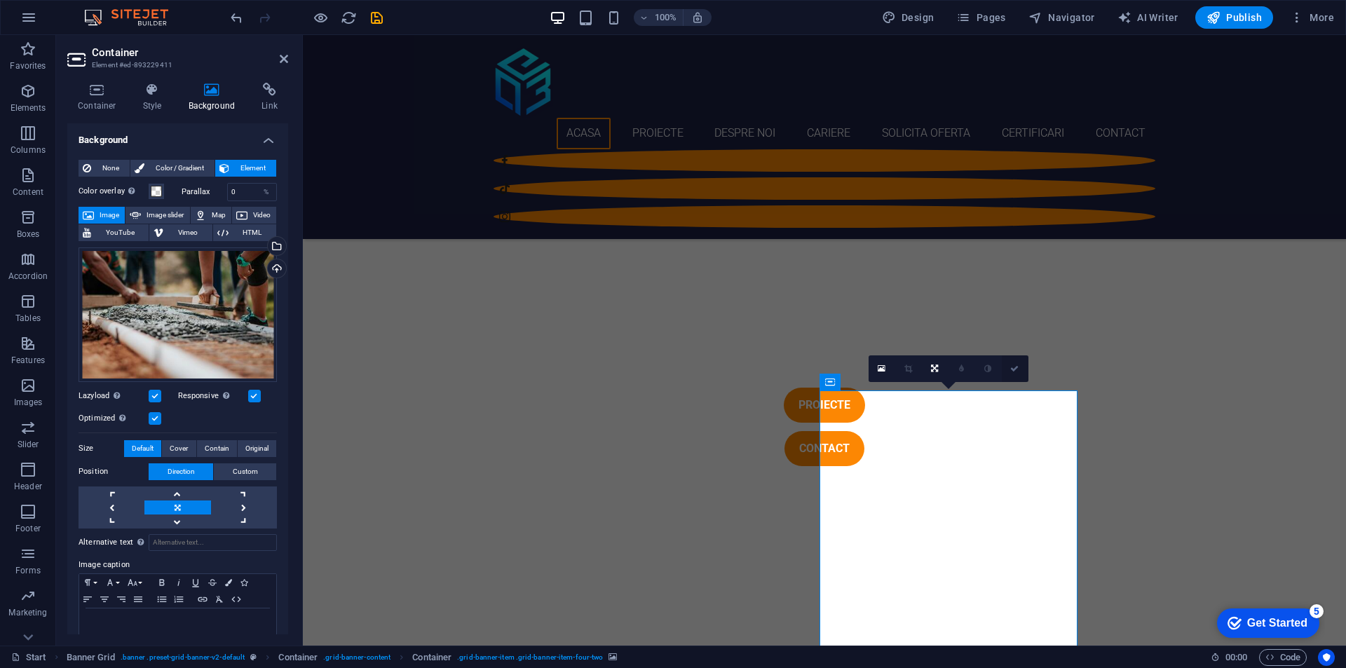
click at [1011, 368] on icon at bounding box center [1014, 369] width 8 height 8
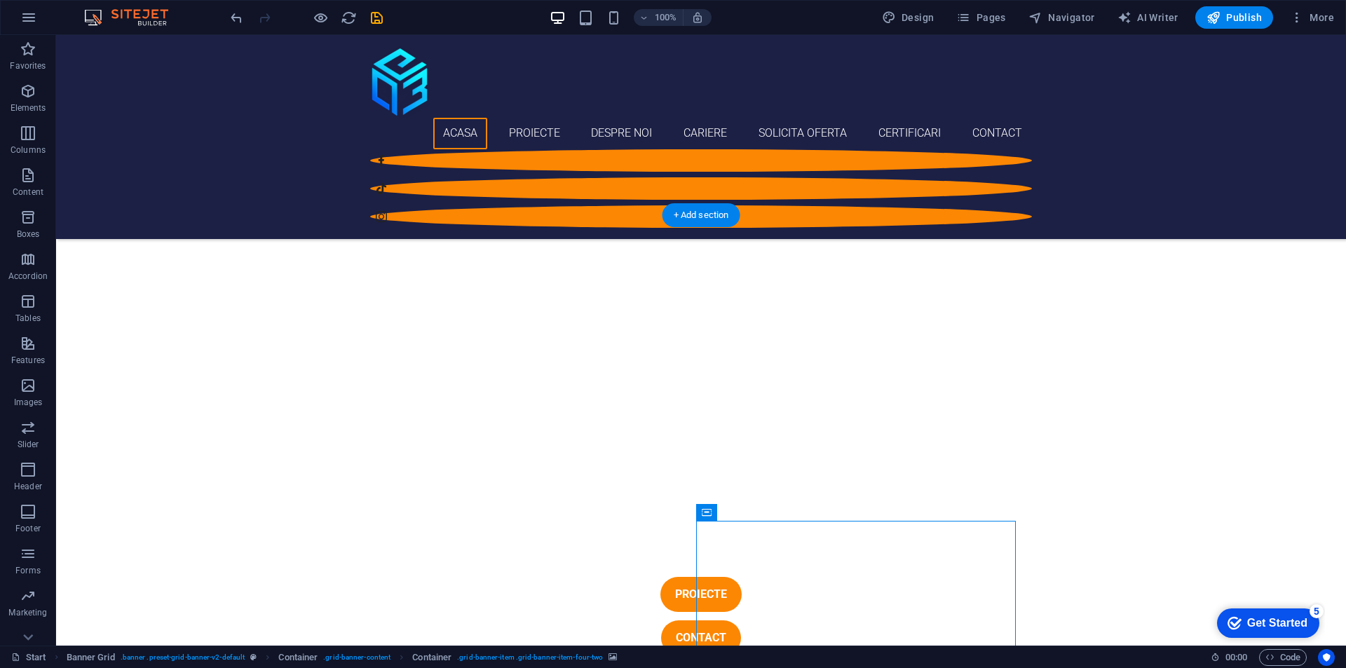
scroll to position [351, 0]
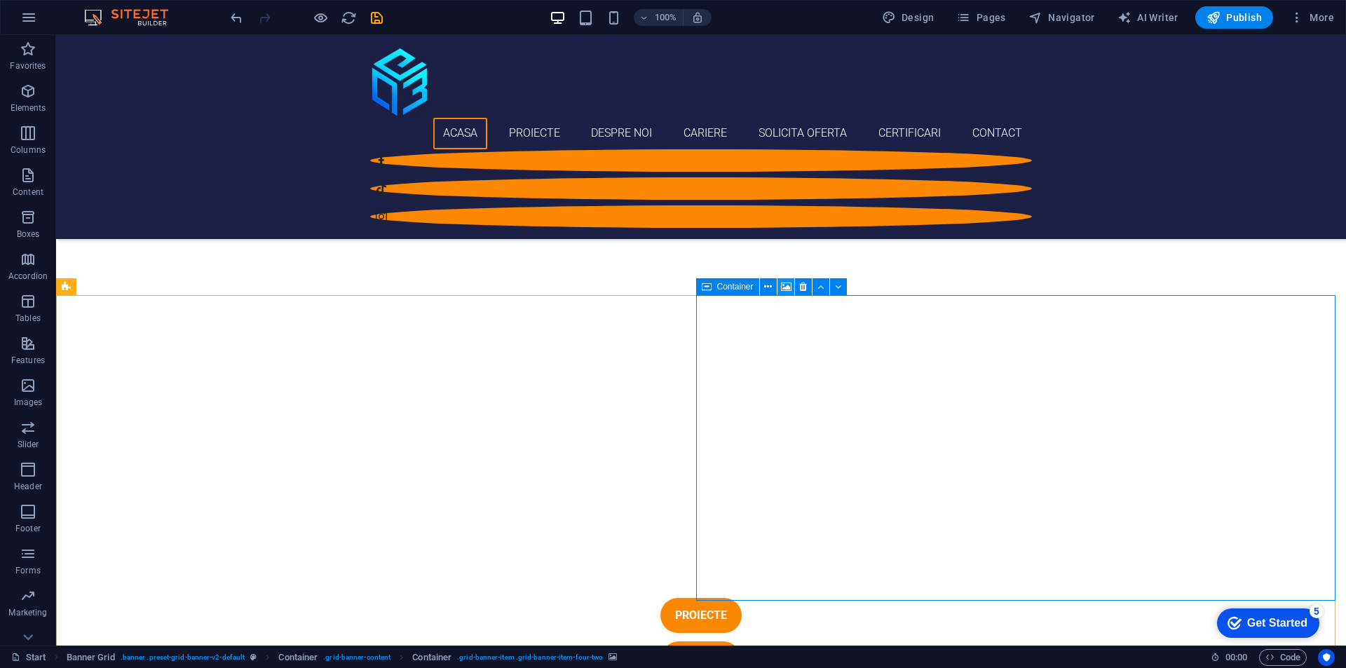
click at [783, 283] on icon at bounding box center [786, 287] width 11 height 15
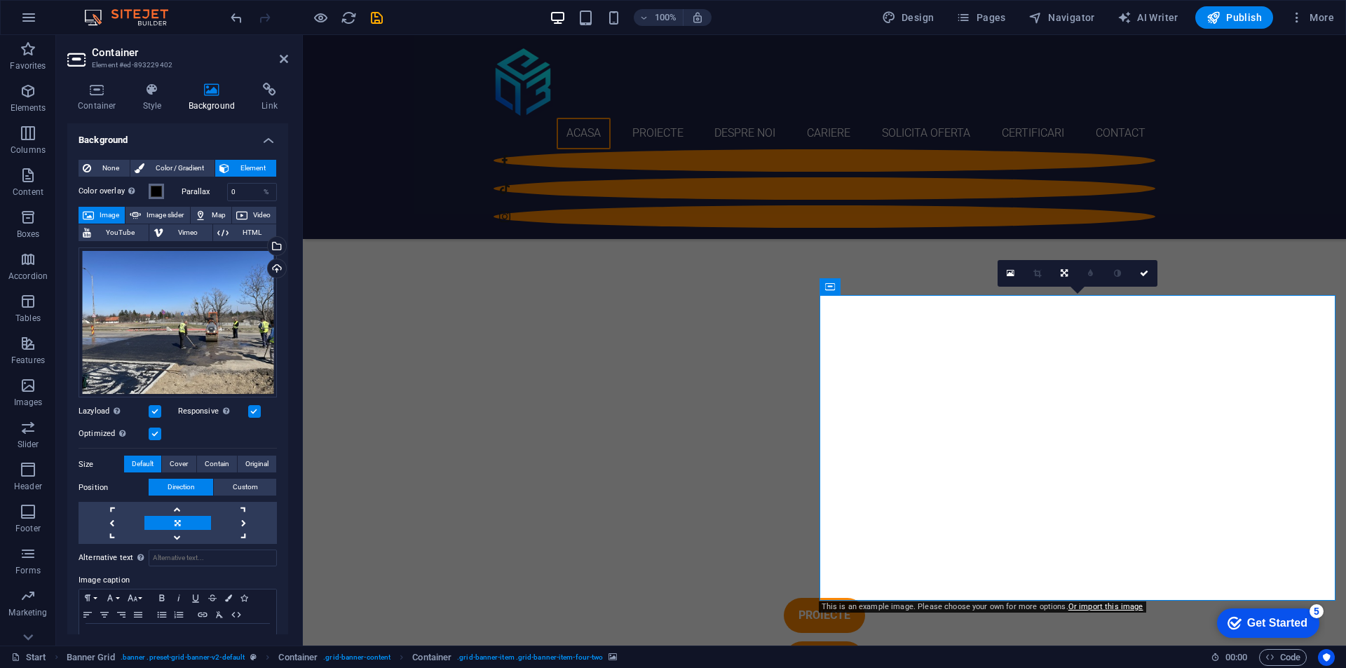
click at [161, 191] on span at bounding box center [156, 191] width 11 height 11
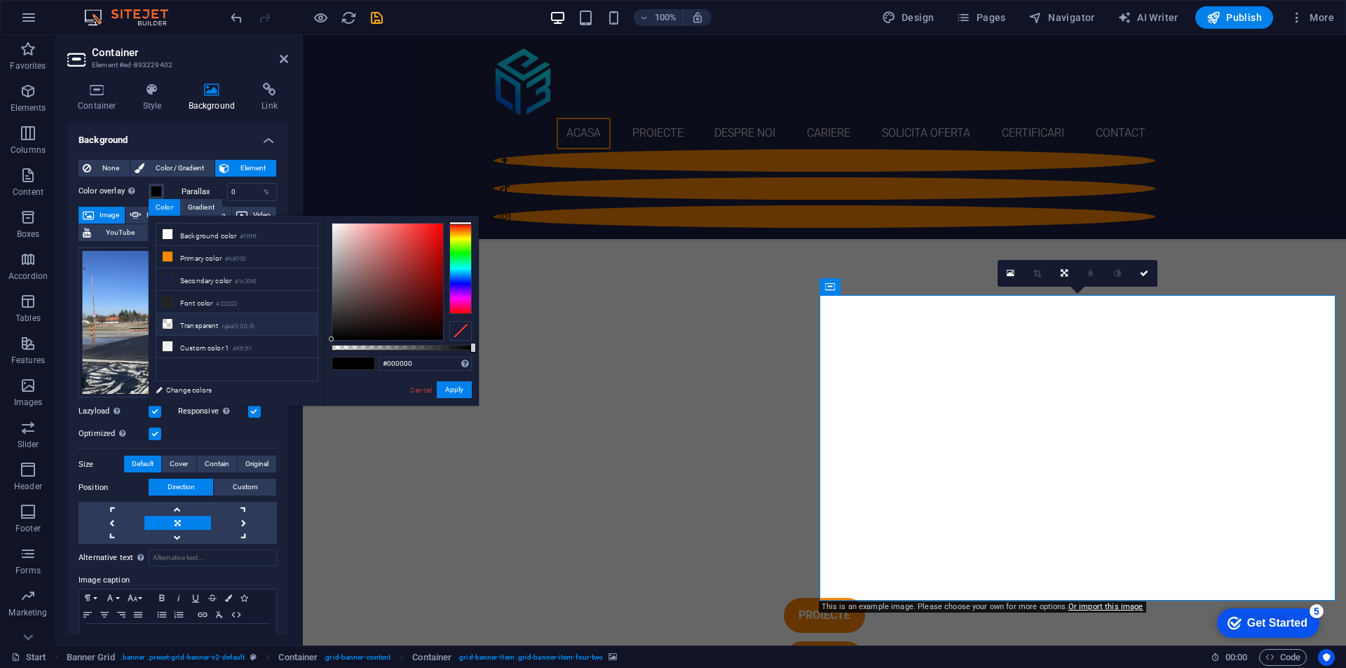
click at [247, 325] on small "rgba(0,0,0,.0)" at bounding box center [238, 327] width 33 height 10
type input "rgba(0, 0, 0, 0)"
click at [460, 383] on button "Apply" at bounding box center [454, 389] width 35 height 17
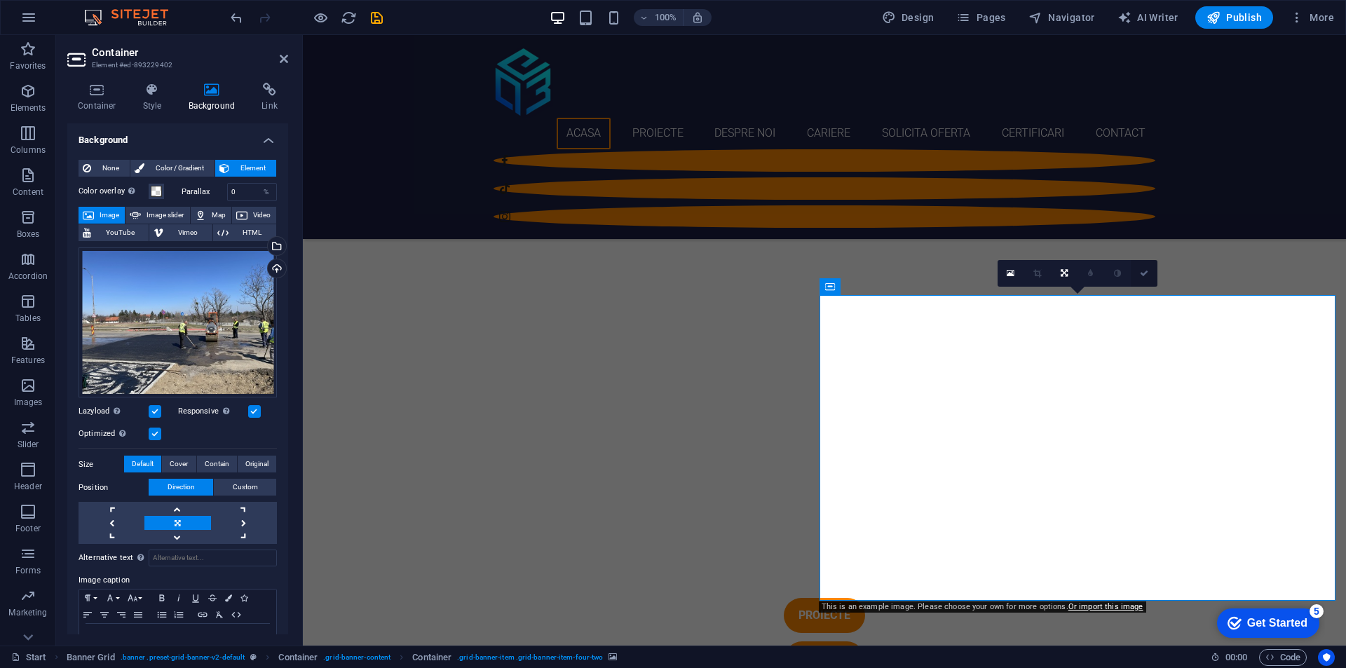
click at [1146, 271] on icon at bounding box center [1144, 273] width 8 height 8
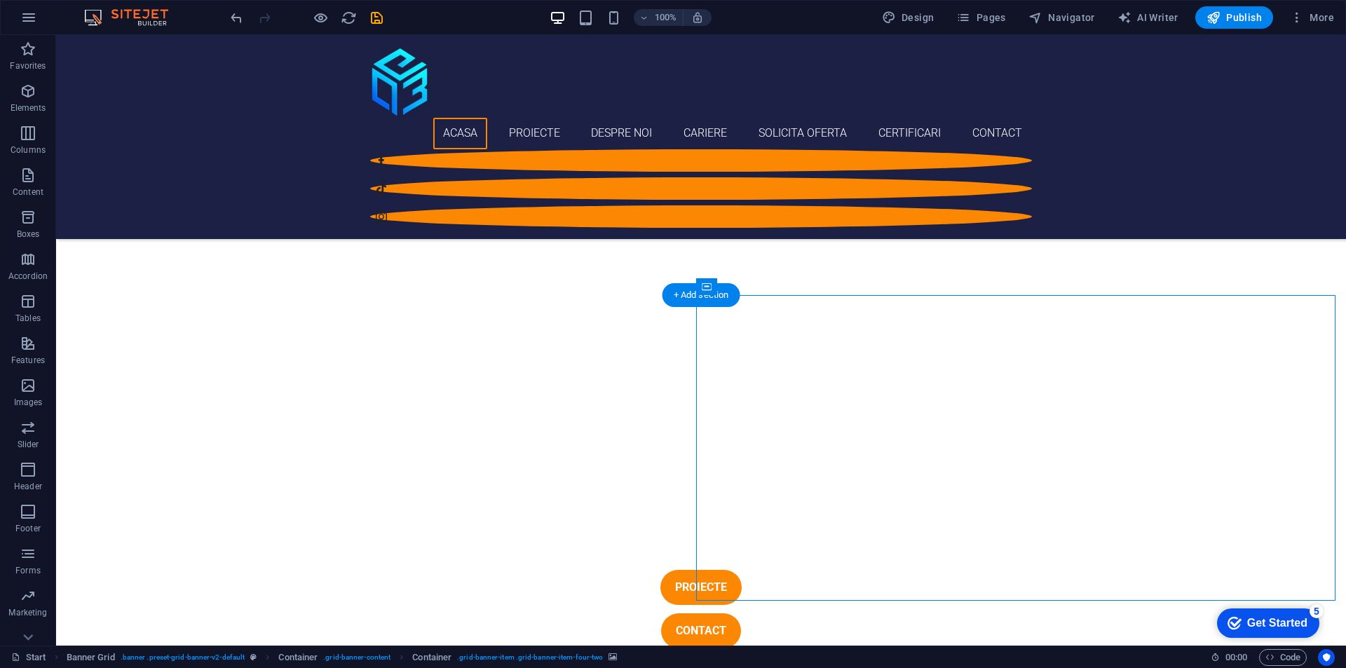
scroll to position [561, 0]
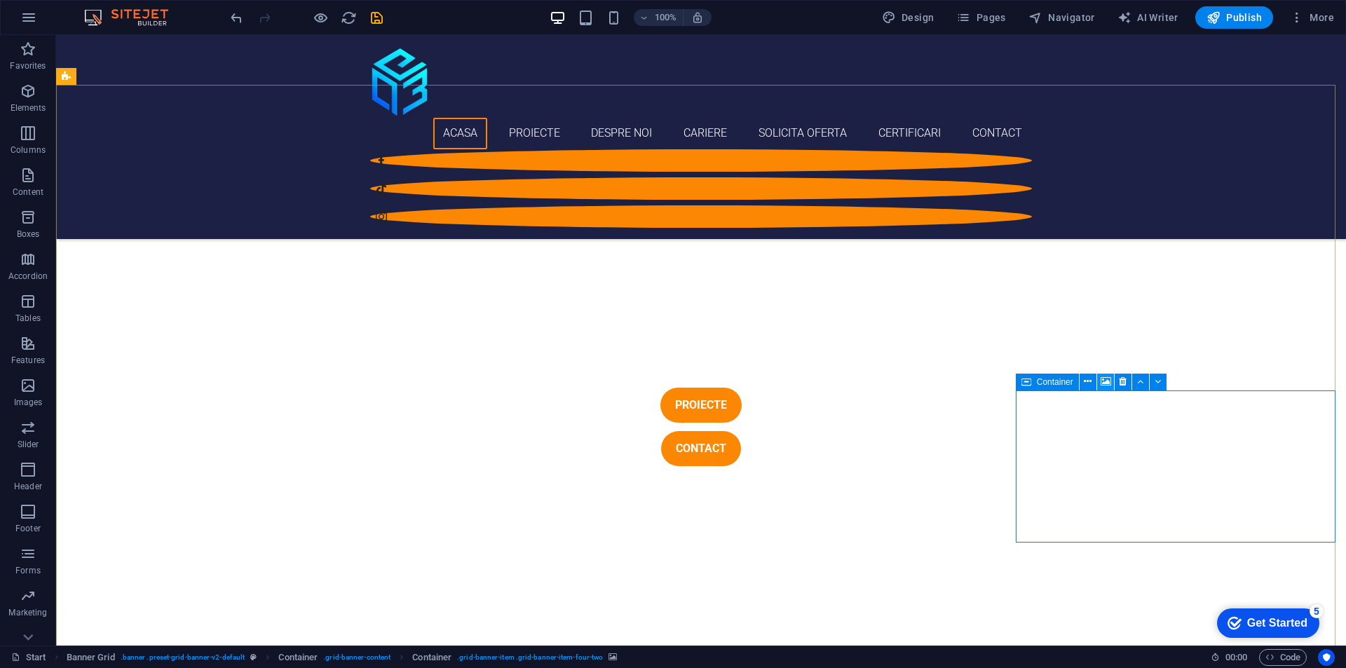
click at [1106, 377] on icon at bounding box center [1106, 381] width 11 height 15
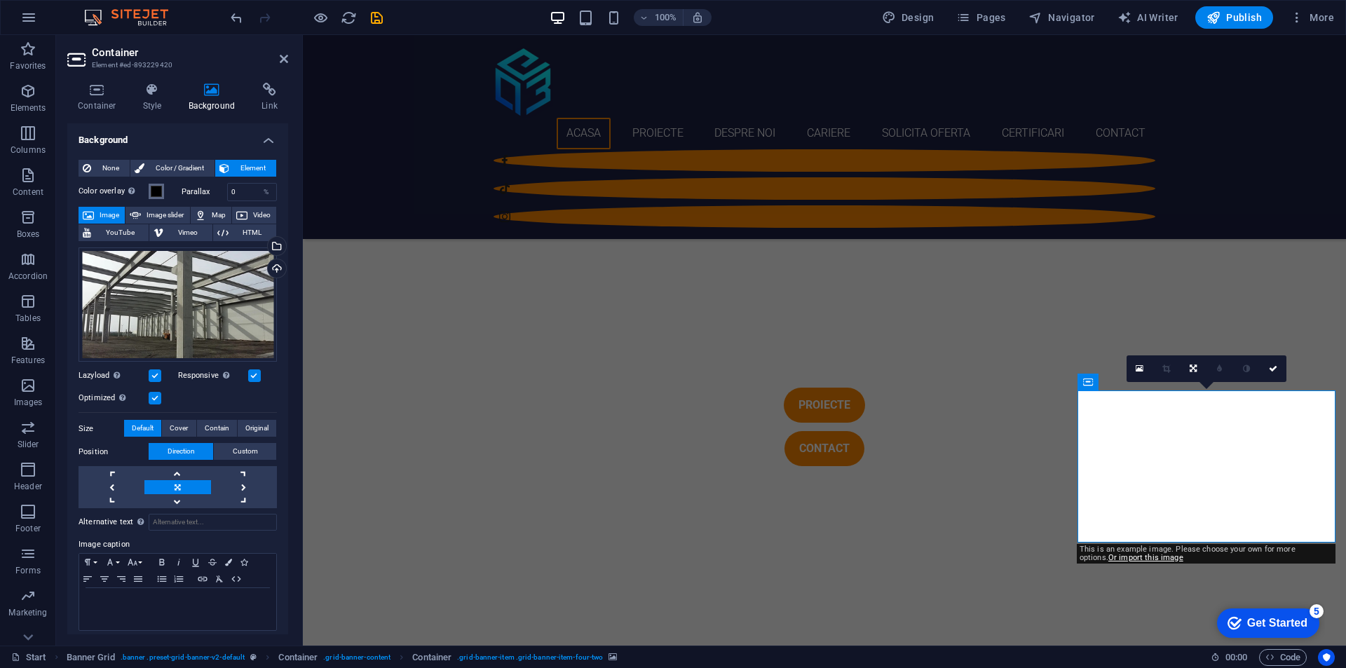
click at [153, 184] on button "Color overlay Places an overlay over the background to colorize it" at bounding box center [156, 191] width 15 height 15
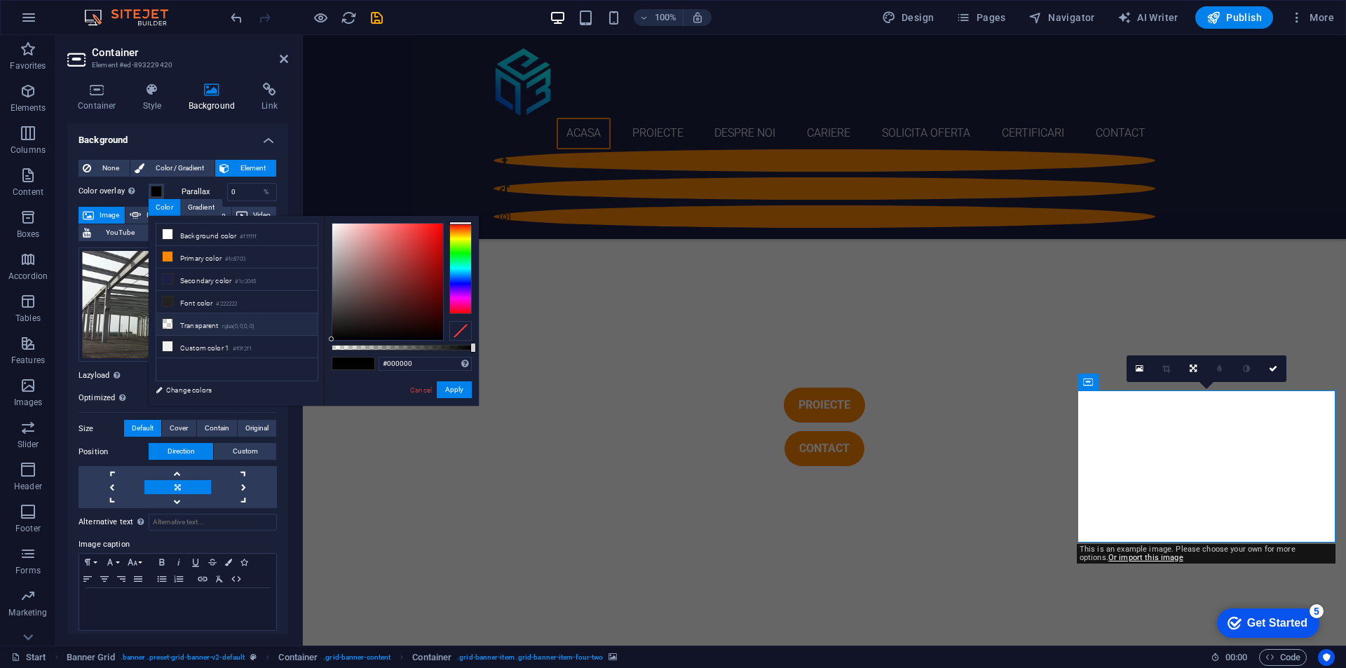
click at [255, 327] on small "rgba(0,0,0,.0)" at bounding box center [238, 327] width 33 height 10
type input "rgba(0, 0, 0, 0)"
click at [463, 384] on button "Apply" at bounding box center [454, 389] width 35 height 17
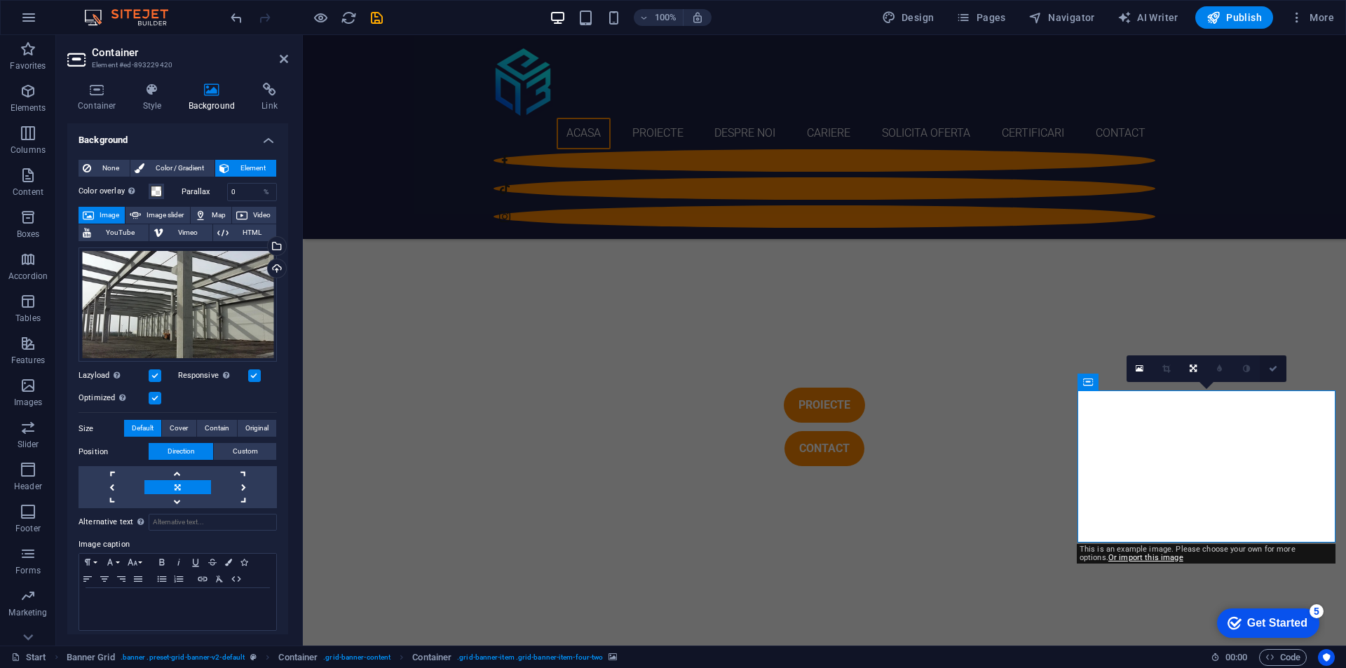
click at [1278, 373] on link at bounding box center [1273, 369] width 27 height 27
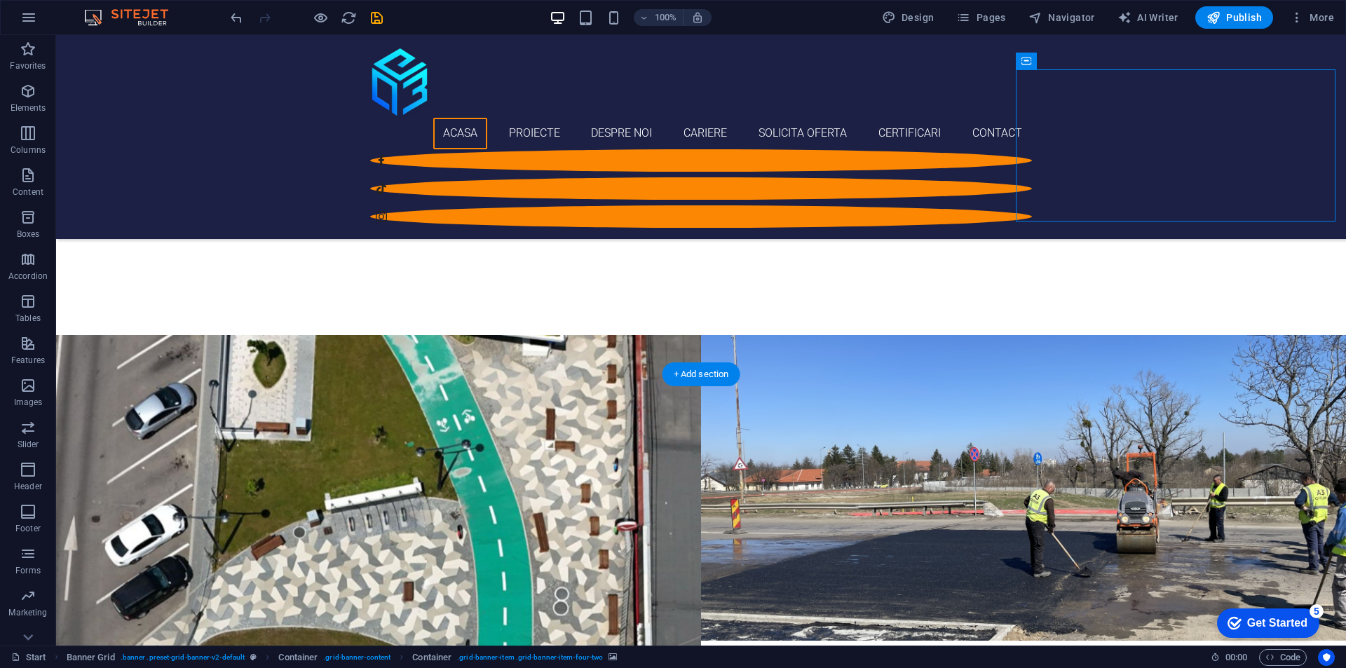
scroll to position [841, 0]
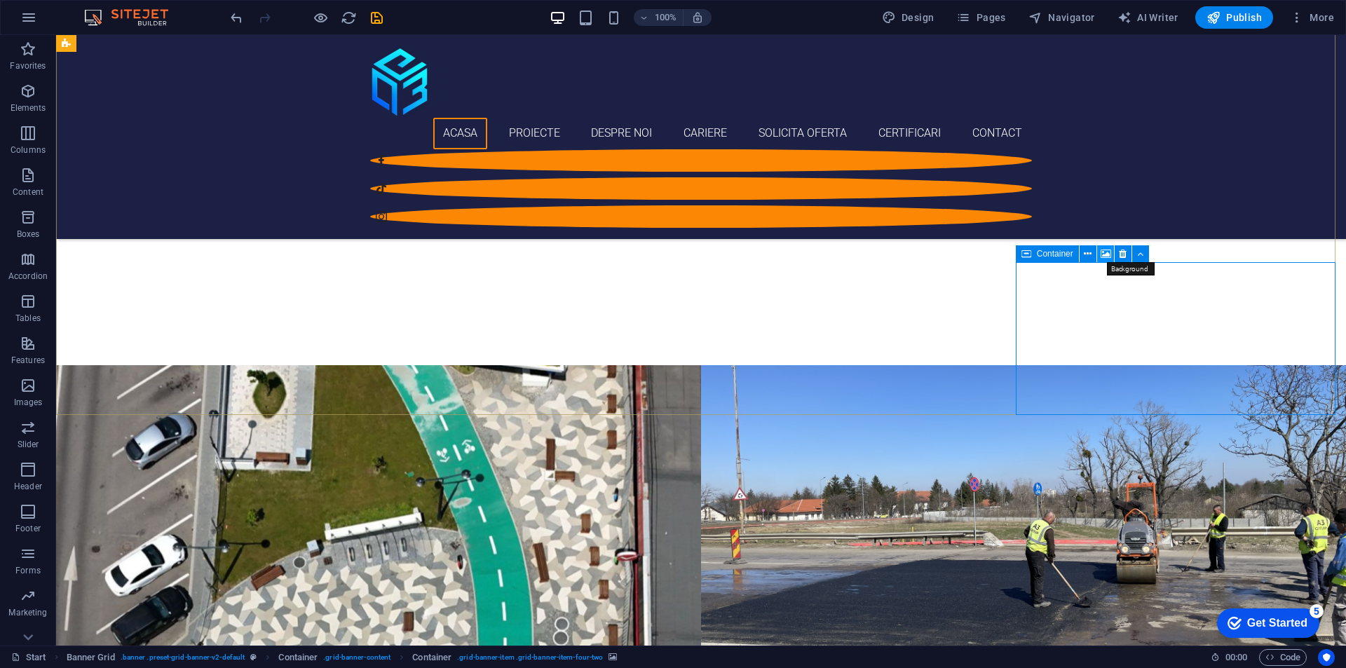
click at [1106, 251] on icon at bounding box center [1106, 254] width 11 height 15
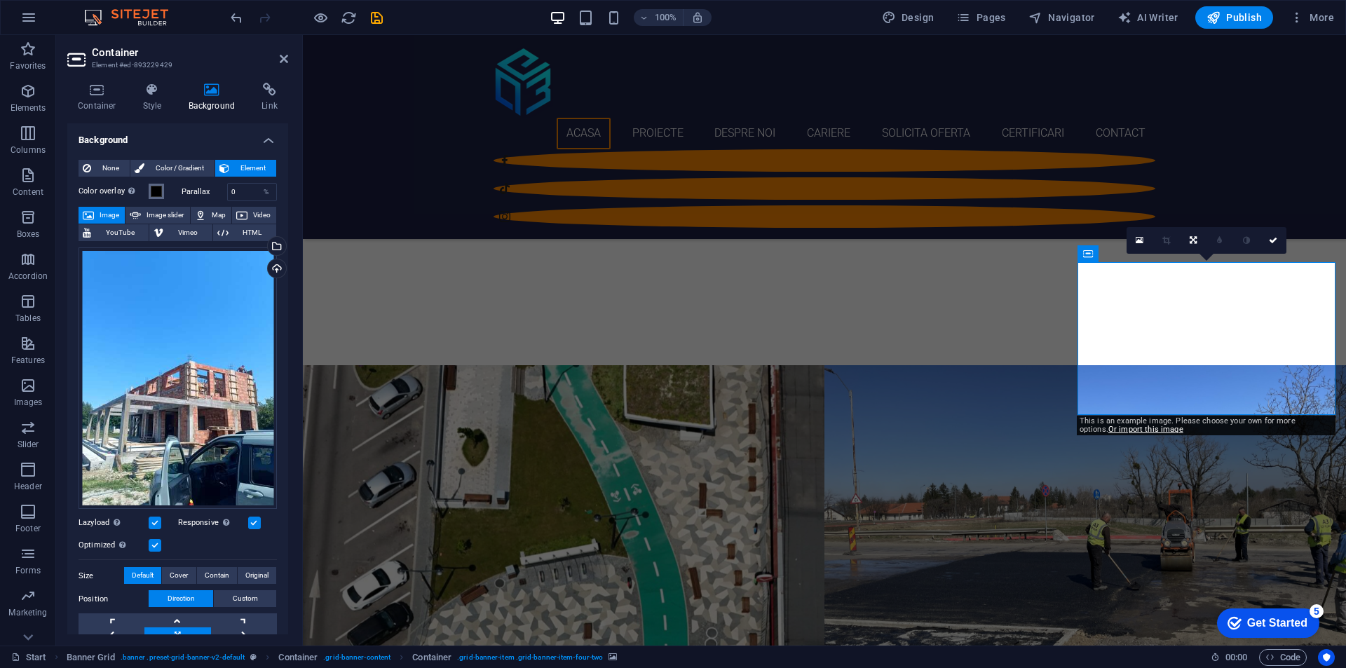
click at [162, 193] on button "Color overlay Places an overlay over the background to colorize it" at bounding box center [156, 191] width 15 height 15
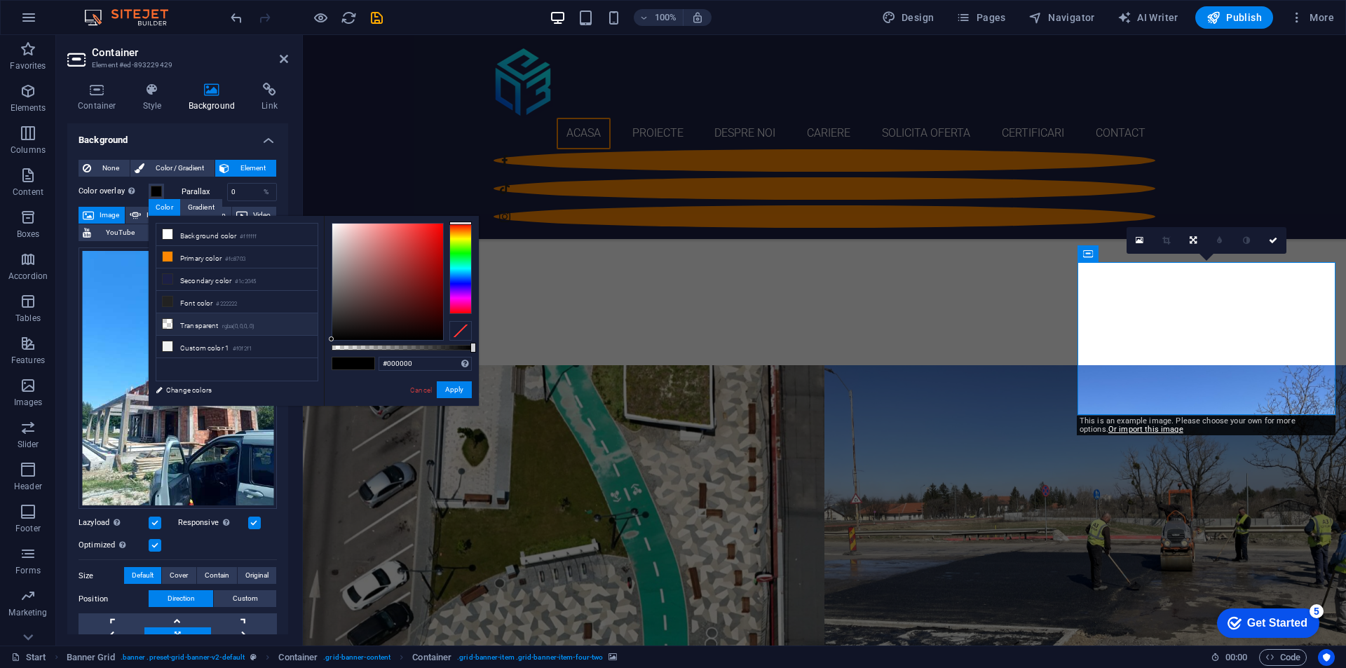
click at [259, 319] on li "Transparent rgba(0,0,0,.0)" at bounding box center [236, 324] width 161 height 22
type input "rgba(0, 0, 0, 0)"
click at [467, 386] on button "Apply" at bounding box center [454, 389] width 35 height 17
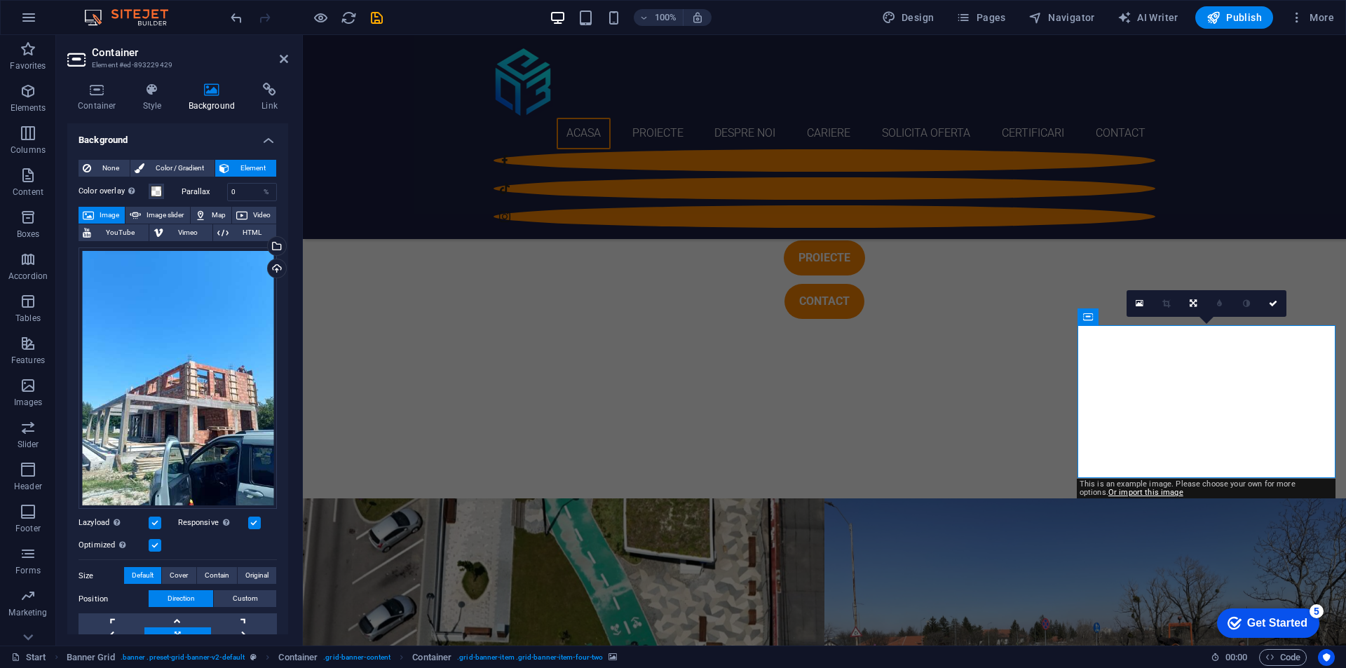
scroll to position [561, 0]
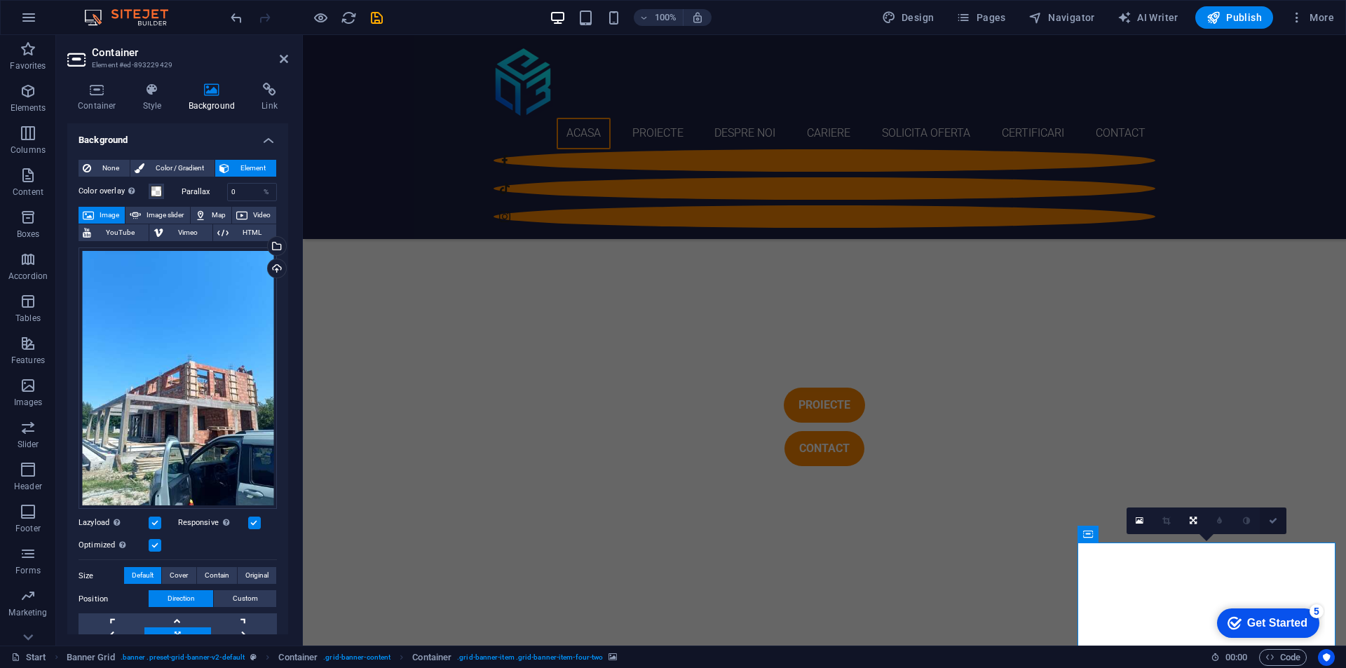
click at [1276, 523] on icon at bounding box center [1273, 521] width 8 height 8
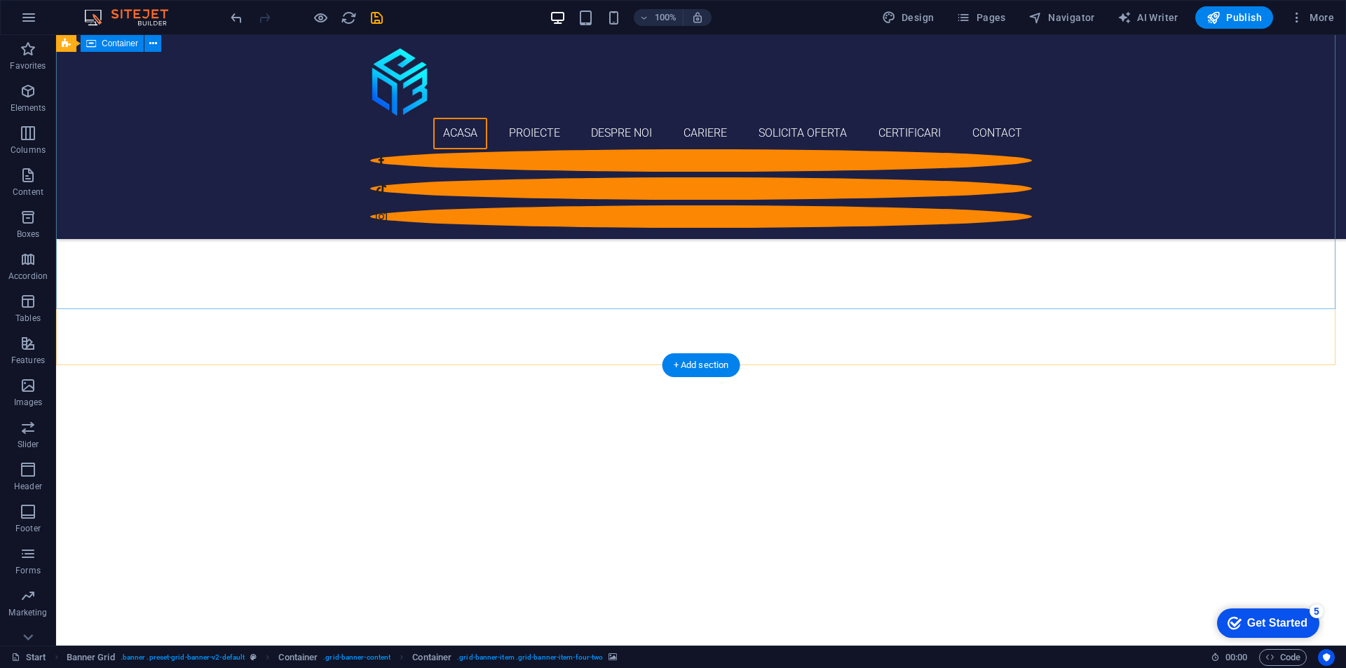
scroll to position [280, 0]
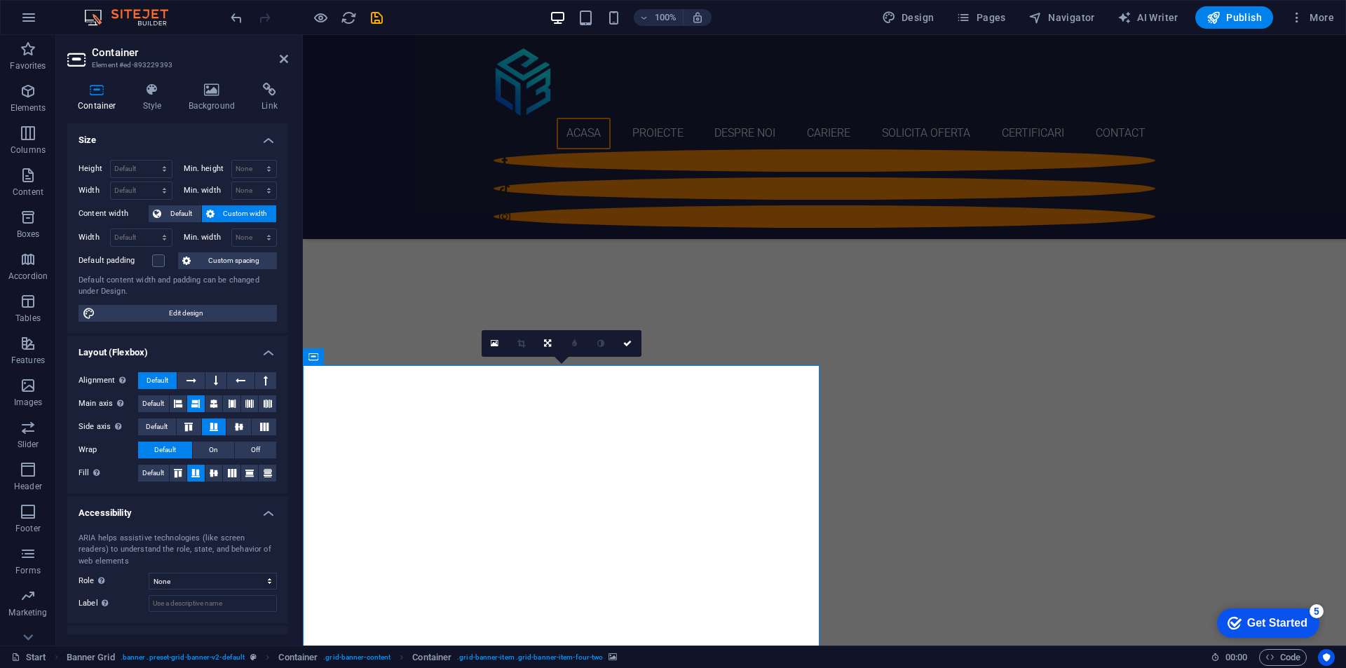
click at [385, 359] on icon at bounding box center [383, 357] width 8 height 15
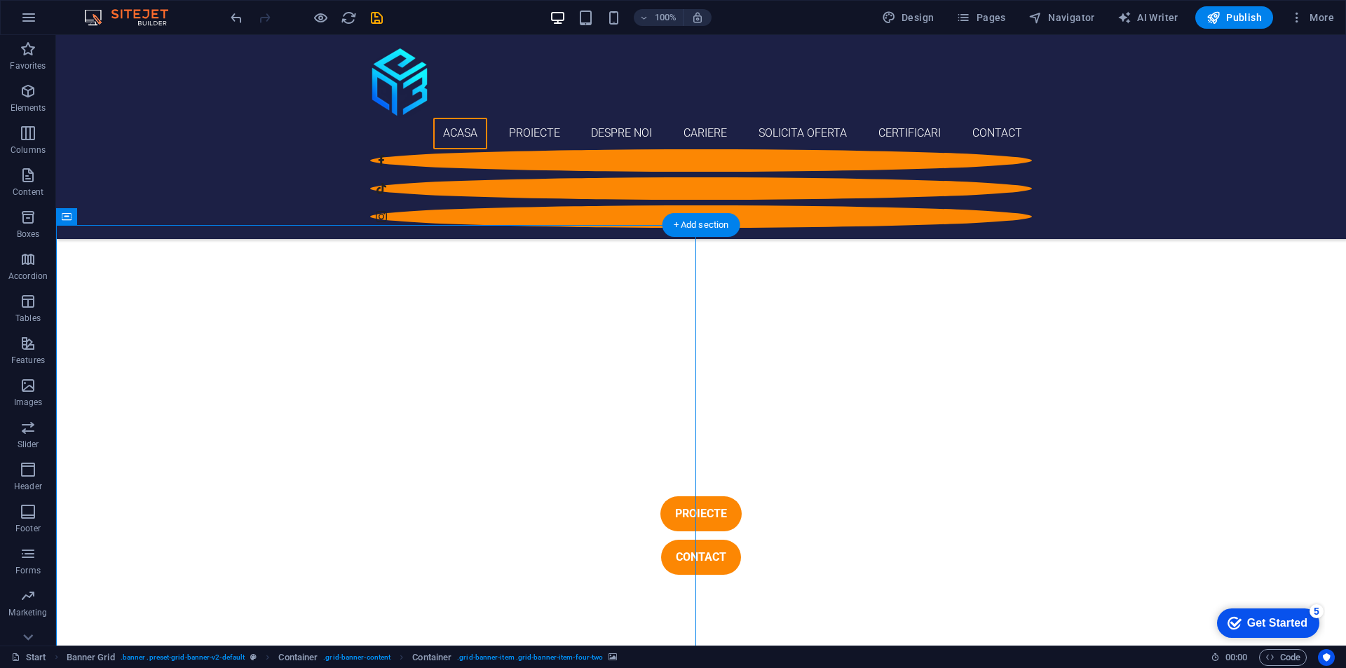
scroll to position [421, 0]
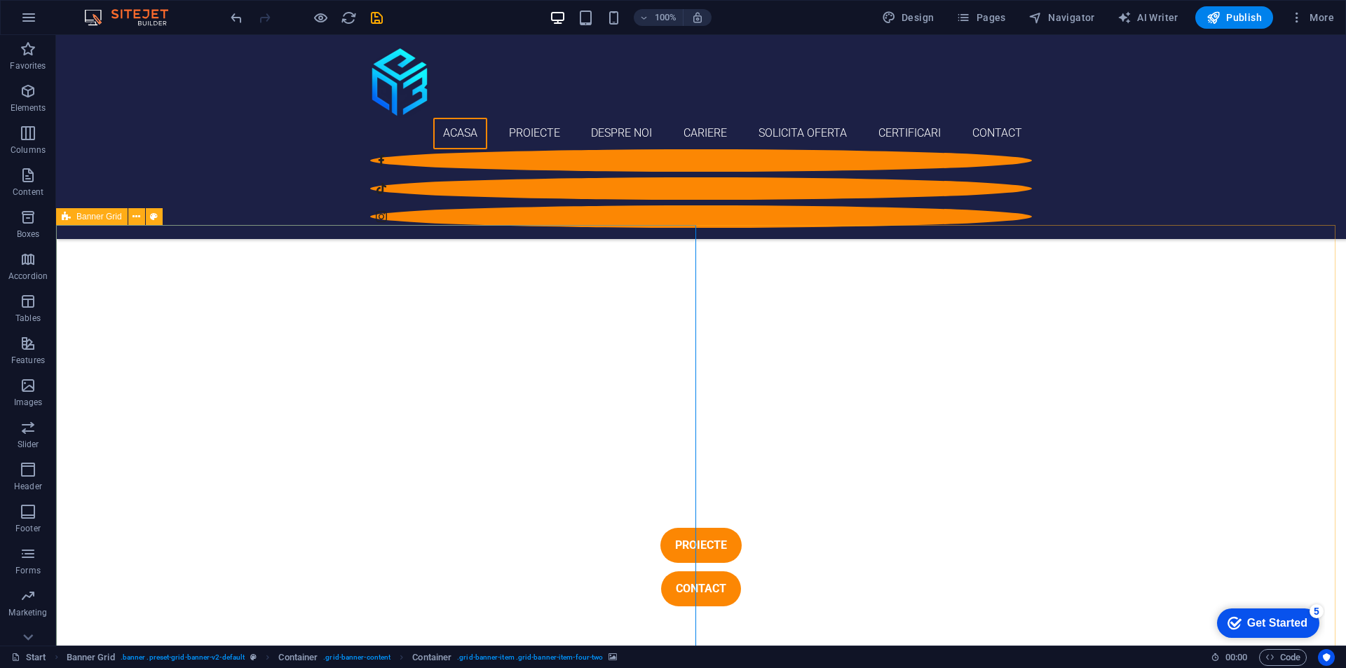
click at [67, 213] on icon at bounding box center [66, 216] width 9 height 17
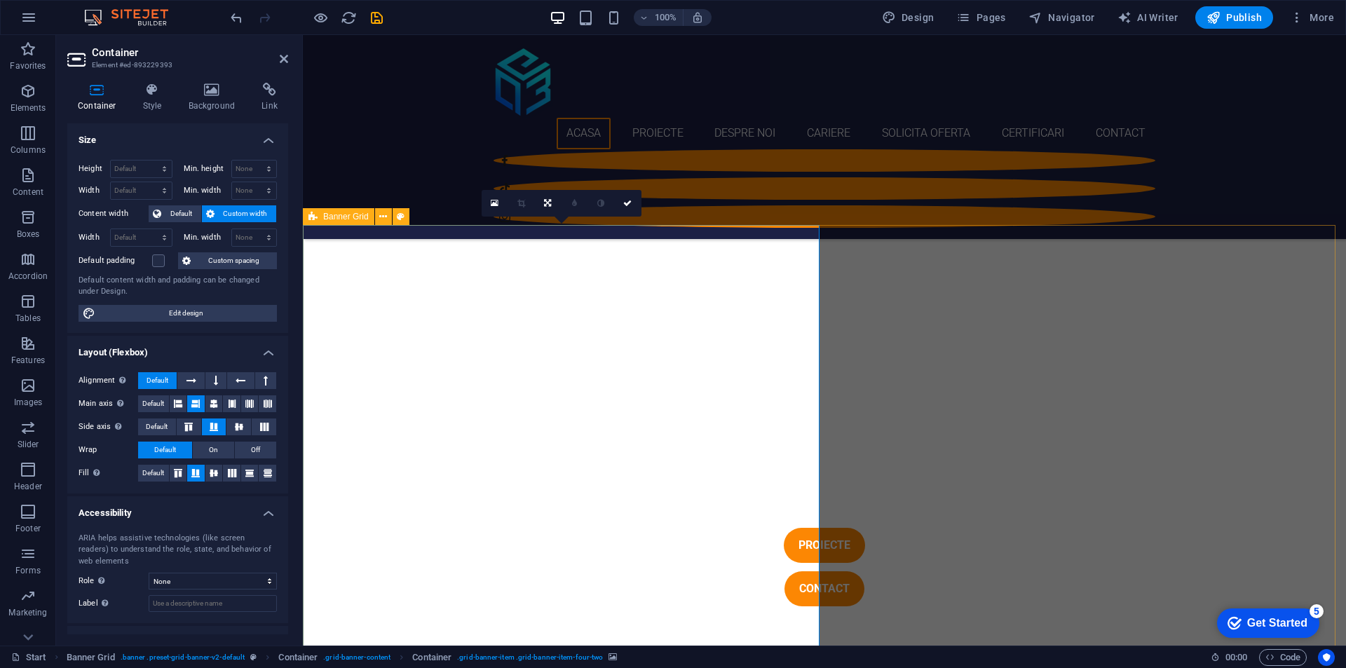
click at [314, 220] on icon at bounding box center [313, 216] width 9 height 17
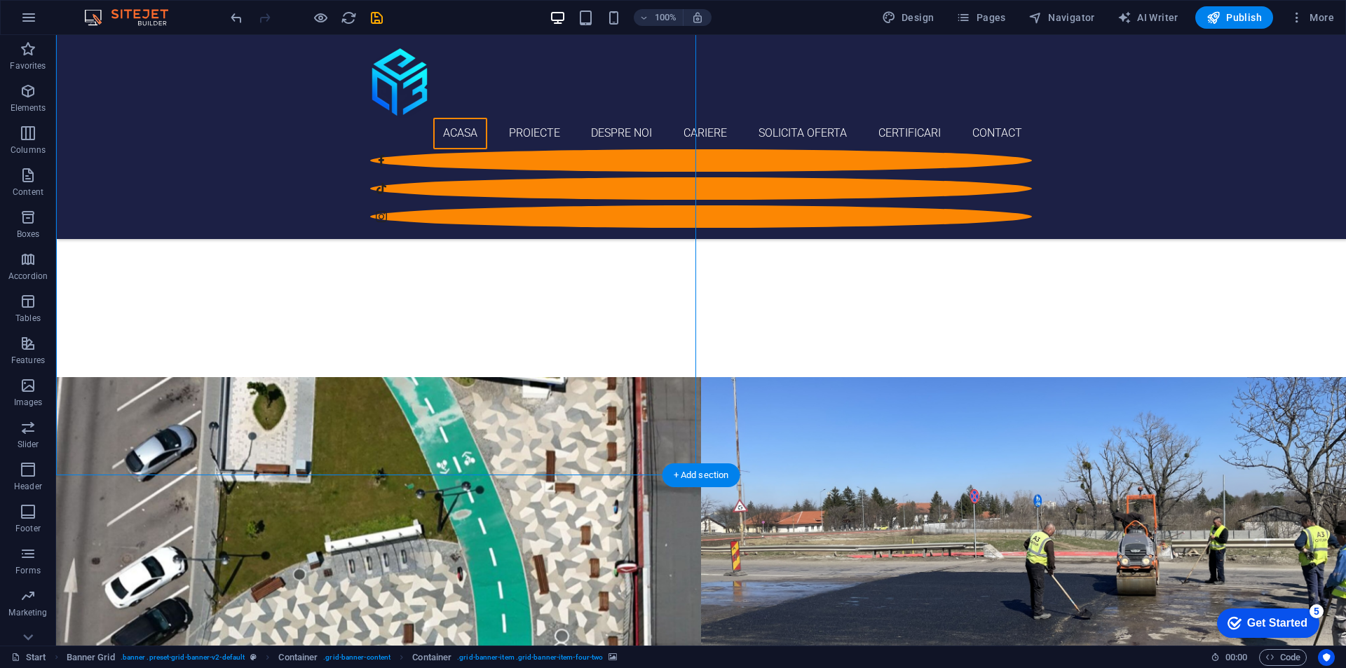
scroll to position [912, 0]
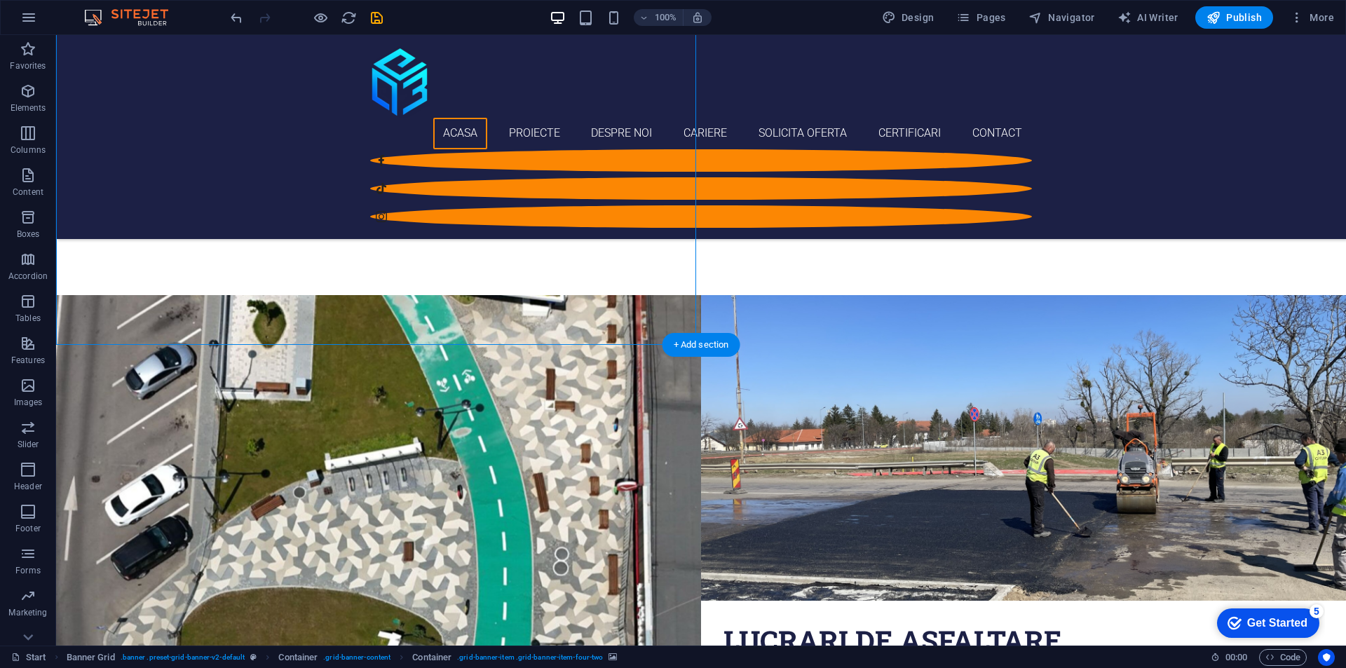
click at [514, 295] on figure at bounding box center [378, 600] width 645 height 611
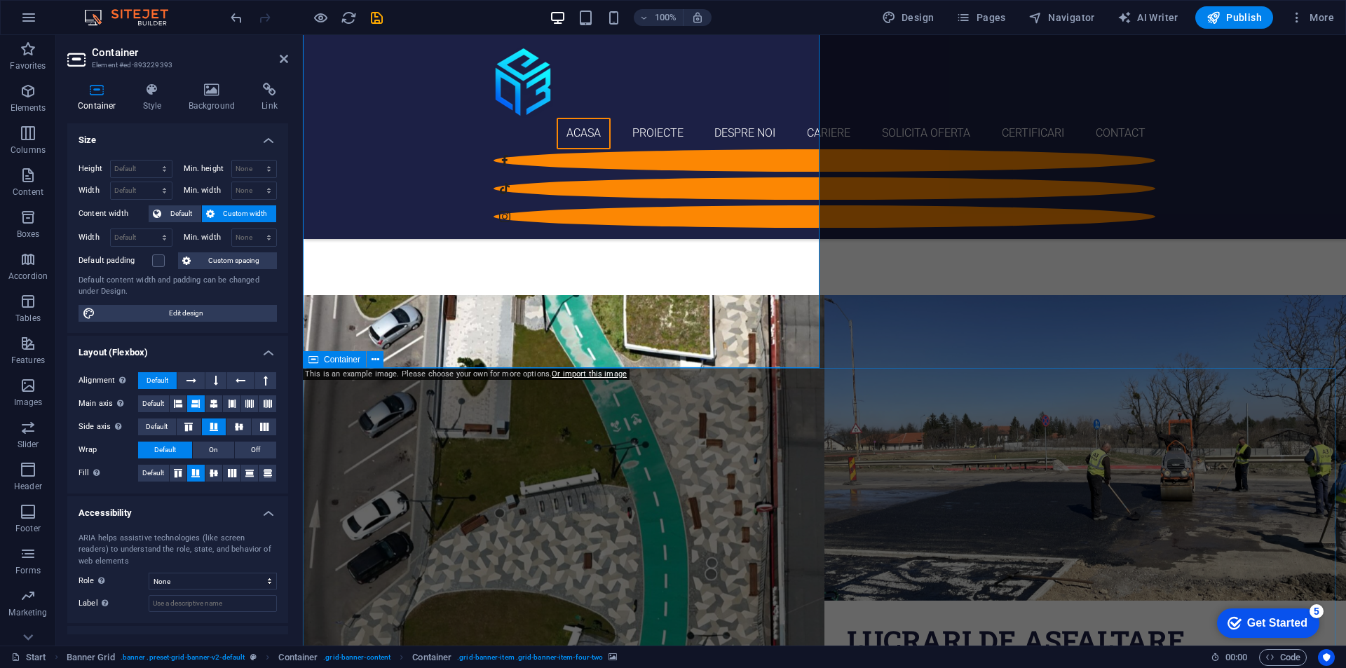
scroll to position [631, 0]
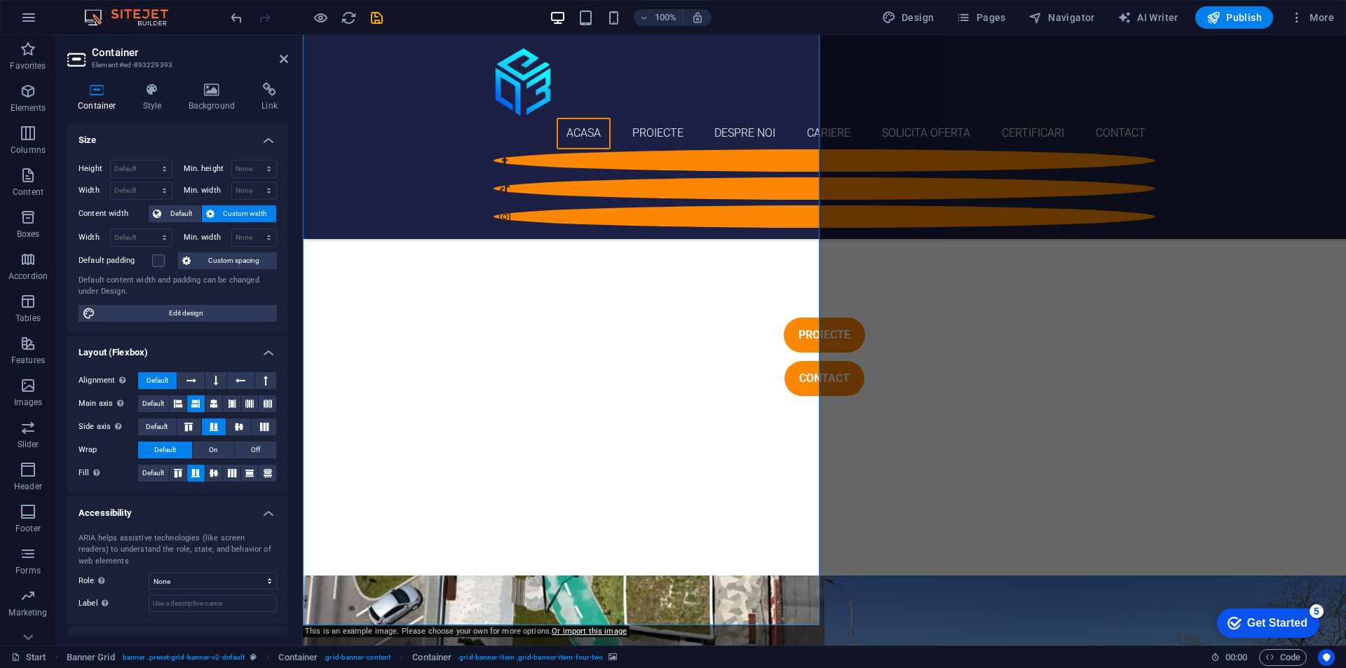
click at [207, 74] on div "Container Style Background Link Size Height Default px rem % vh vw Min. height …" at bounding box center [177, 359] width 243 height 574
click at [212, 95] on icon at bounding box center [212, 90] width 68 height 14
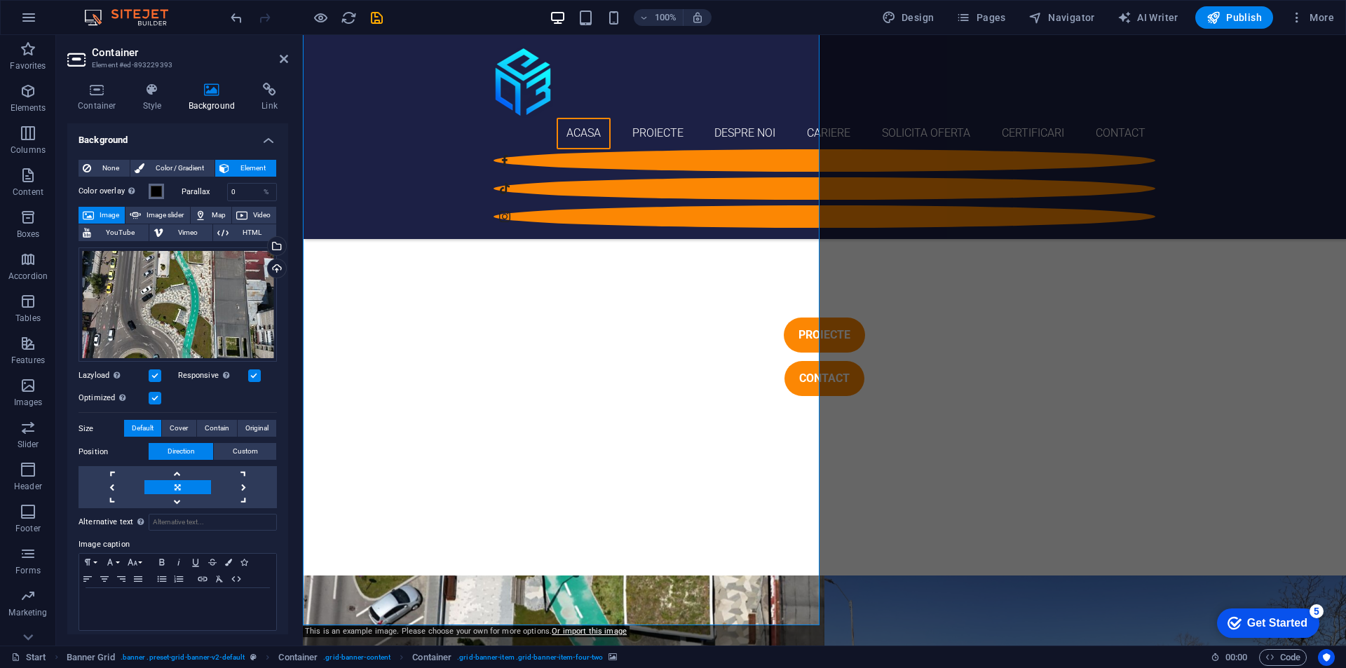
click at [151, 198] on button "Color overlay Places an overlay over the background to colorize it" at bounding box center [156, 191] width 15 height 15
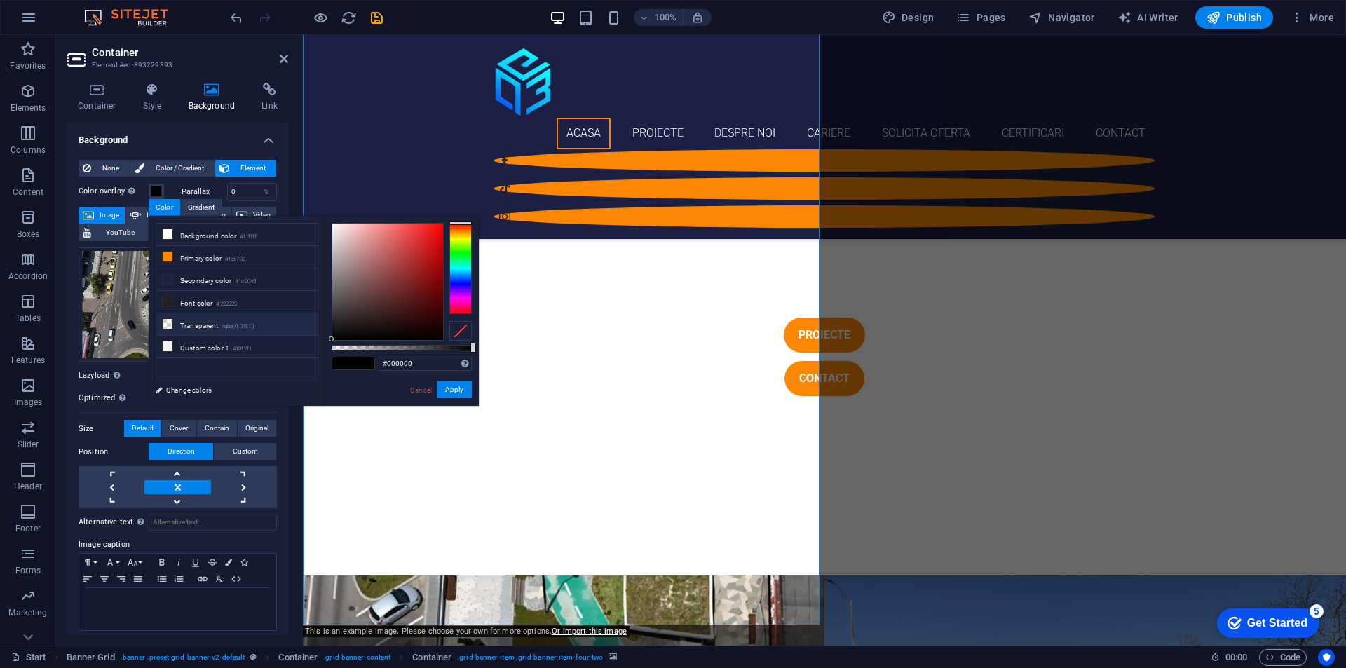
click at [273, 330] on li "Transparent rgba(0,0,0,.0)" at bounding box center [236, 324] width 161 height 22
type input "rgba(0, 0, 0, 0)"
click at [464, 391] on button "Apply" at bounding box center [454, 389] width 35 height 17
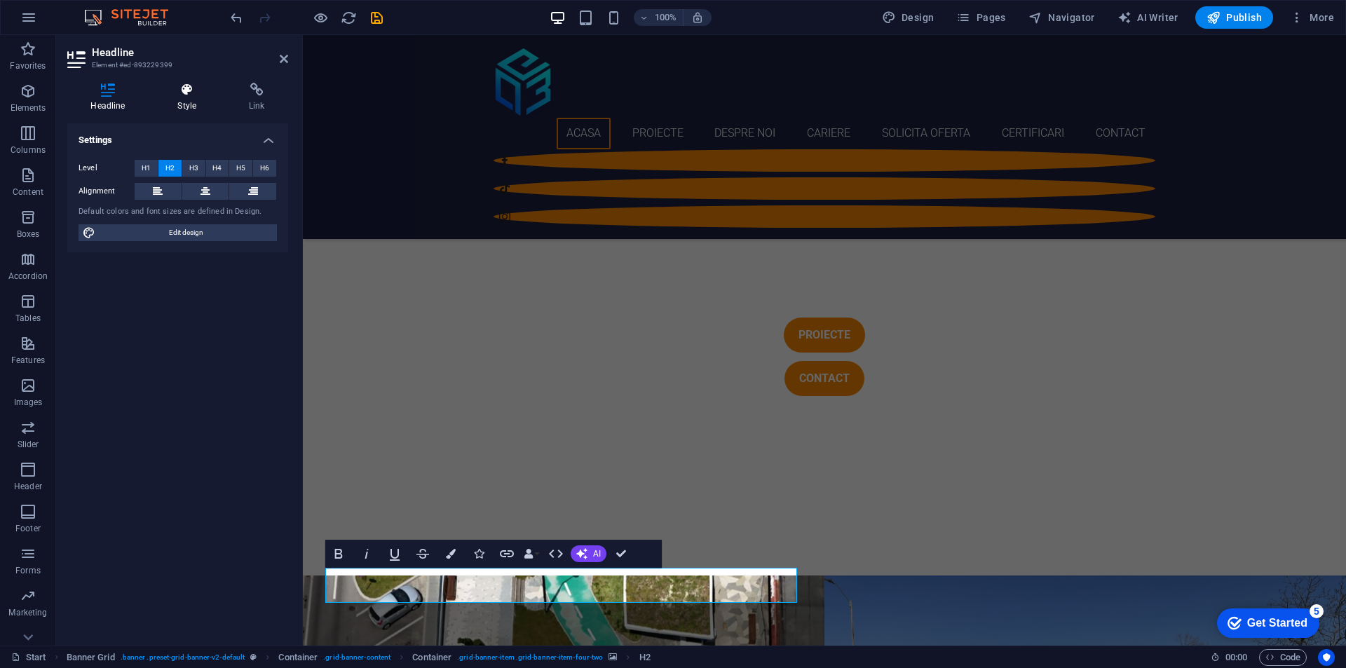
click at [194, 107] on h4 "Style" at bounding box center [190, 97] width 72 height 29
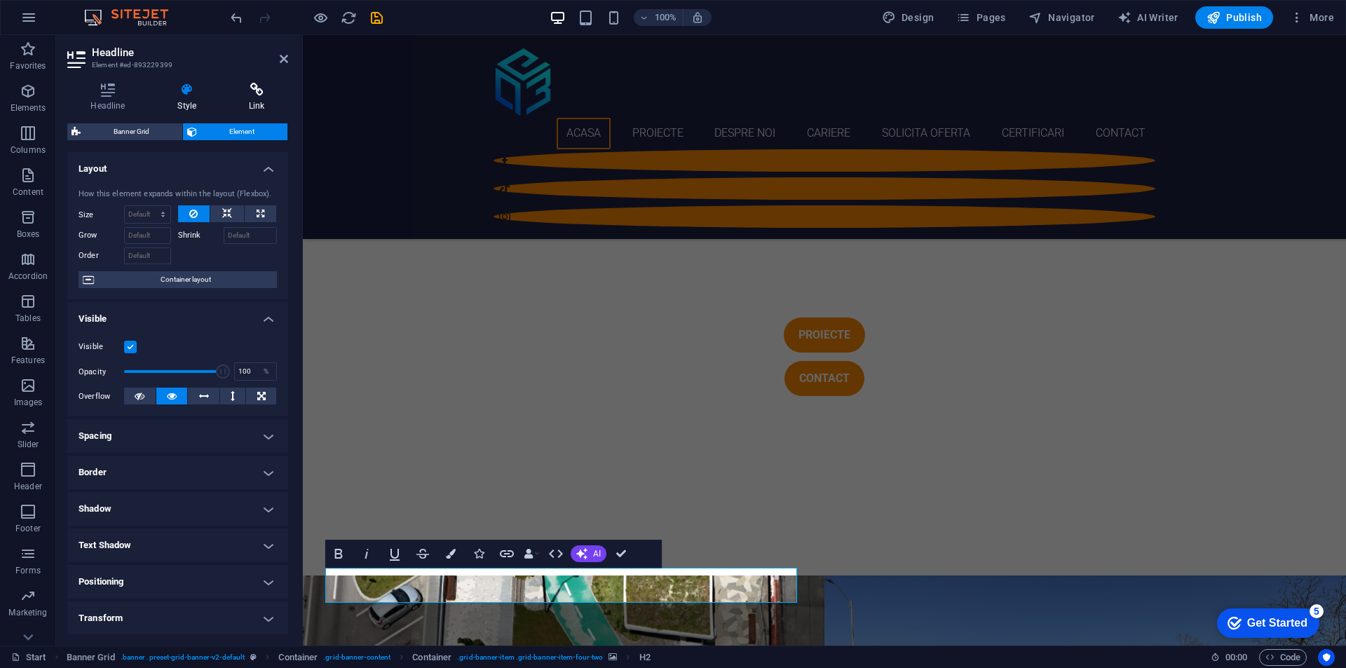
click at [241, 93] on icon at bounding box center [257, 90] width 62 height 14
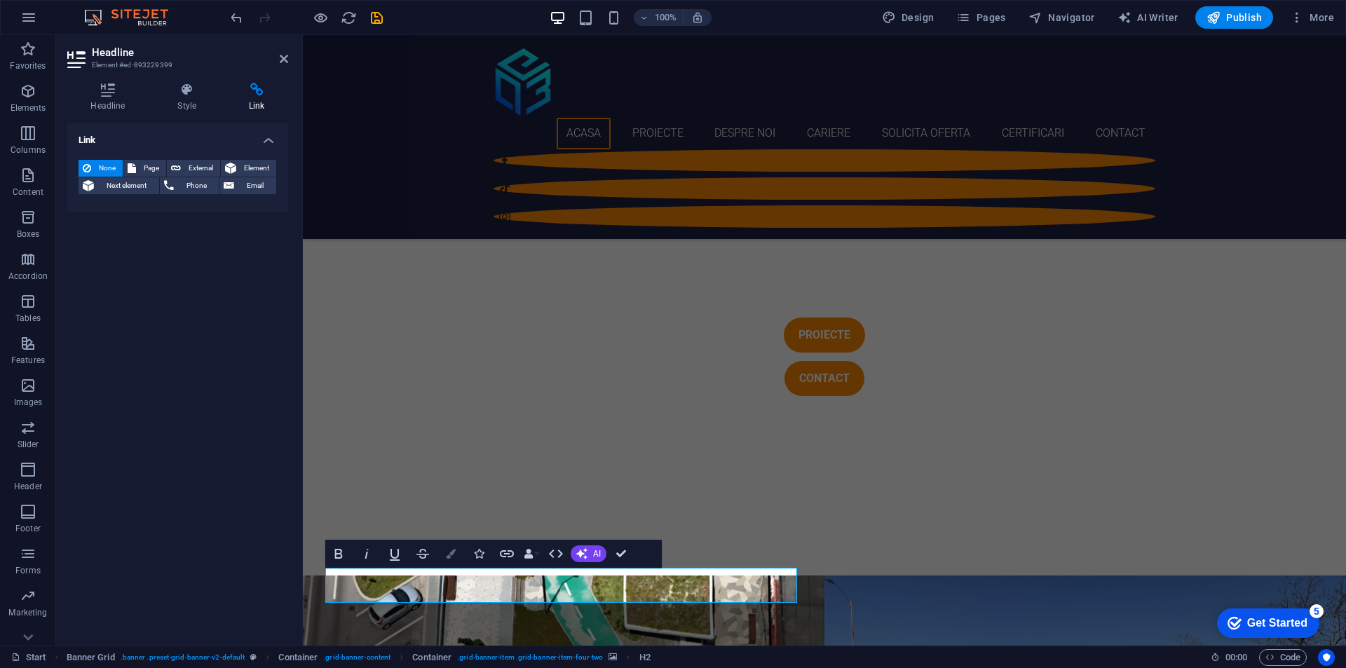
click at [448, 558] on icon "button" at bounding box center [451, 554] width 10 height 10
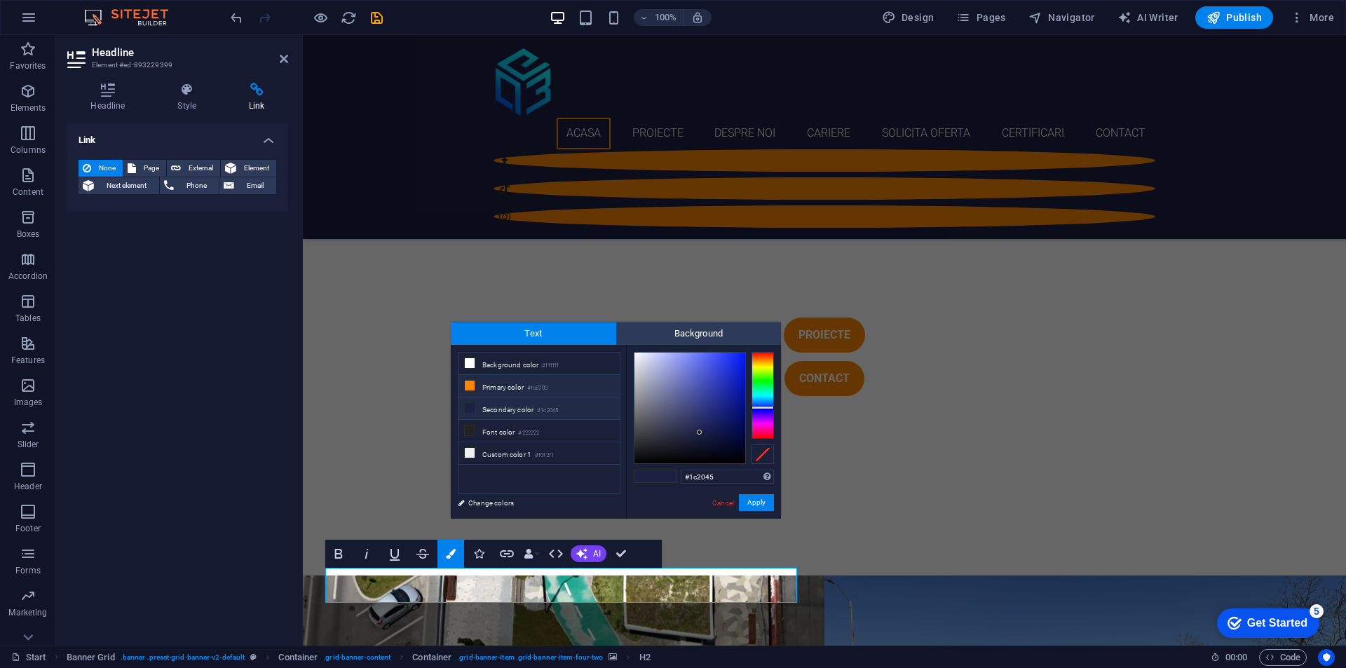
click at [564, 381] on li "Primary color #fc8703" at bounding box center [539, 386] width 161 height 22
type input "#fc8703"
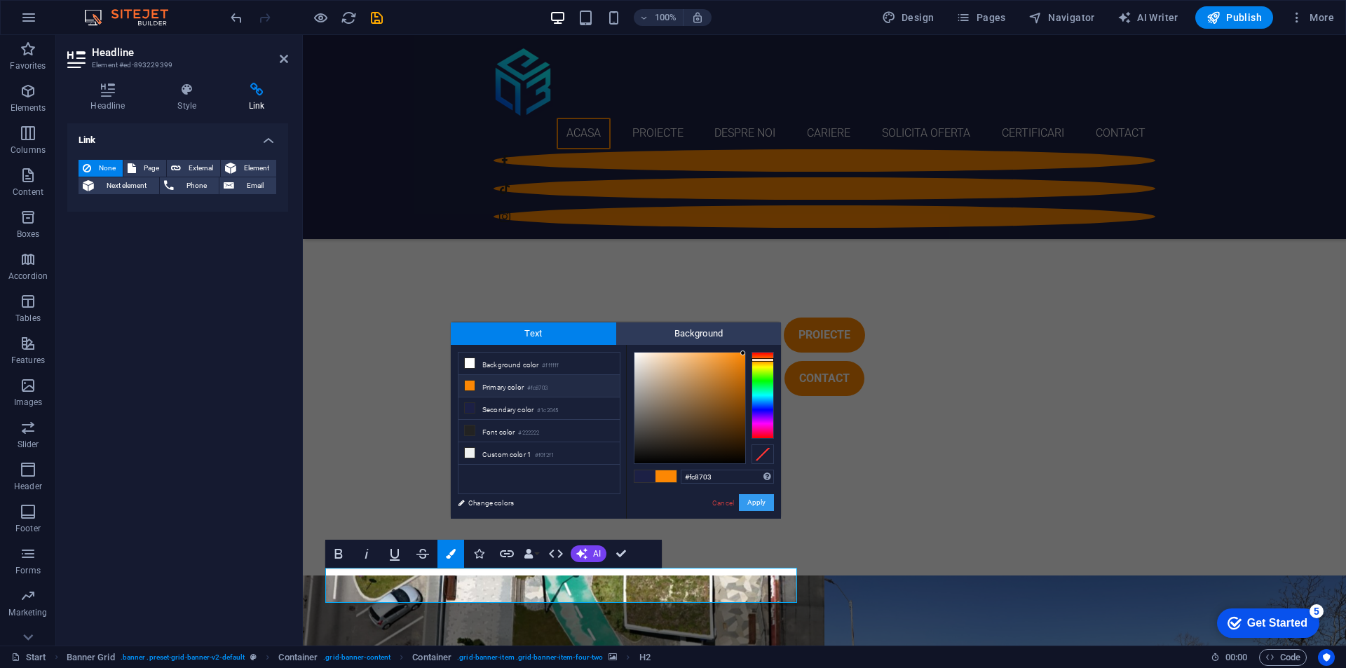
click at [756, 503] on button "Apply" at bounding box center [756, 502] width 35 height 17
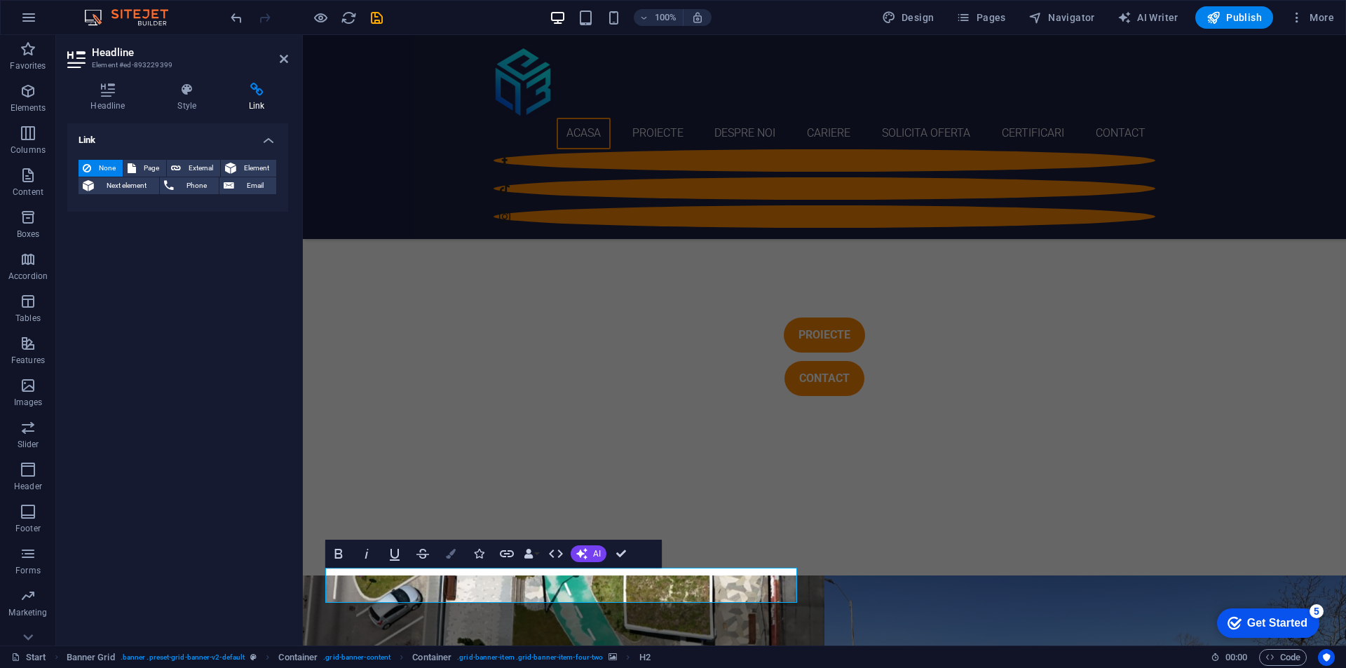
click at [449, 555] on icon "button" at bounding box center [451, 554] width 10 height 10
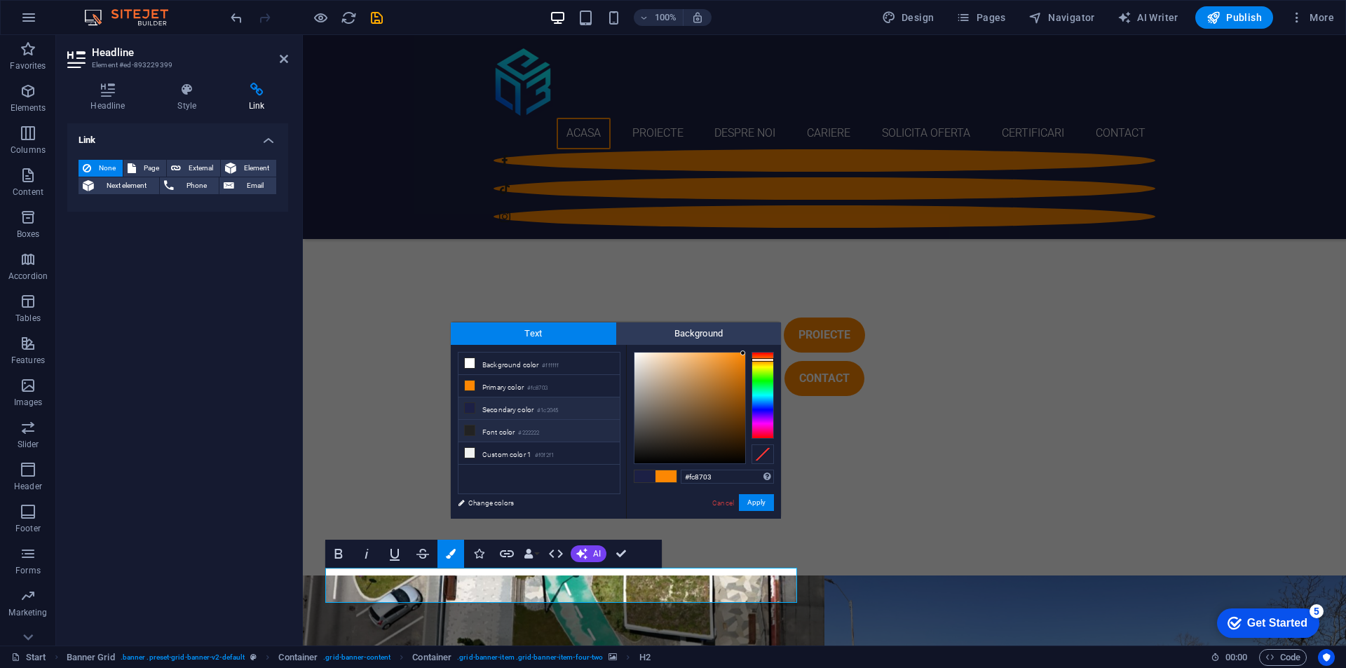
click at [546, 426] on li "Font color #222222" at bounding box center [539, 431] width 161 height 22
type input "#222222"
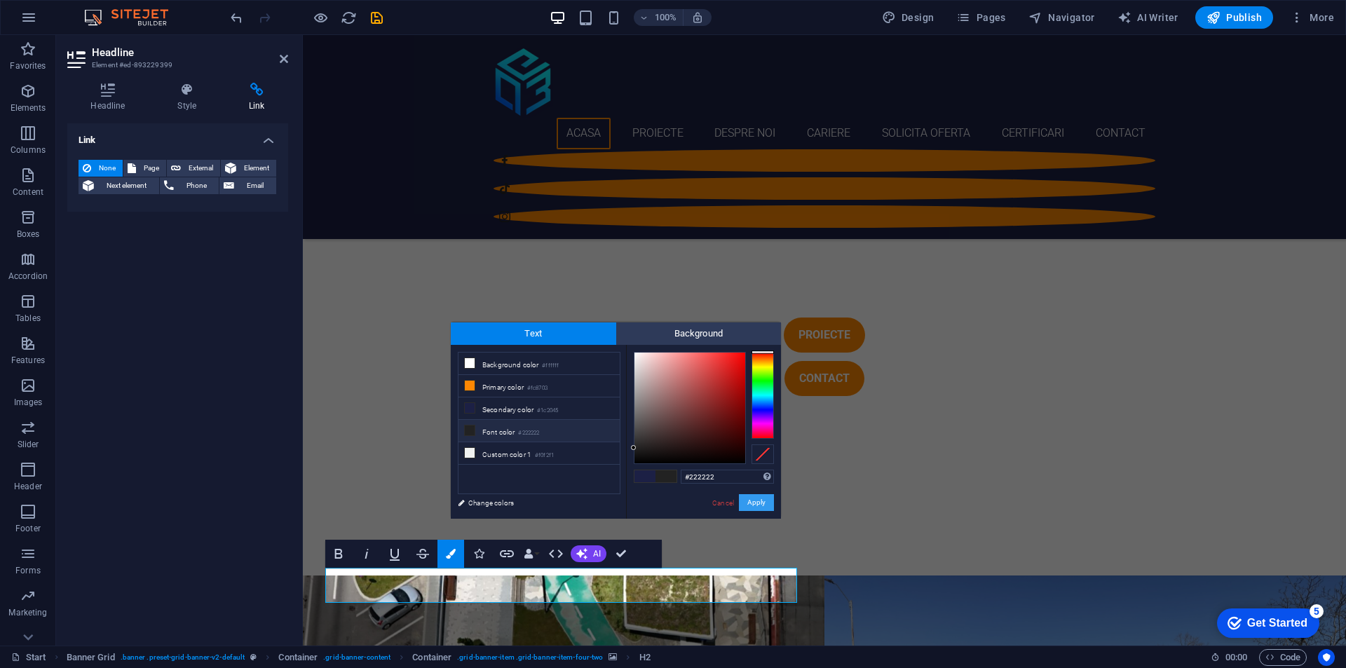
click at [760, 501] on button "Apply" at bounding box center [756, 502] width 35 height 17
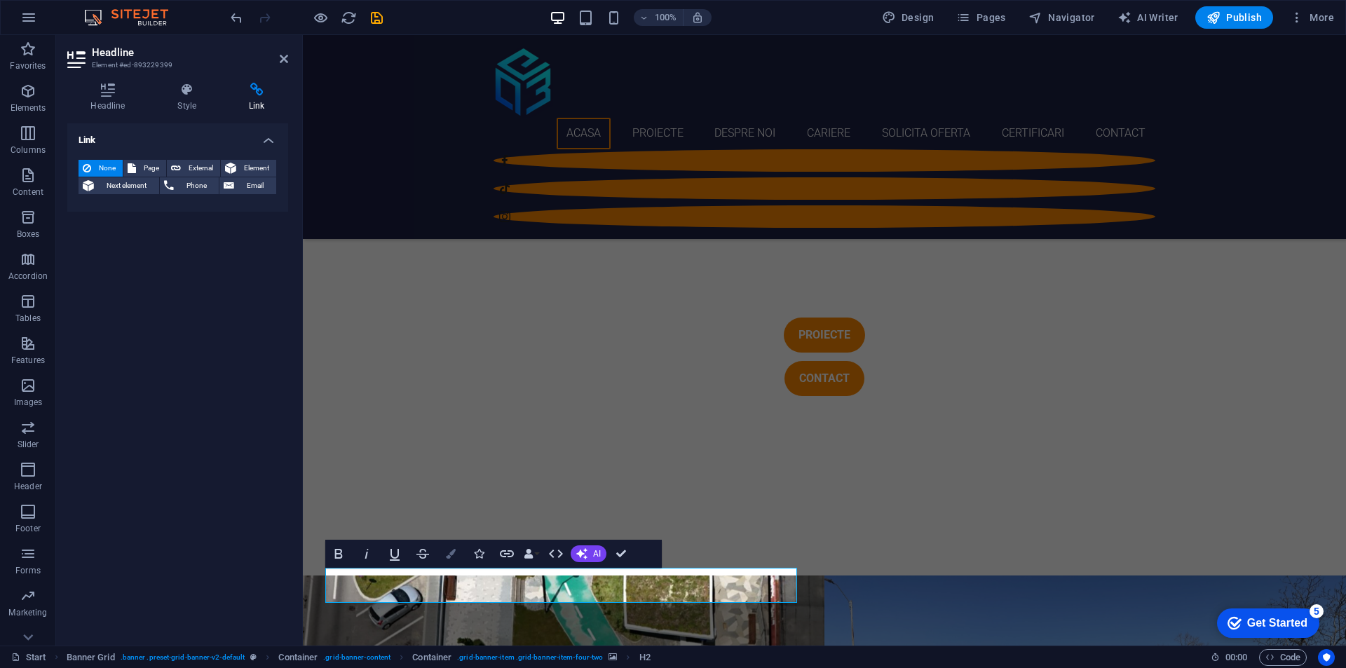
click at [451, 557] on icon "button" at bounding box center [451, 554] width 10 height 10
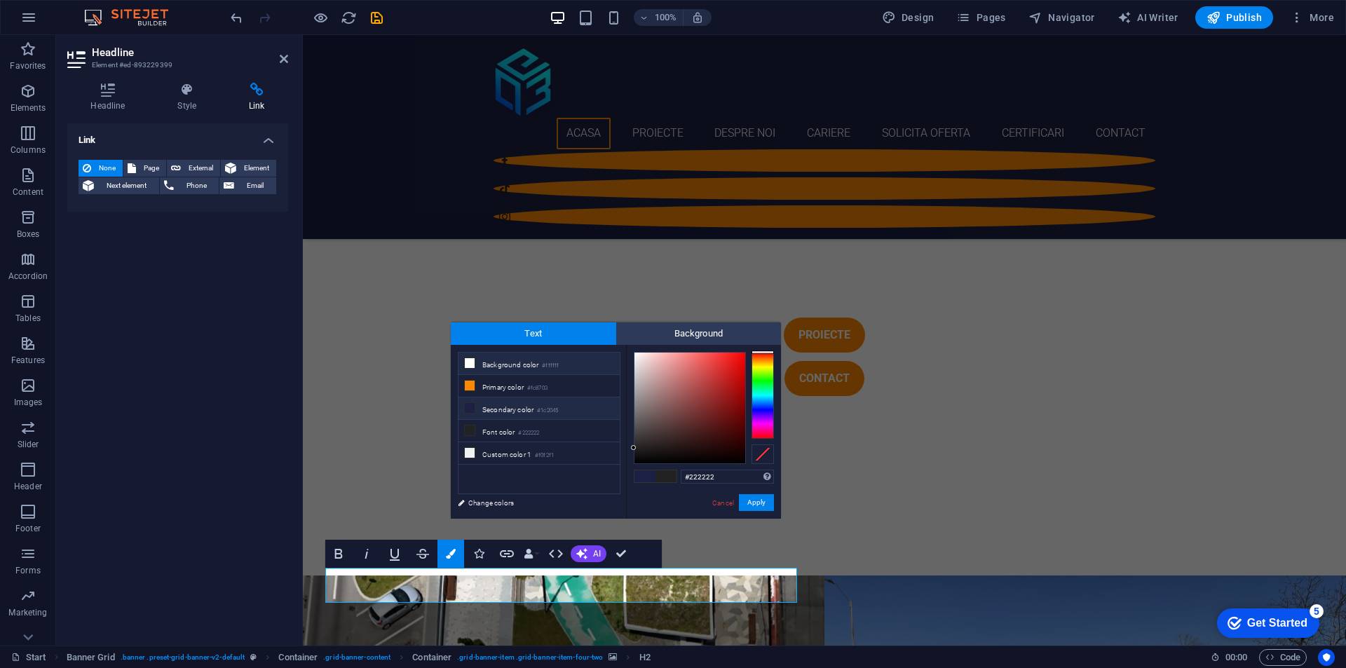
click at [546, 363] on small "#ffffff" at bounding box center [550, 366] width 17 height 10
type input "#ffffff"
click at [752, 506] on button "Apply" at bounding box center [756, 502] width 35 height 17
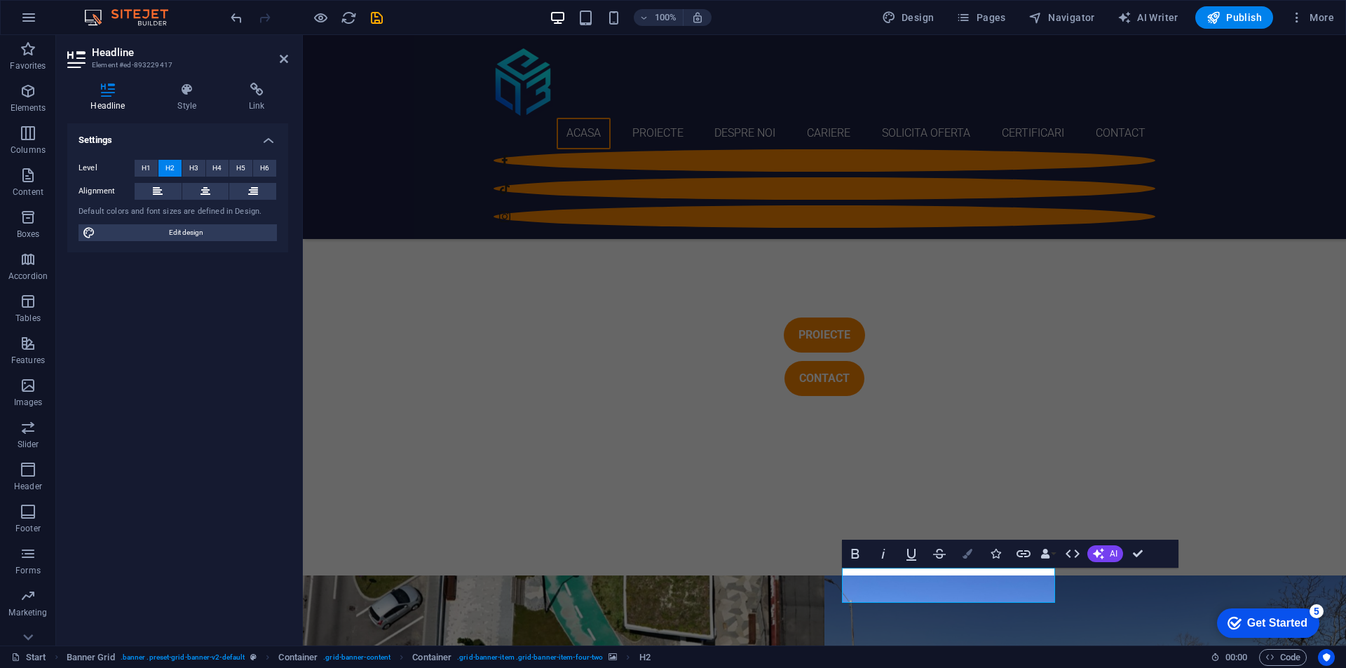
click at [974, 548] on button "Colors" at bounding box center [967, 554] width 27 height 28
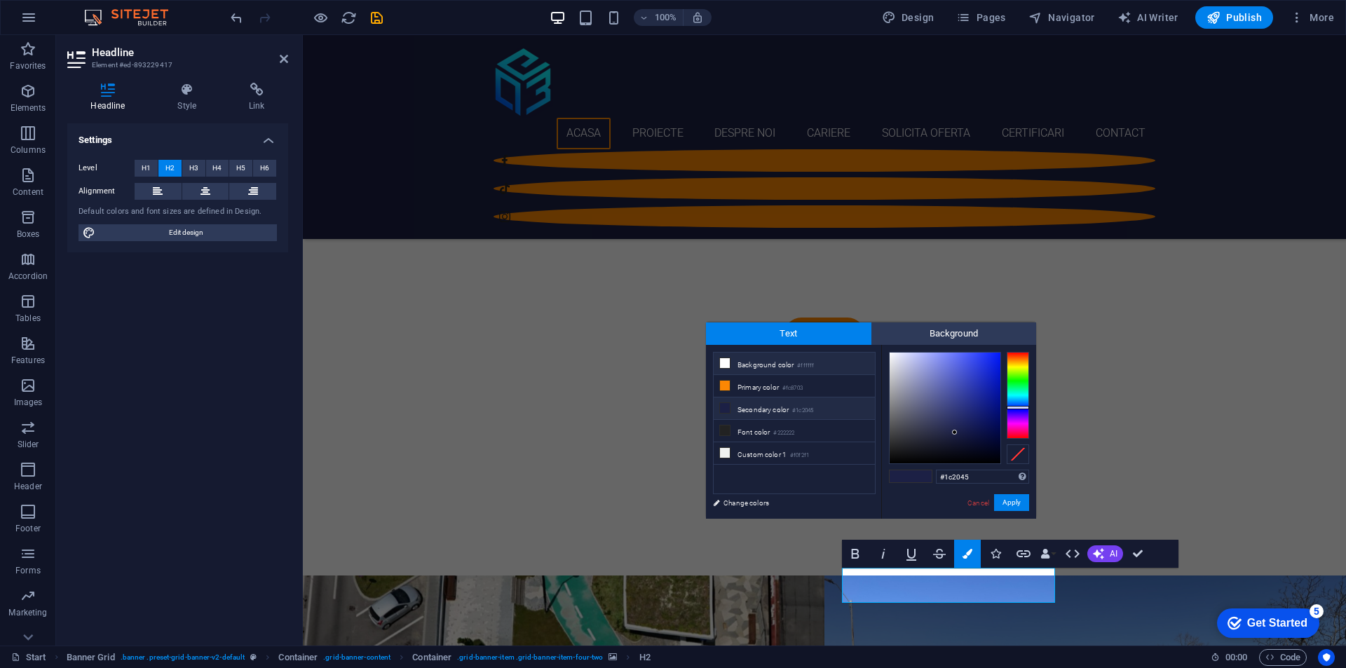
click at [808, 367] on small "#ffffff" at bounding box center [805, 366] width 17 height 10
type input "#ffffff"
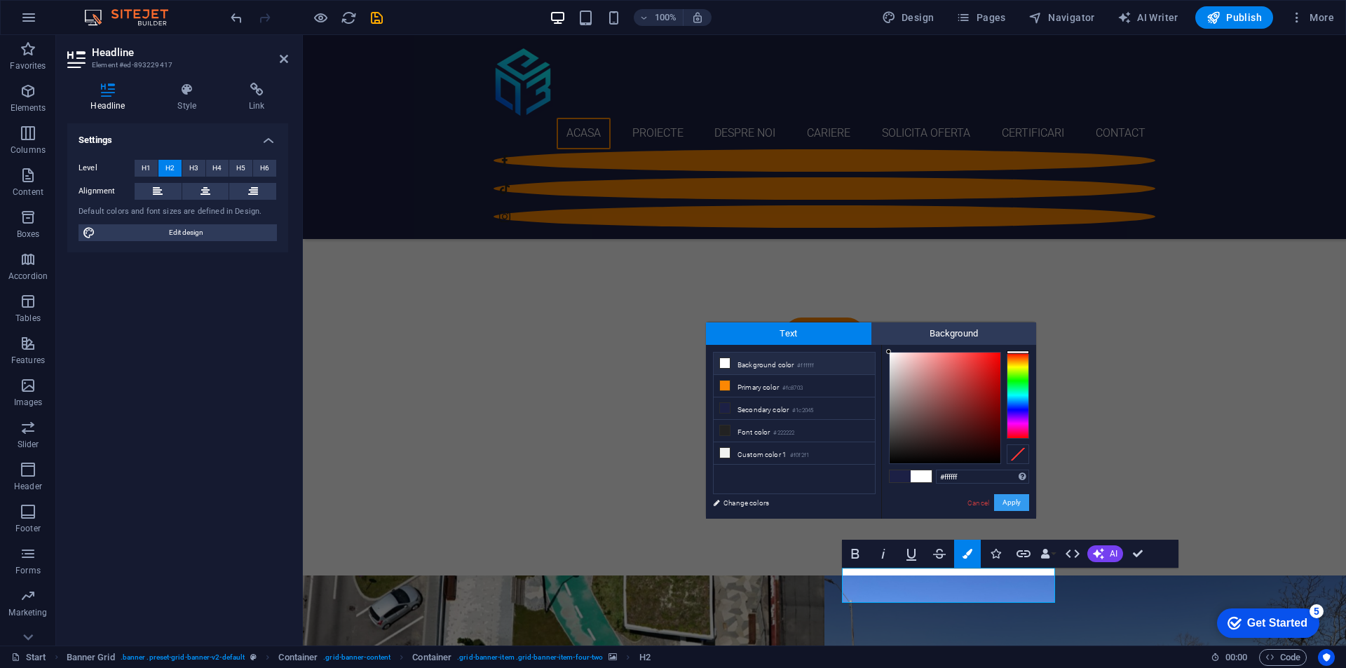
click at [1017, 500] on button "Apply" at bounding box center [1011, 502] width 35 height 17
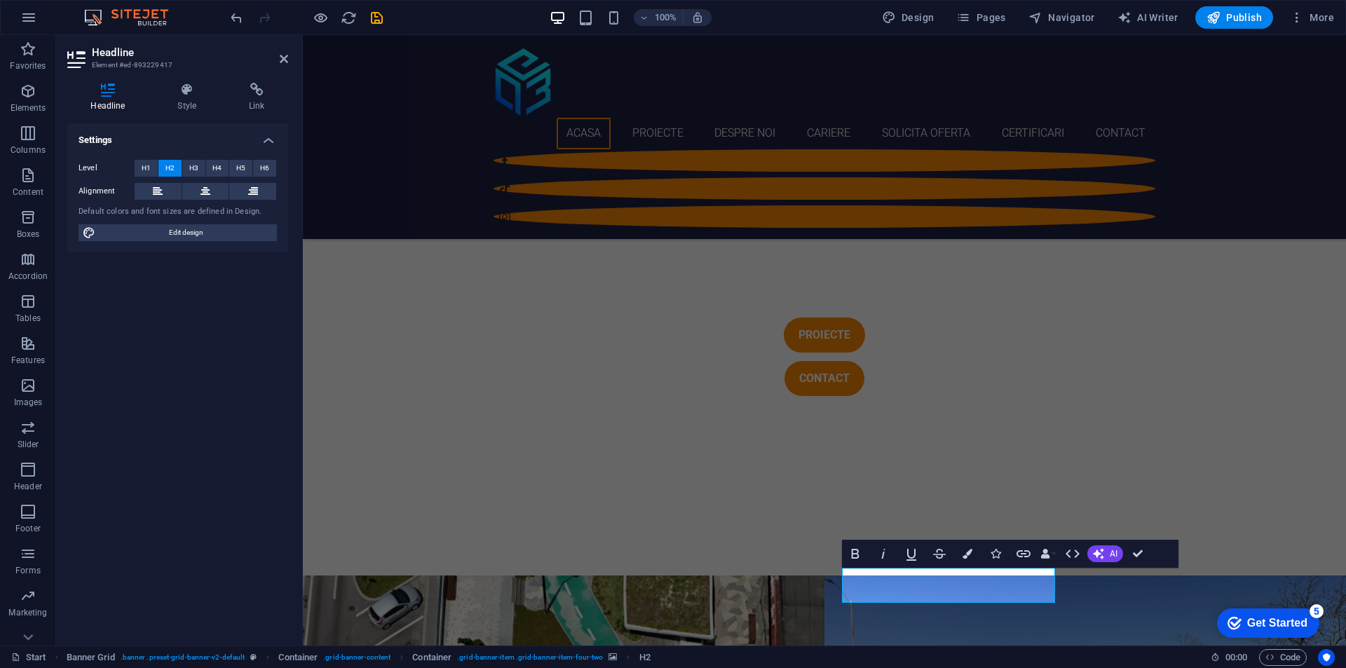
click at [205, 337] on div "Settings Level H1 H2 H3 H4 H5 H6 Alignment Default colors and font sizes are de…" at bounding box center [177, 378] width 221 height 511
click at [283, 63] on icon at bounding box center [284, 58] width 8 height 11
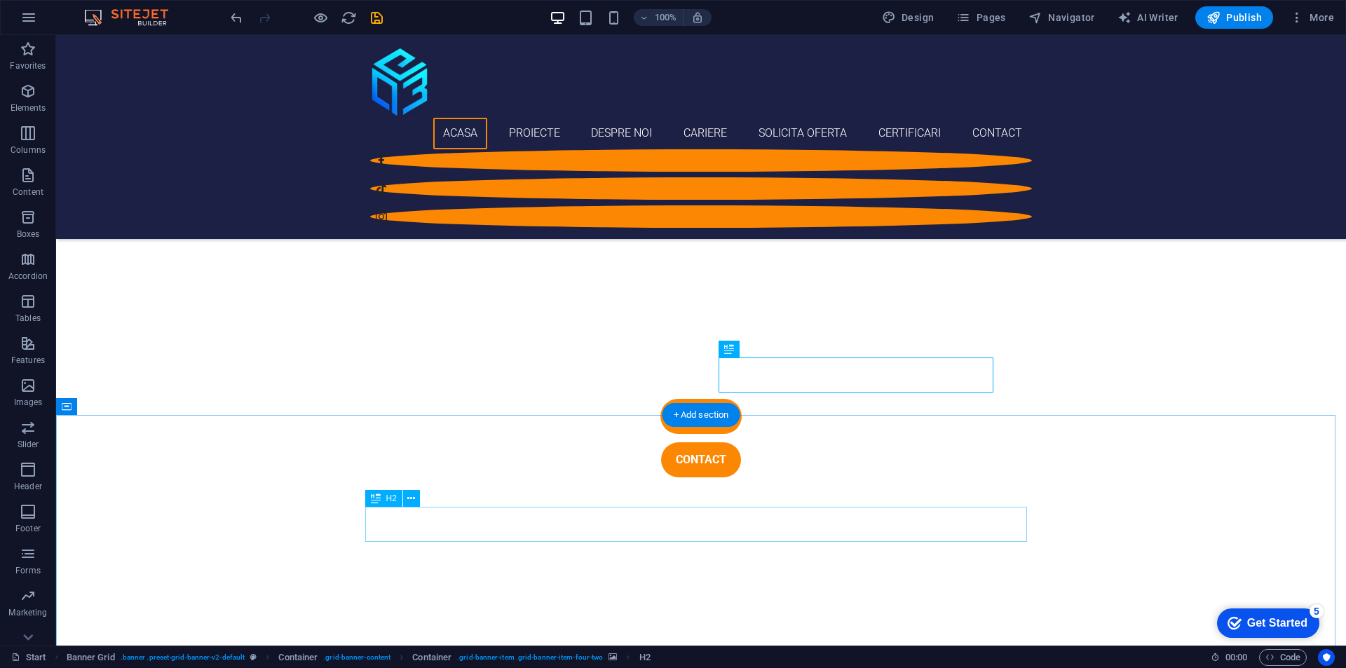
scroll to position [491, 0]
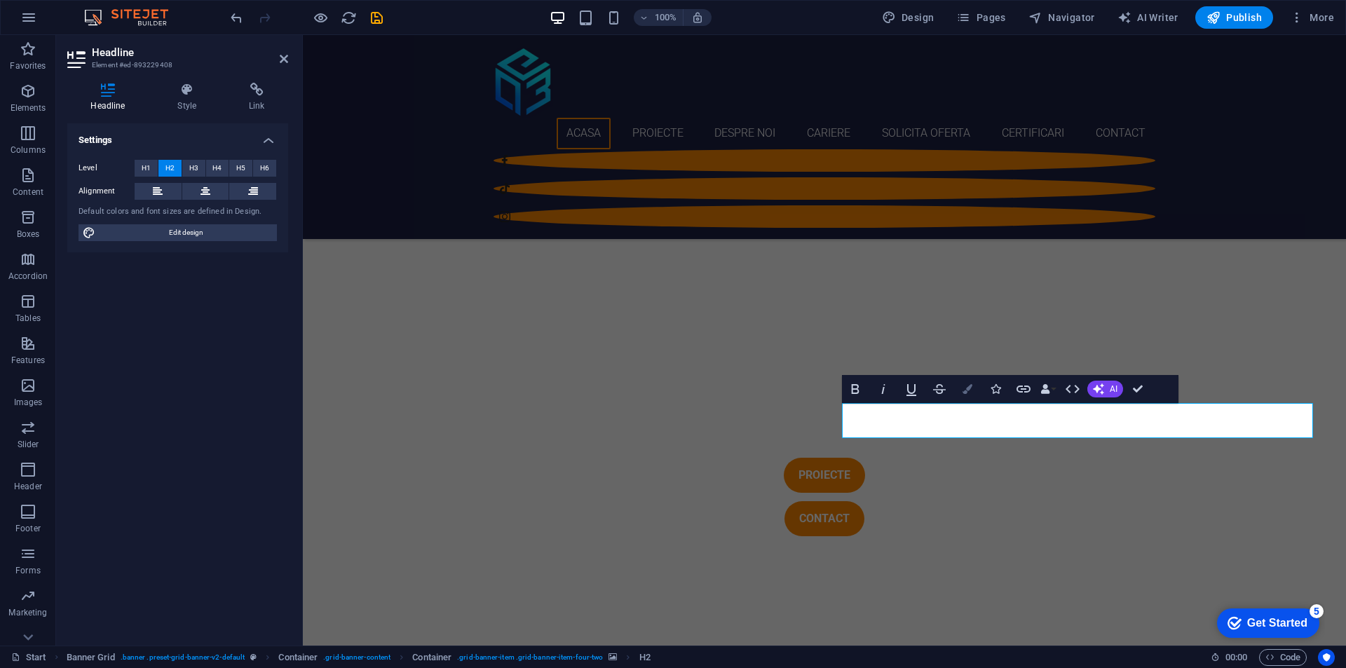
click at [959, 387] on button "Colors" at bounding box center [967, 389] width 27 height 28
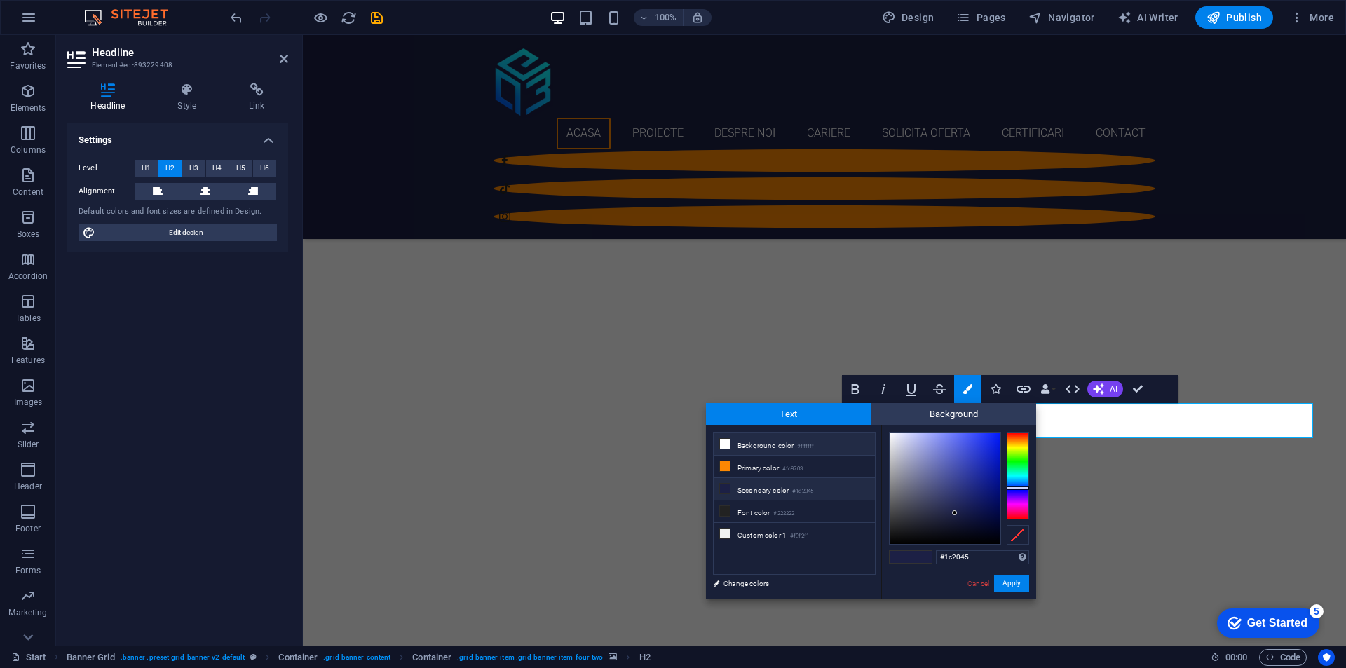
click at [816, 445] on li "Background color #ffffff" at bounding box center [794, 444] width 161 height 22
type input "#ffffff"
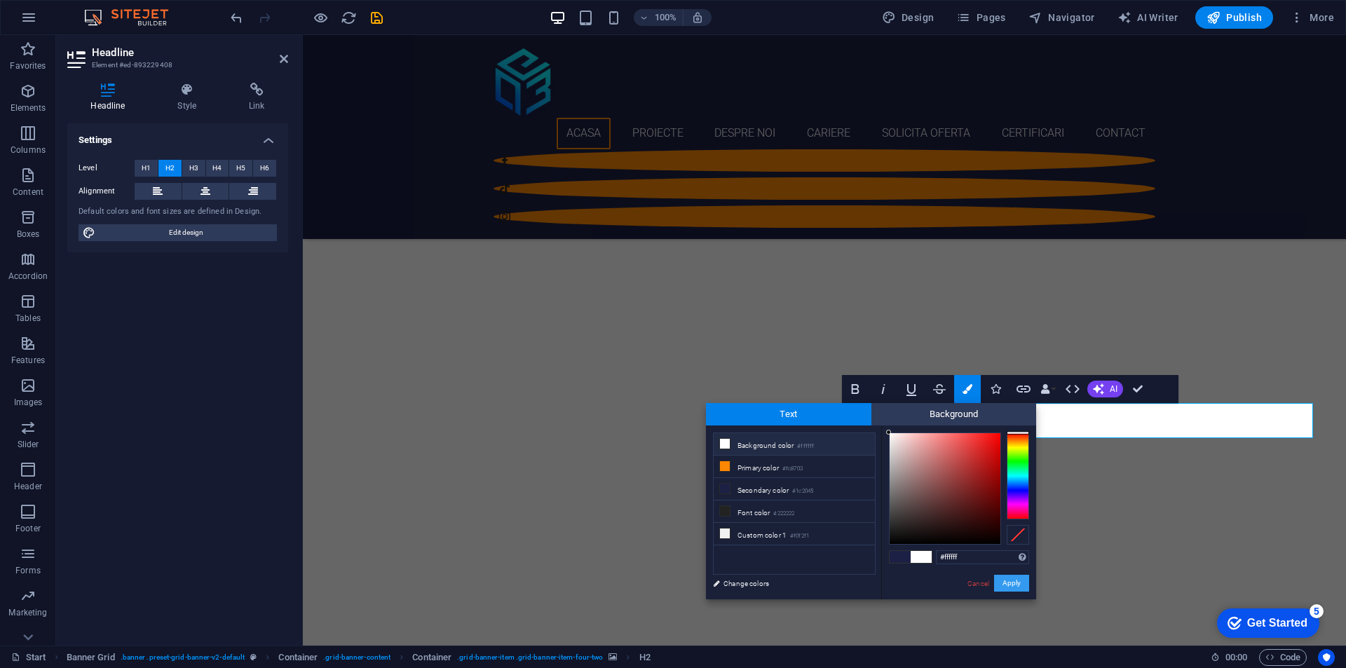
click at [1013, 580] on button "Apply" at bounding box center [1011, 583] width 35 height 17
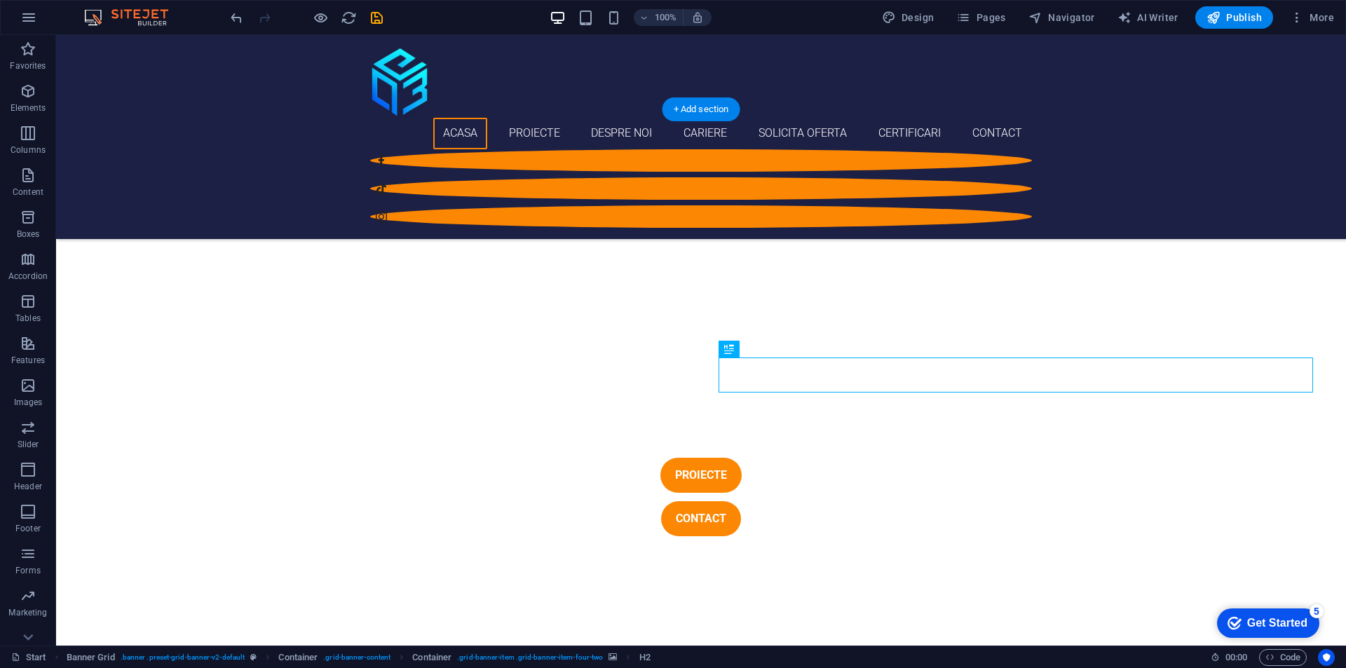
scroll to position [771, 0]
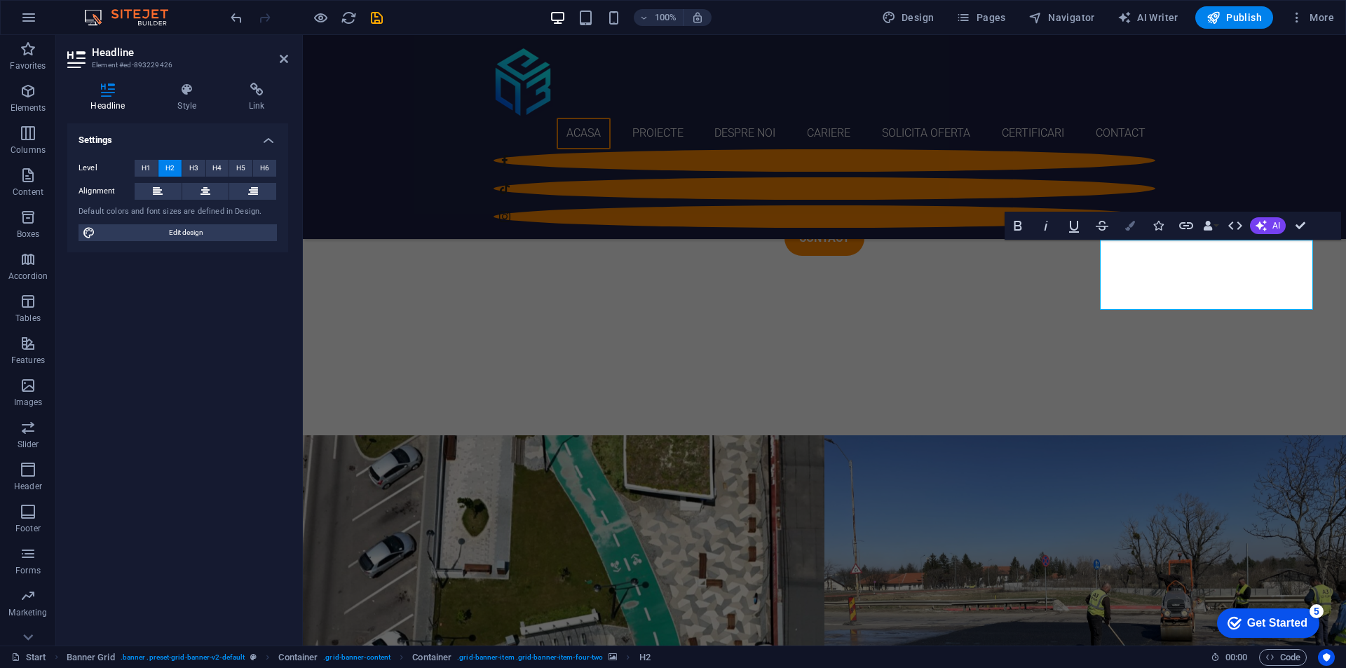
click at [1126, 229] on icon "button" at bounding box center [1130, 226] width 10 height 10
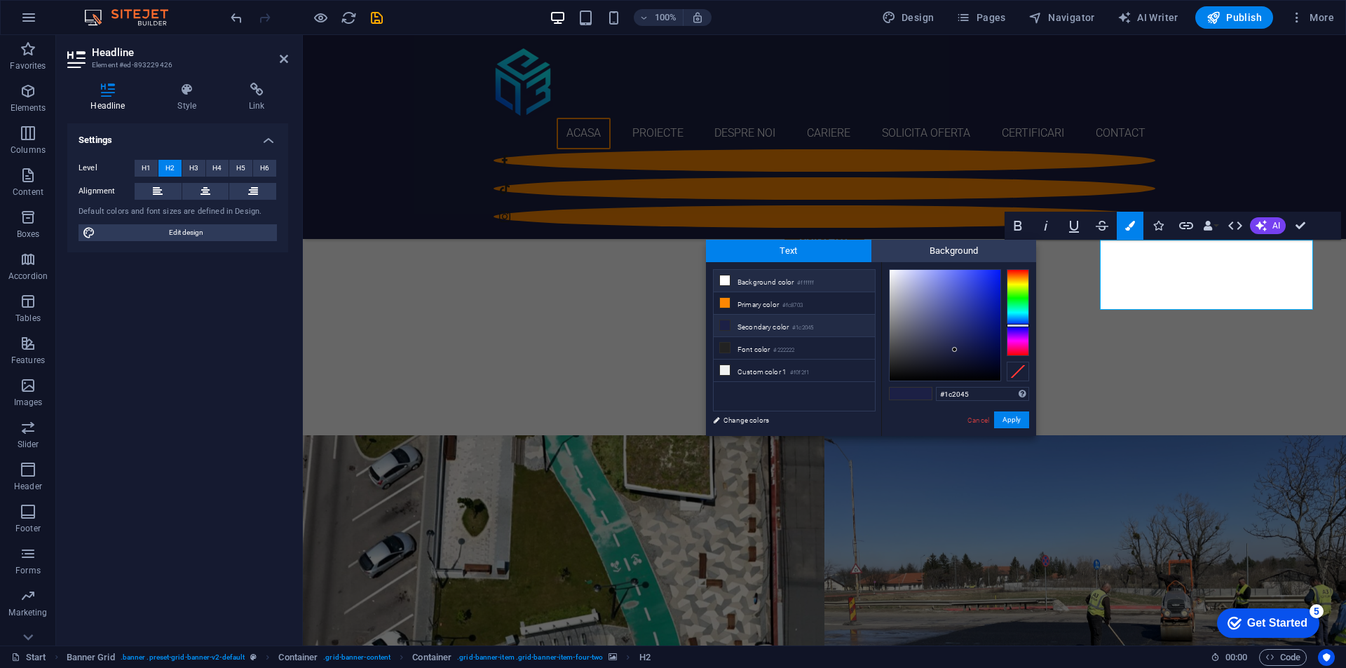
click at [823, 283] on li "Background color #ffffff" at bounding box center [794, 281] width 161 height 22
type input "#ffffff"
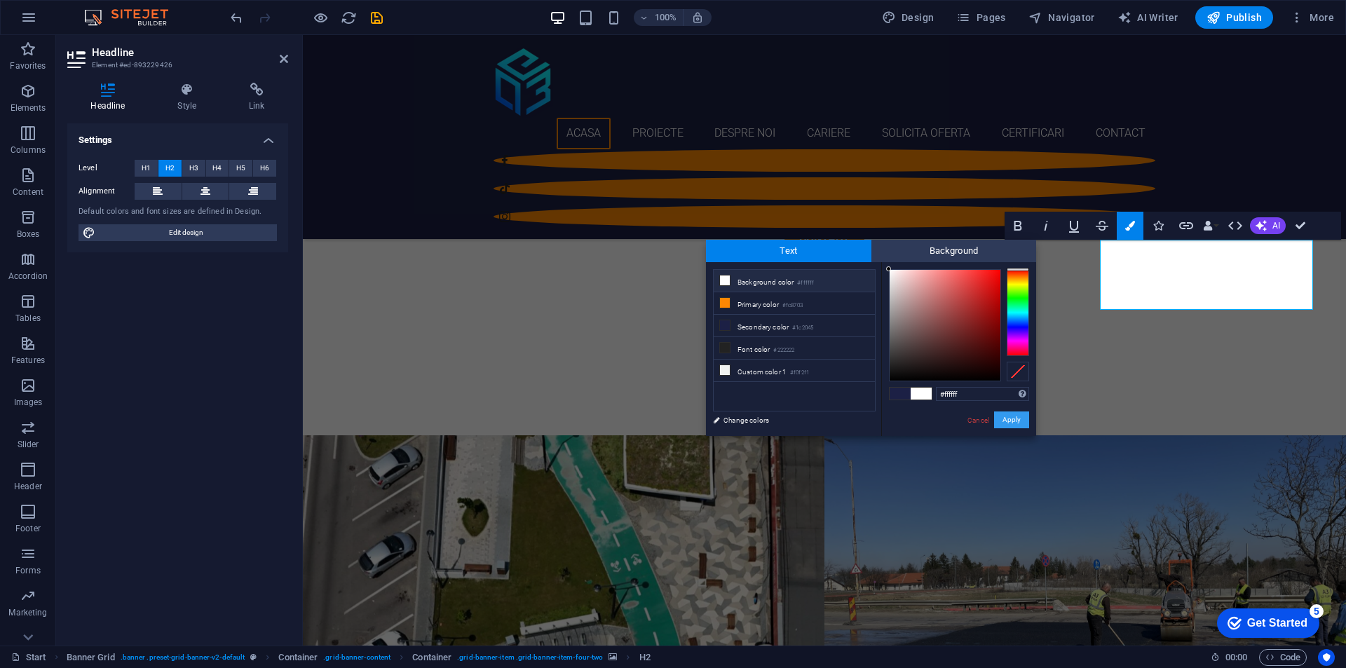
click at [1028, 416] on button "Apply" at bounding box center [1011, 420] width 35 height 17
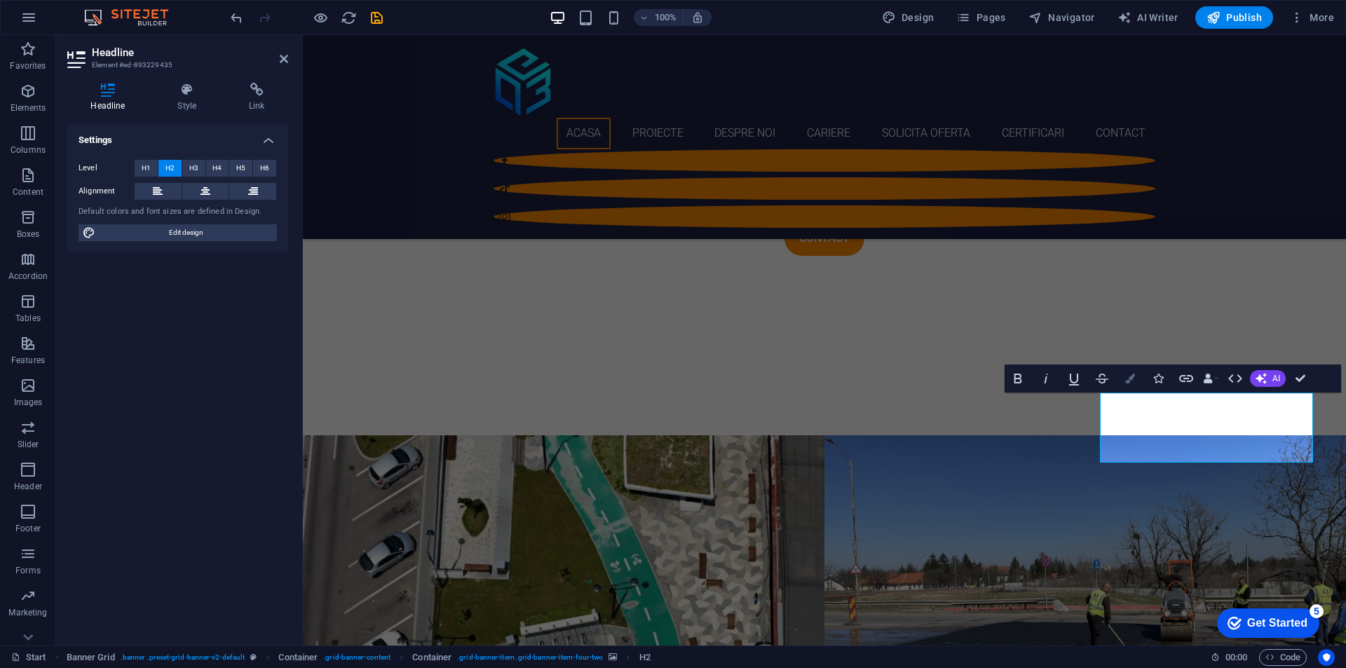
click at [1125, 372] on button "Colors" at bounding box center [1130, 379] width 27 height 28
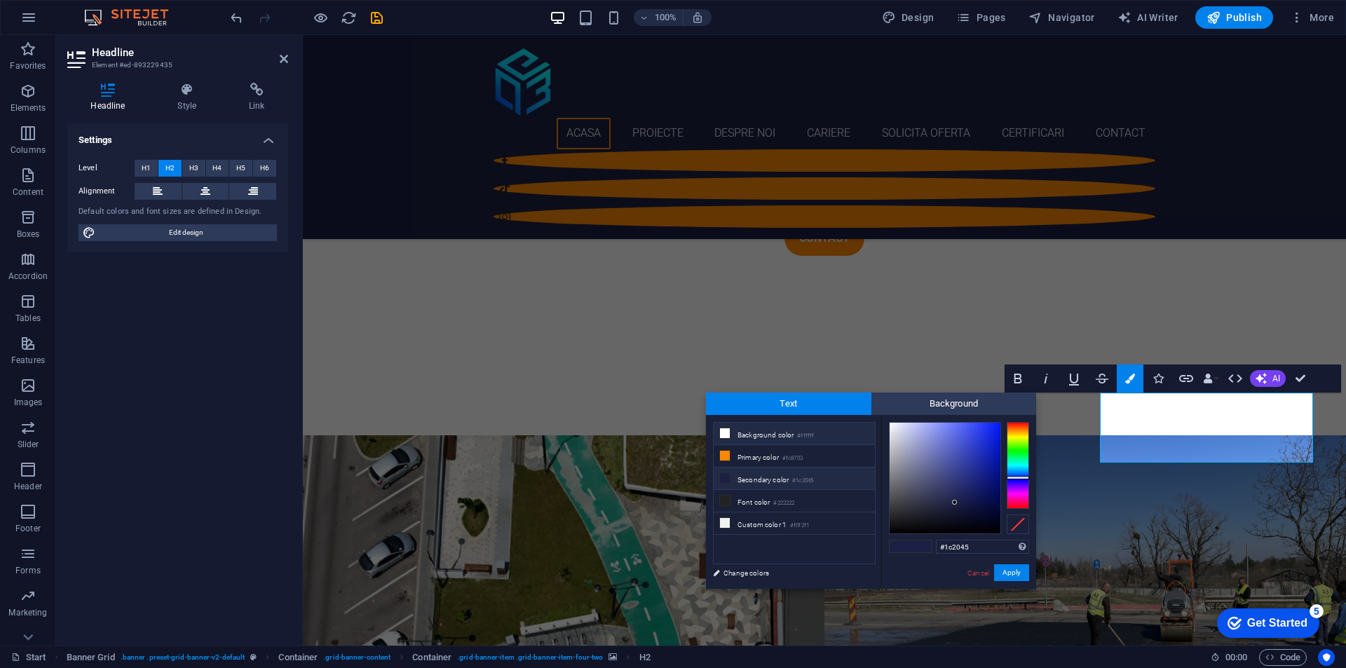
click at [808, 438] on small "#ffffff" at bounding box center [805, 436] width 17 height 10
type input "#ffffff"
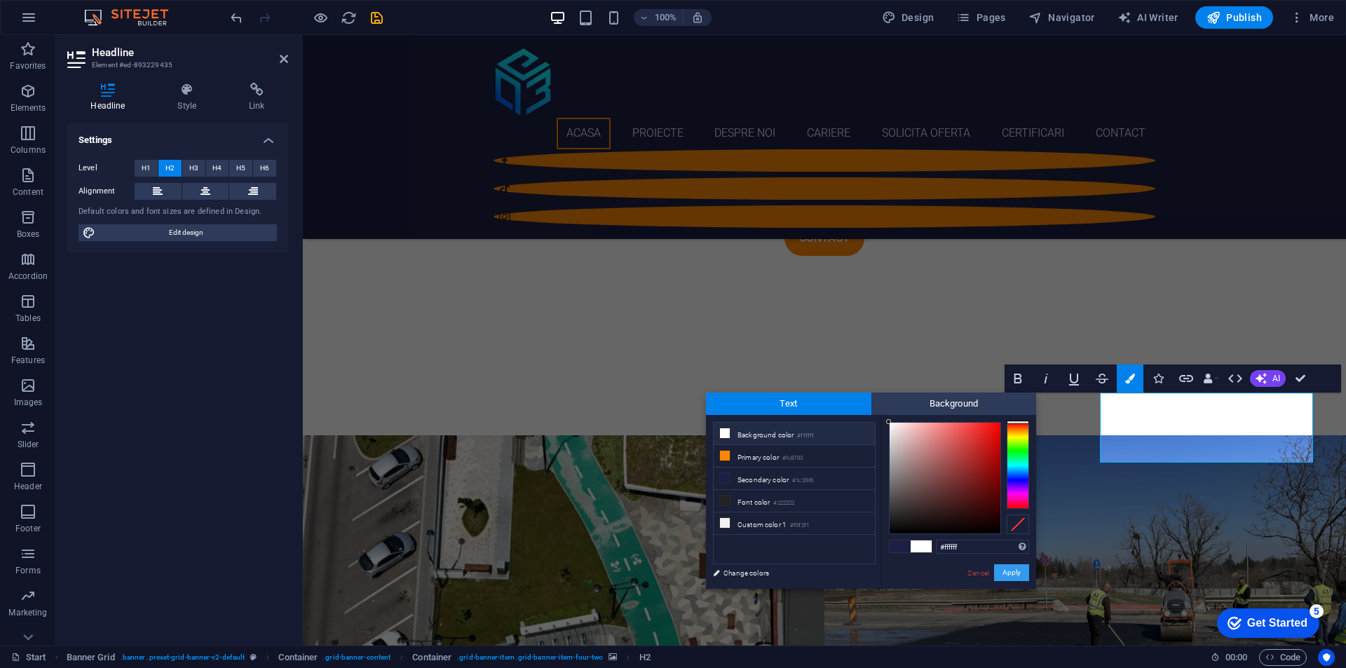
click at [1012, 565] on button "Apply" at bounding box center [1011, 572] width 35 height 17
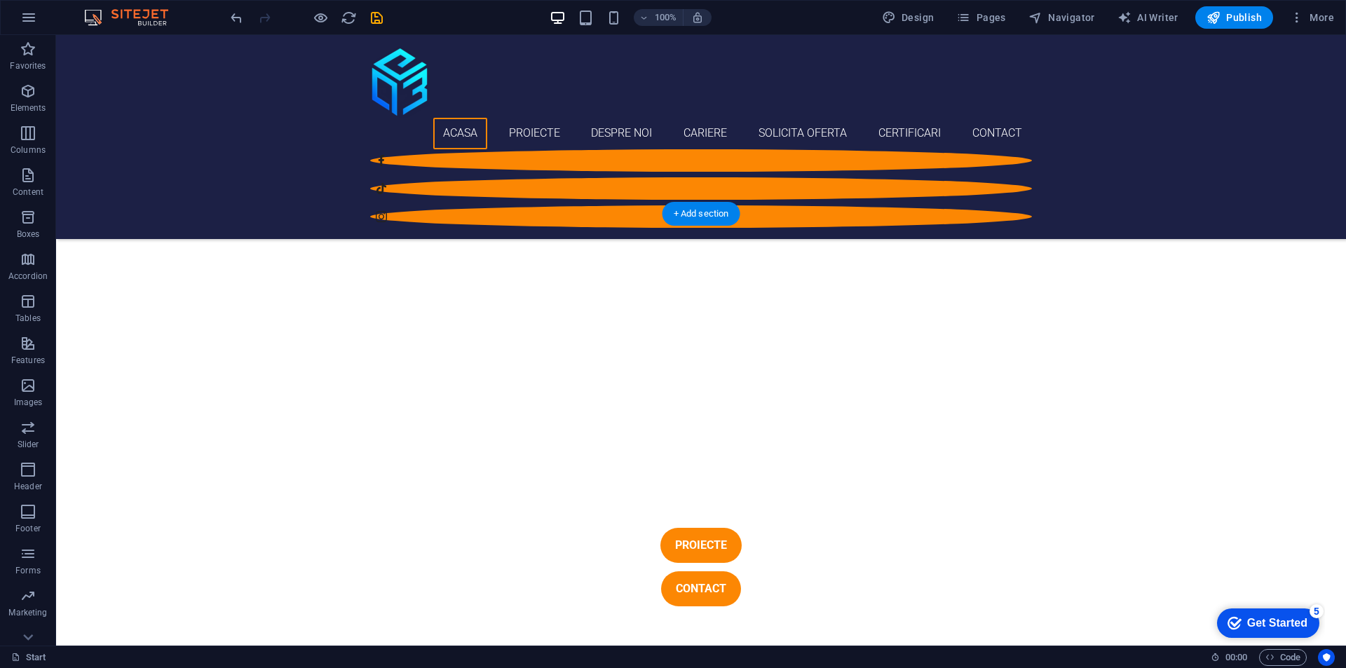
scroll to position [491, 0]
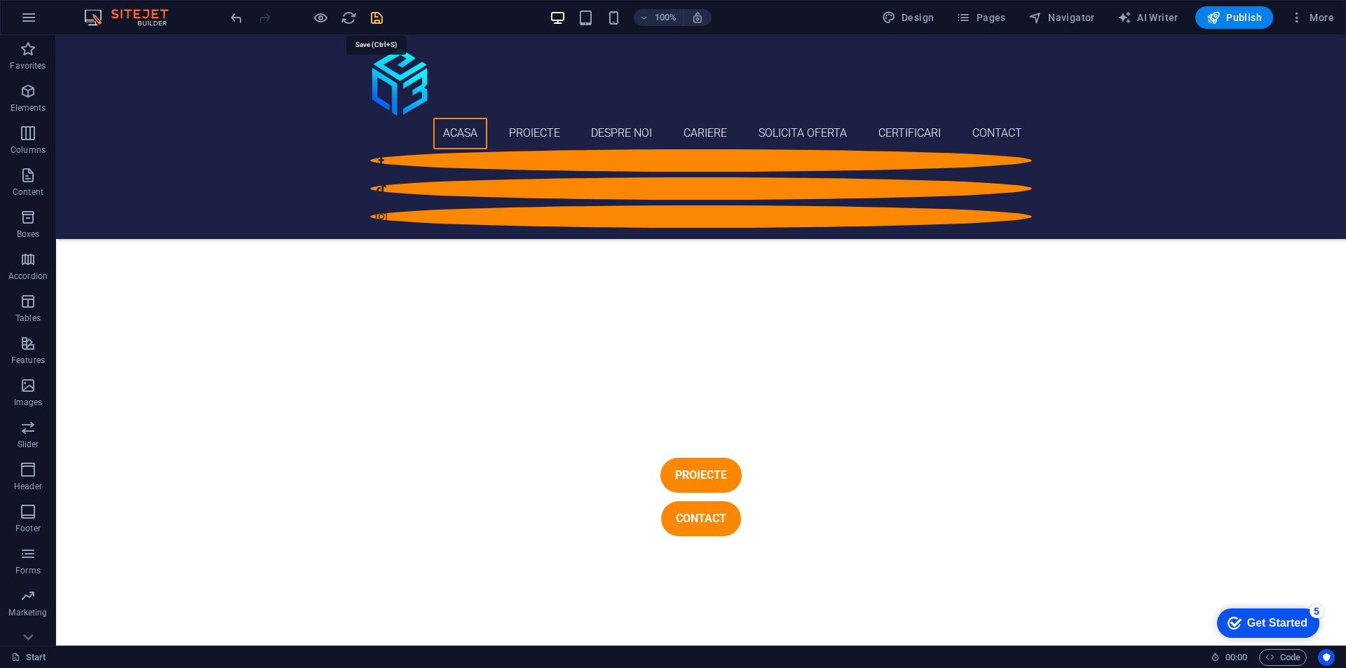
click at [380, 15] on icon "save" at bounding box center [377, 18] width 16 height 16
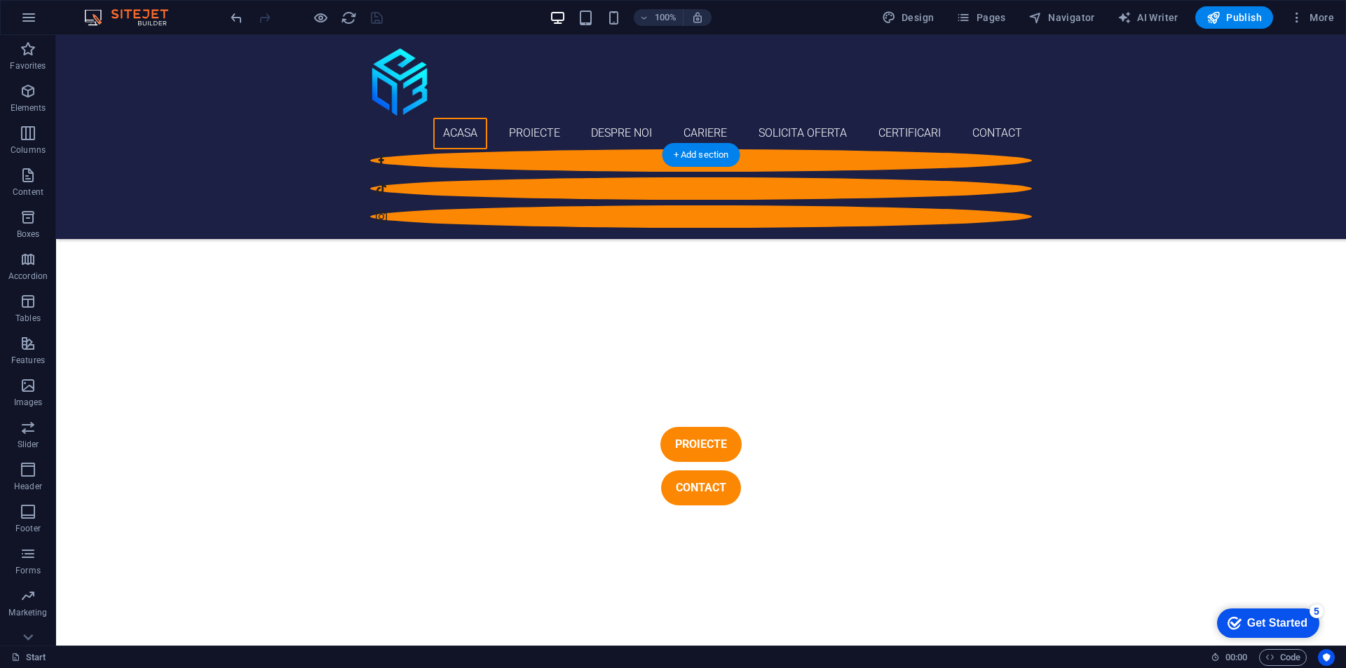
scroll to position [701, 0]
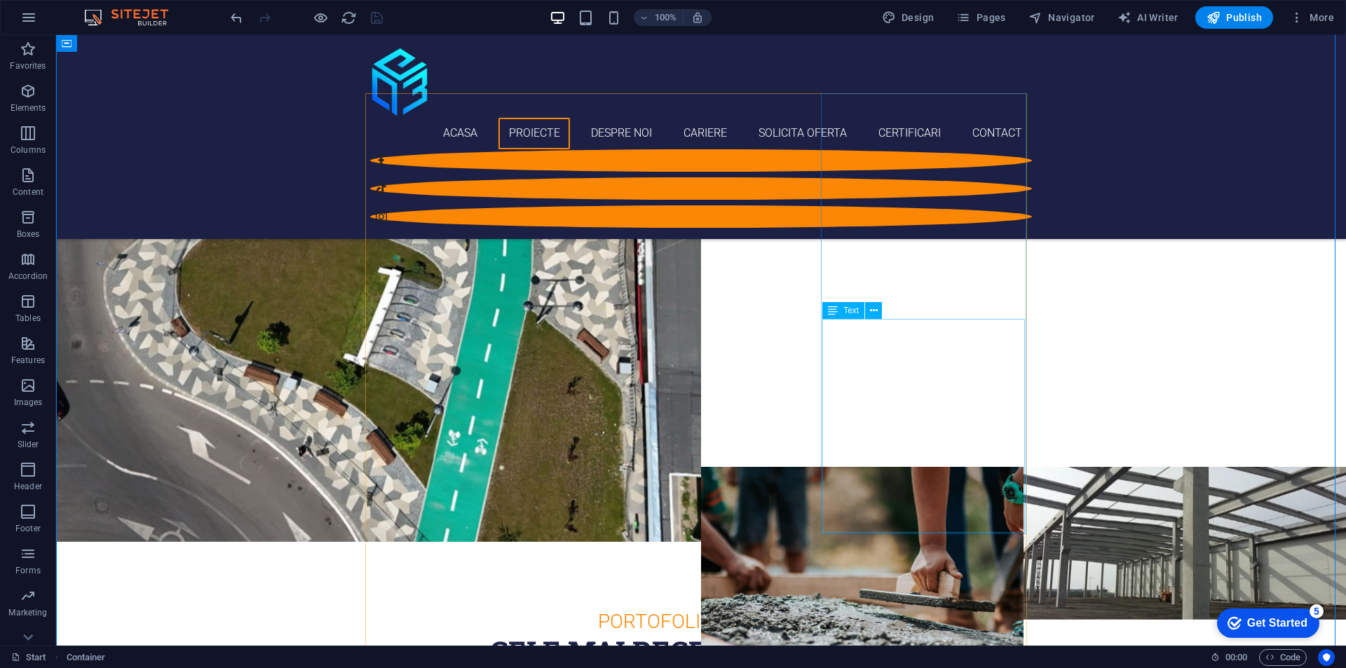
scroll to position [1332, 0]
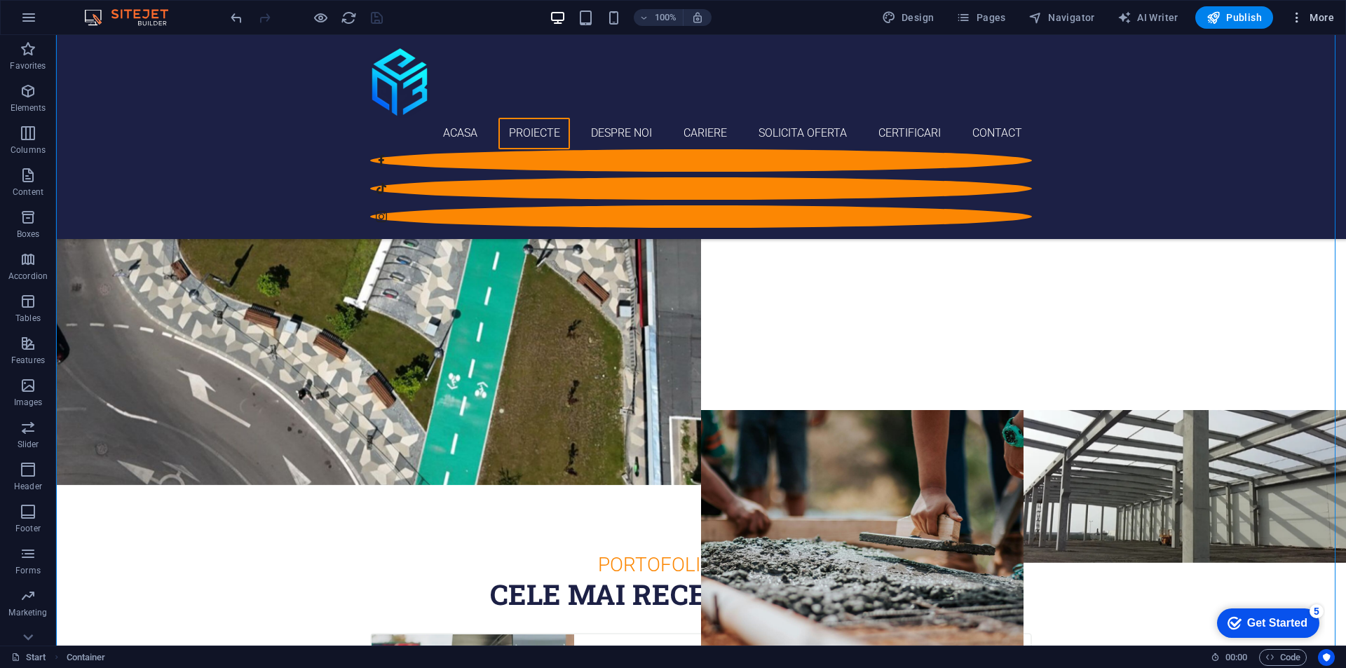
click at [1322, 16] on span "More" at bounding box center [1312, 18] width 44 height 14
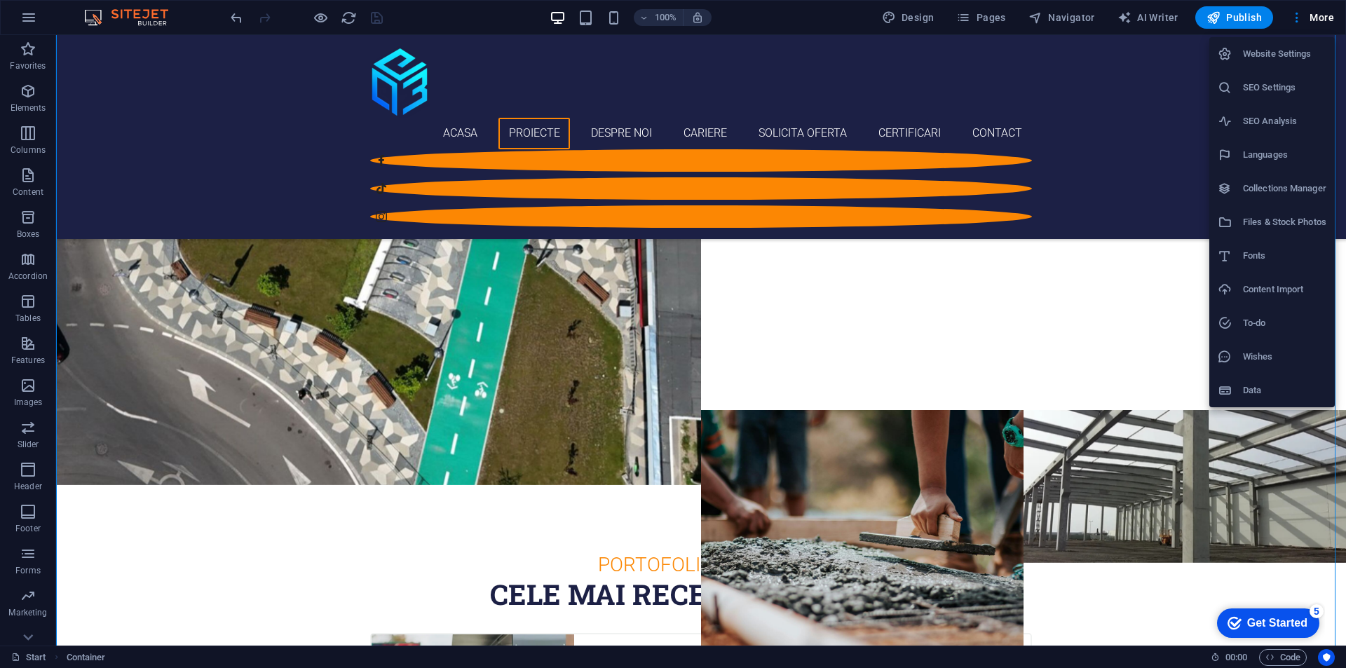
click at [1125, 302] on div at bounding box center [673, 334] width 1346 height 668
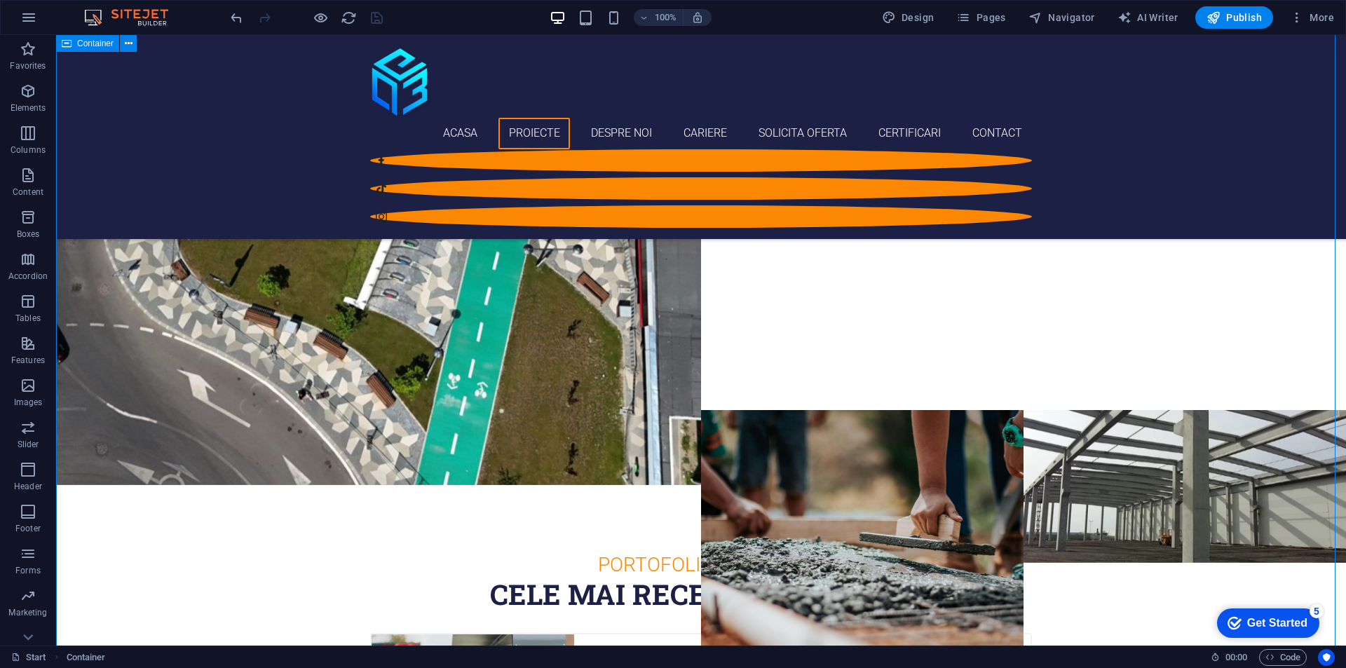
drag, startPoint x: 1179, startPoint y: 331, endPoint x: 1130, endPoint y: 201, distance: 138.7
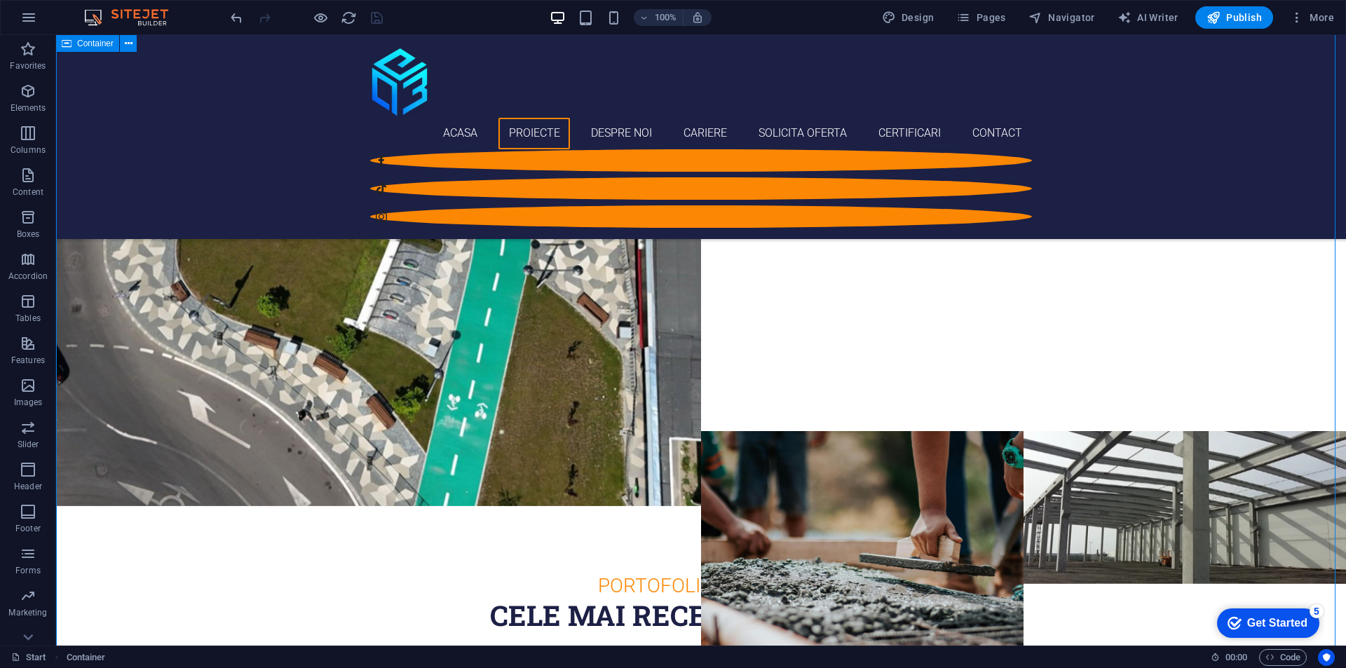
scroll to position [1192, 0]
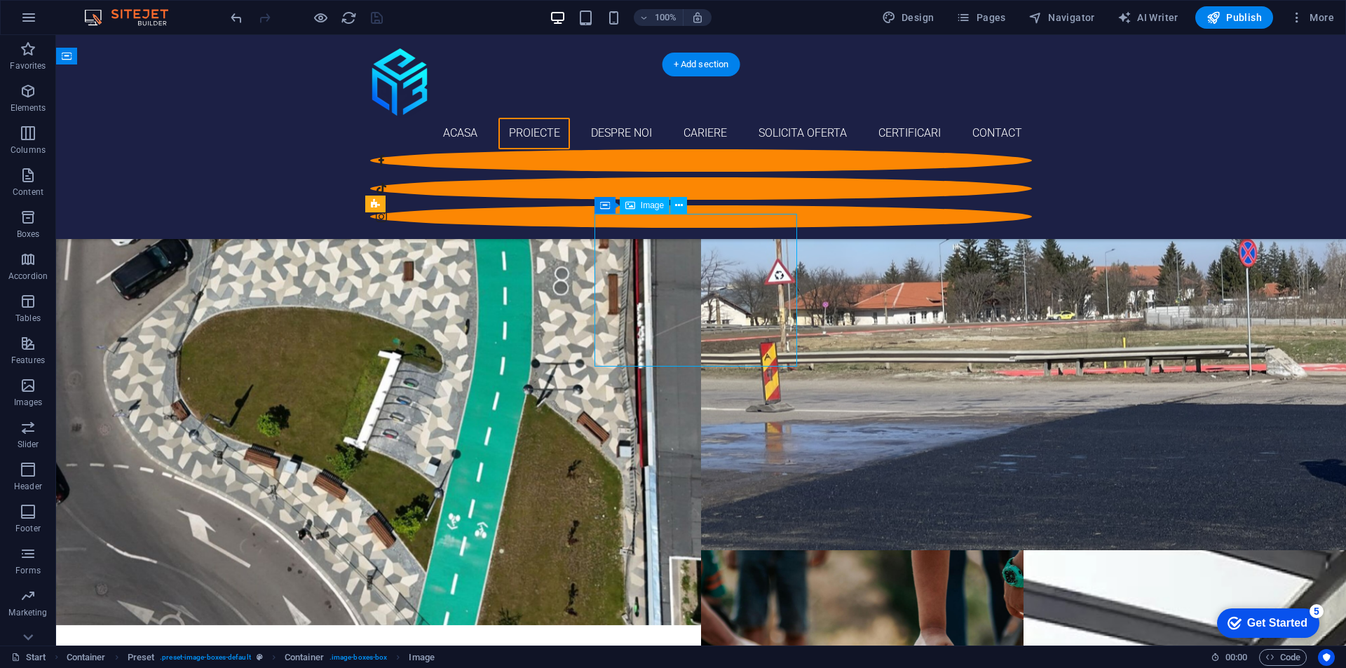
select select "px"
select select
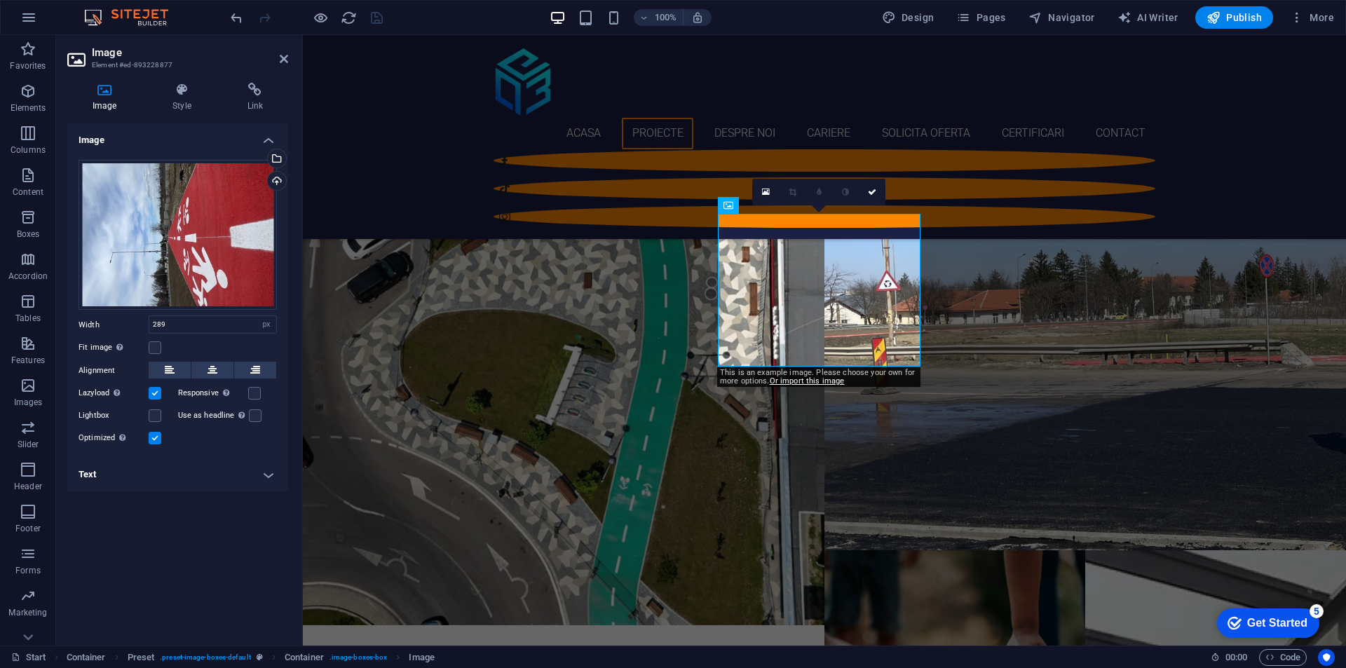
click at [272, 79] on div "Image Style Link Image Drag files here, click to choose files or select files f…" at bounding box center [177, 359] width 243 height 574
click at [262, 86] on icon at bounding box center [255, 90] width 66 height 14
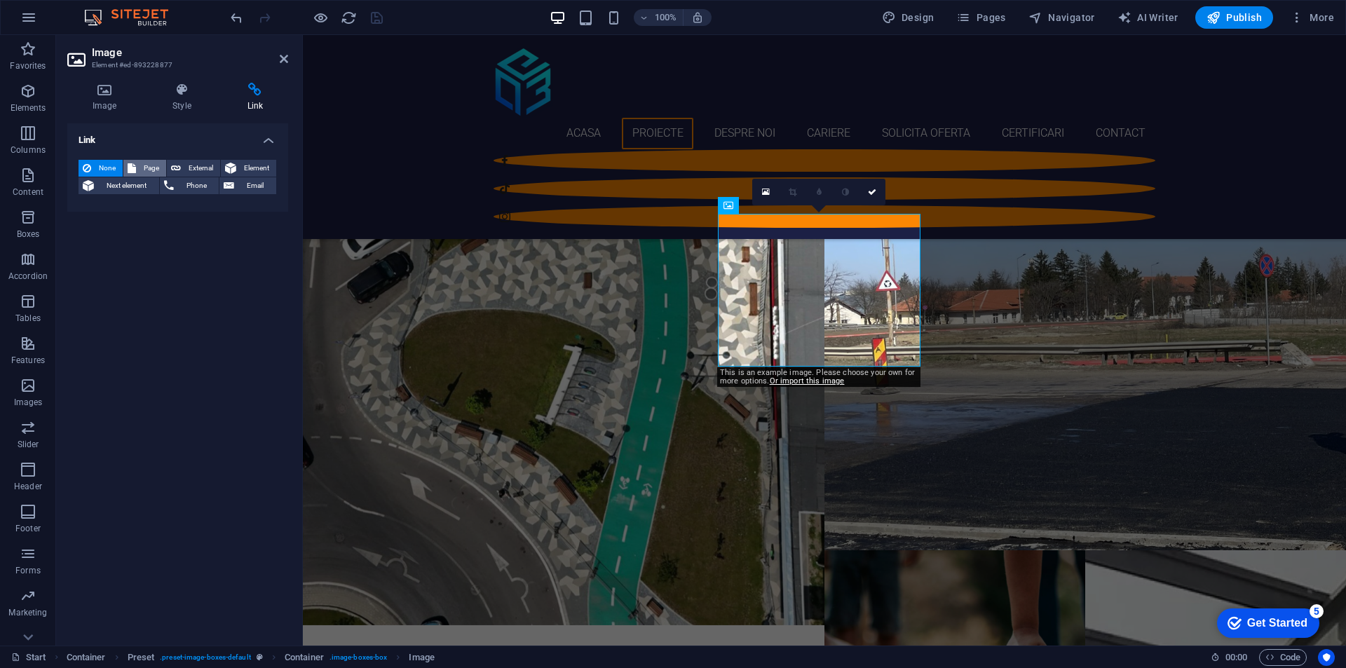
click at [165, 165] on button "Page" at bounding box center [144, 168] width 43 height 17
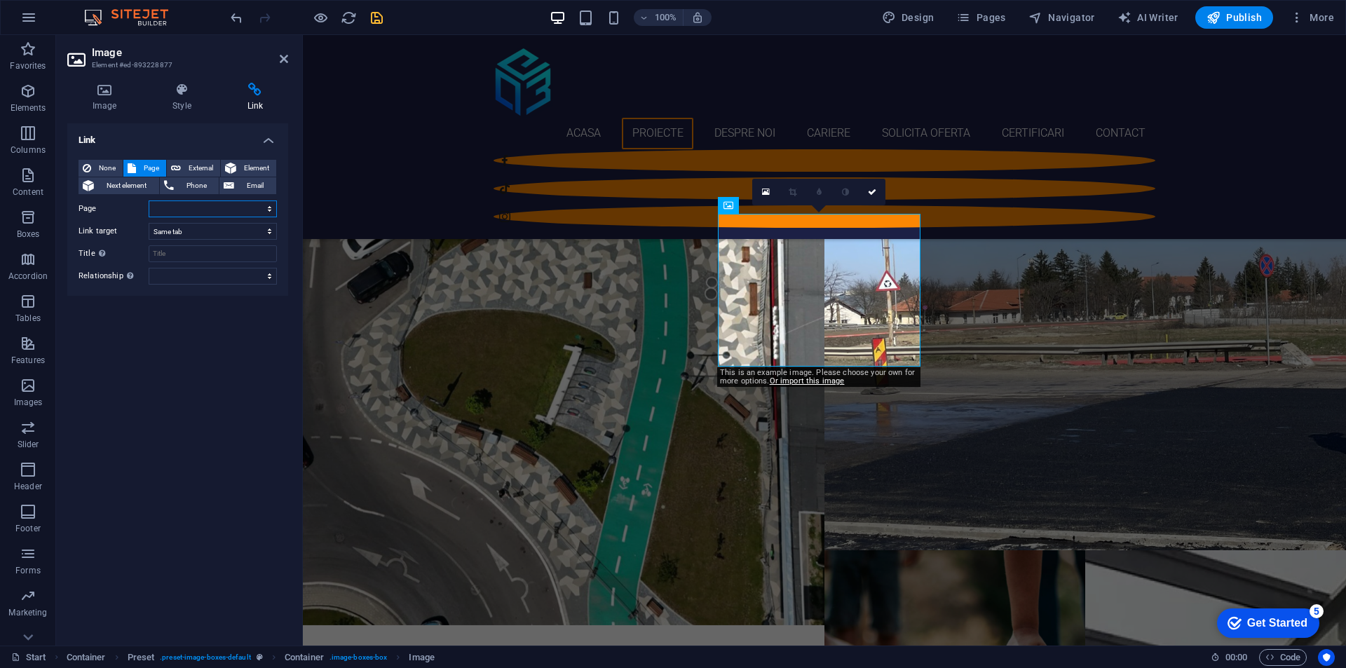
click at [203, 205] on select "Start Subpage Legal notice Privacy pista de biciclete Servicii Cariere expert s…" at bounding box center [213, 209] width 128 height 17
select select "8"
click at [149, 201] on select "Start Subpage Legal notice Privacy pista de biciclete Servicii Cariere expert s…" at bounding box center [213, 209] width 128 height 17
click at [163, 459] on div "Link None Page External Element Next element Phone Email Page Start Subpage Leg…" at bounding box center [177, 378] width 221 height 511
click at [286, 55] on icon at bounding box center [284, 58] width 8 height 11
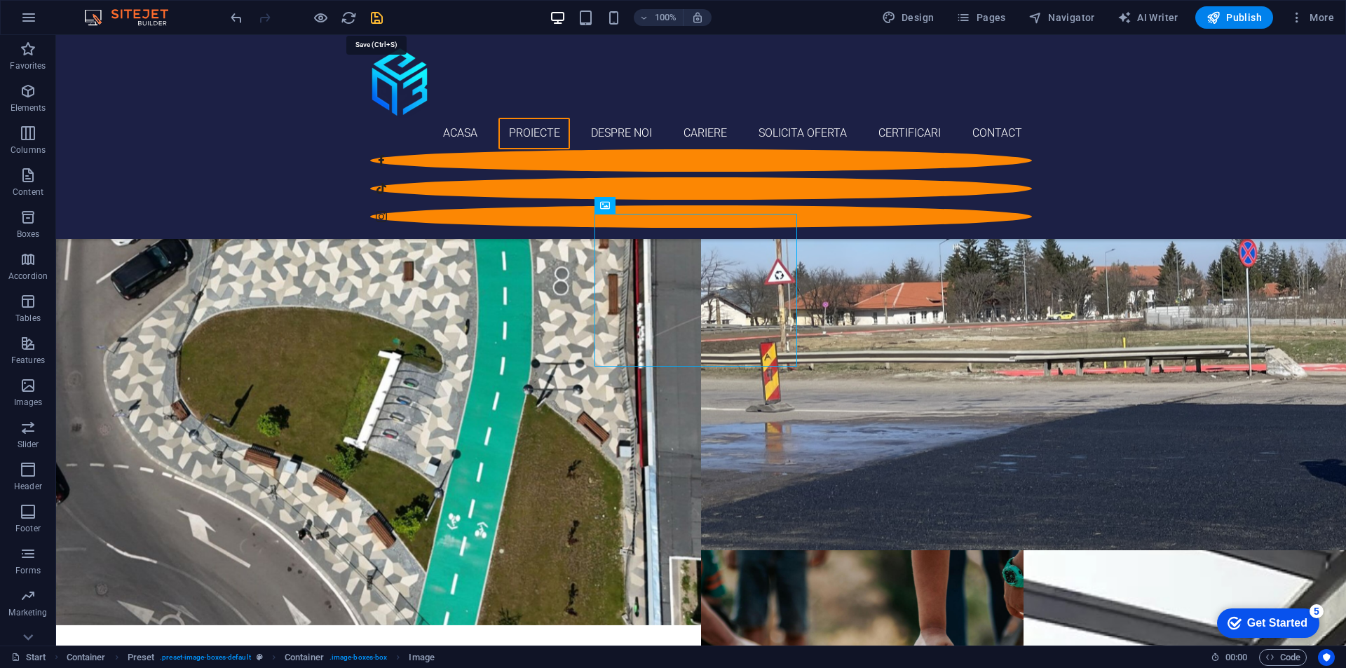
click at [372, 18] on icon "save" at bounding box center [377, 18] width 16 height 16
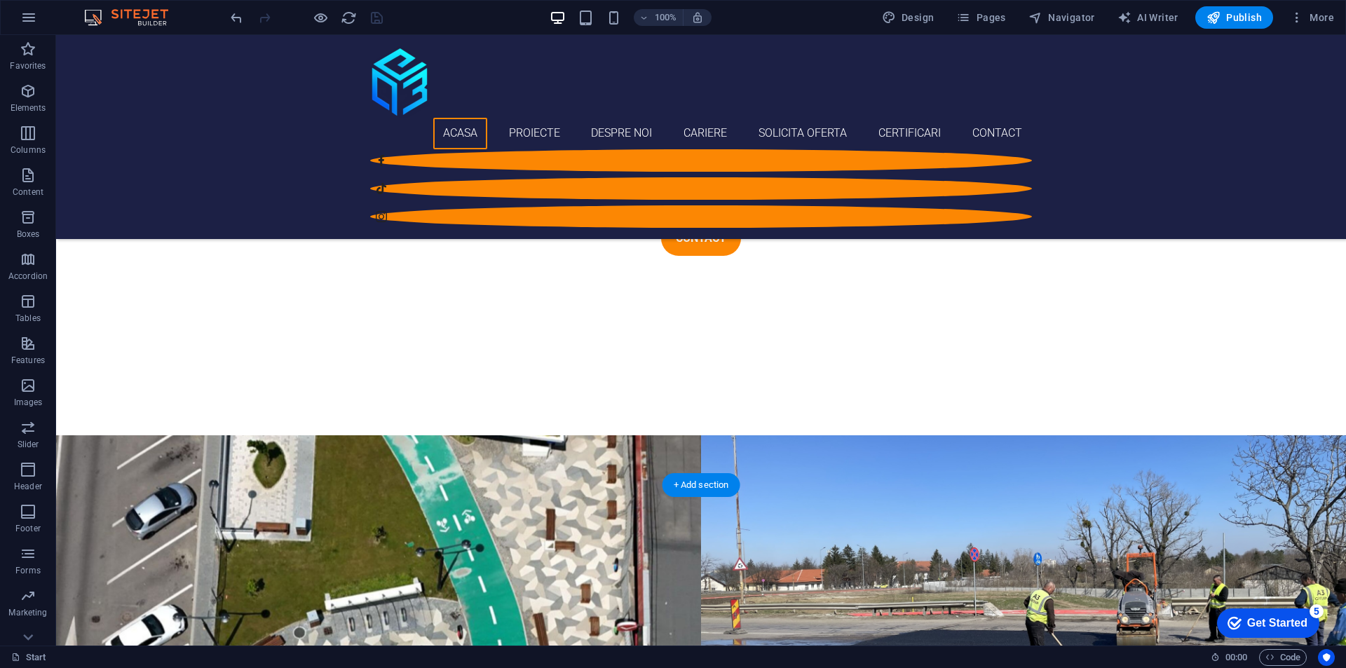
scroll to position [421, 0]
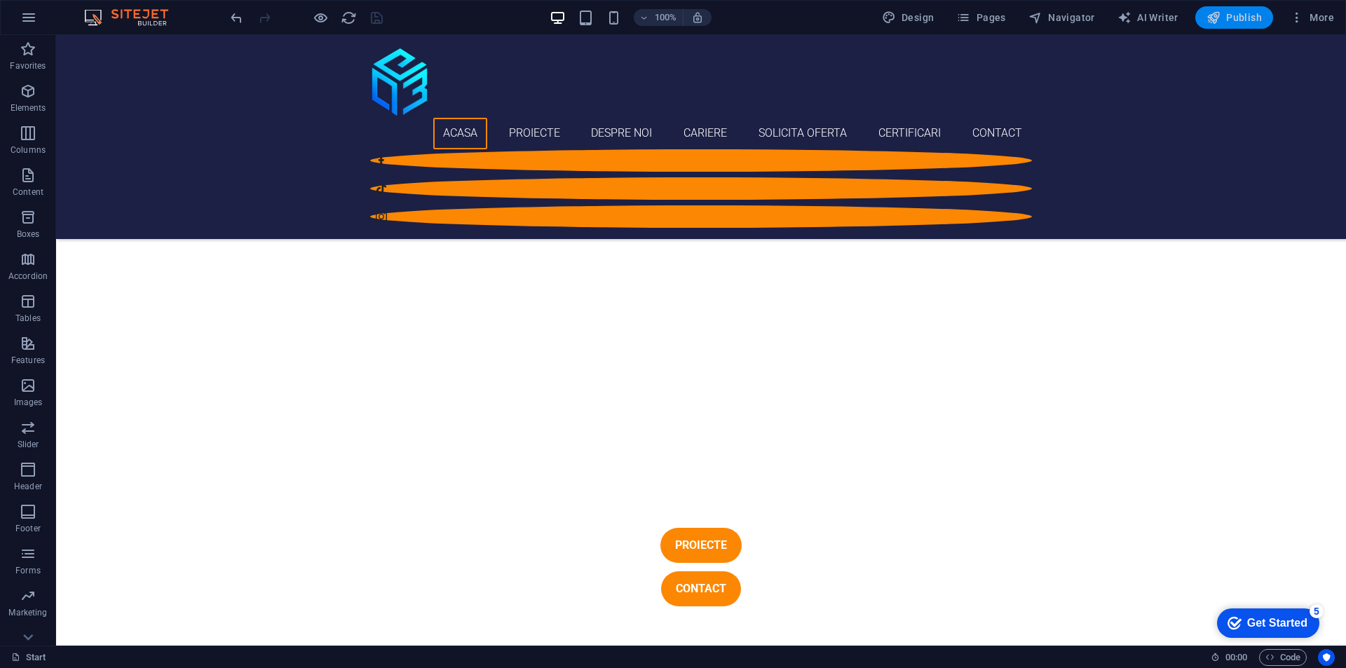
click at [1241, 7] on button "Publish" at bounding box center [1235, 17] width 78 height 22
